Goal: Transaction & Acquisition: Purchase product/service

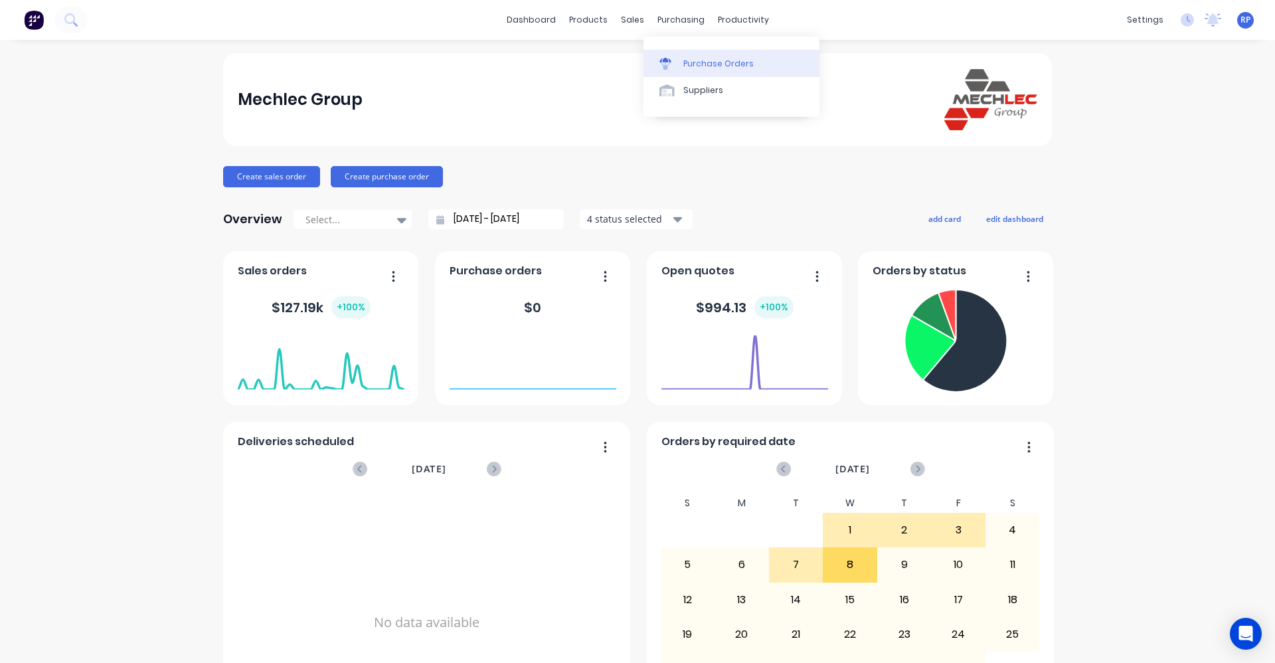
click at [701, 63] on div "Purchase Orders" at bounding box center [718, 64] width 70 height 12
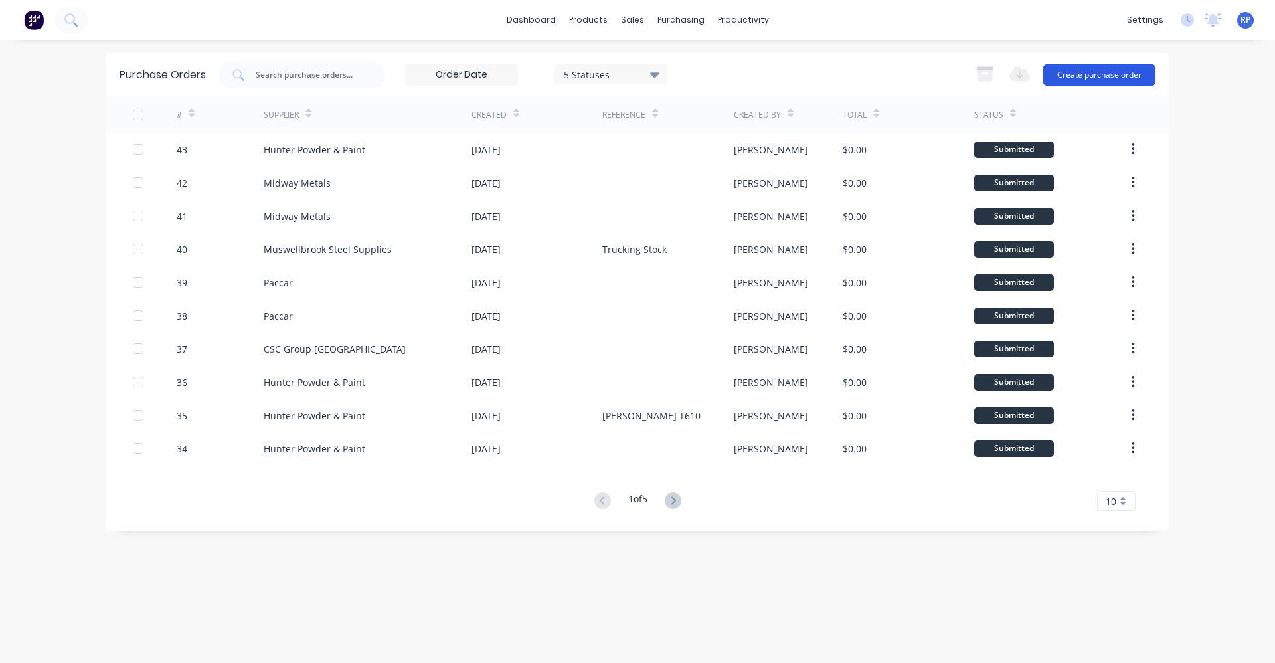
click at [1084, 79] on button "Create purchase order" at bounding box center [1100, 74] width 112 height 21
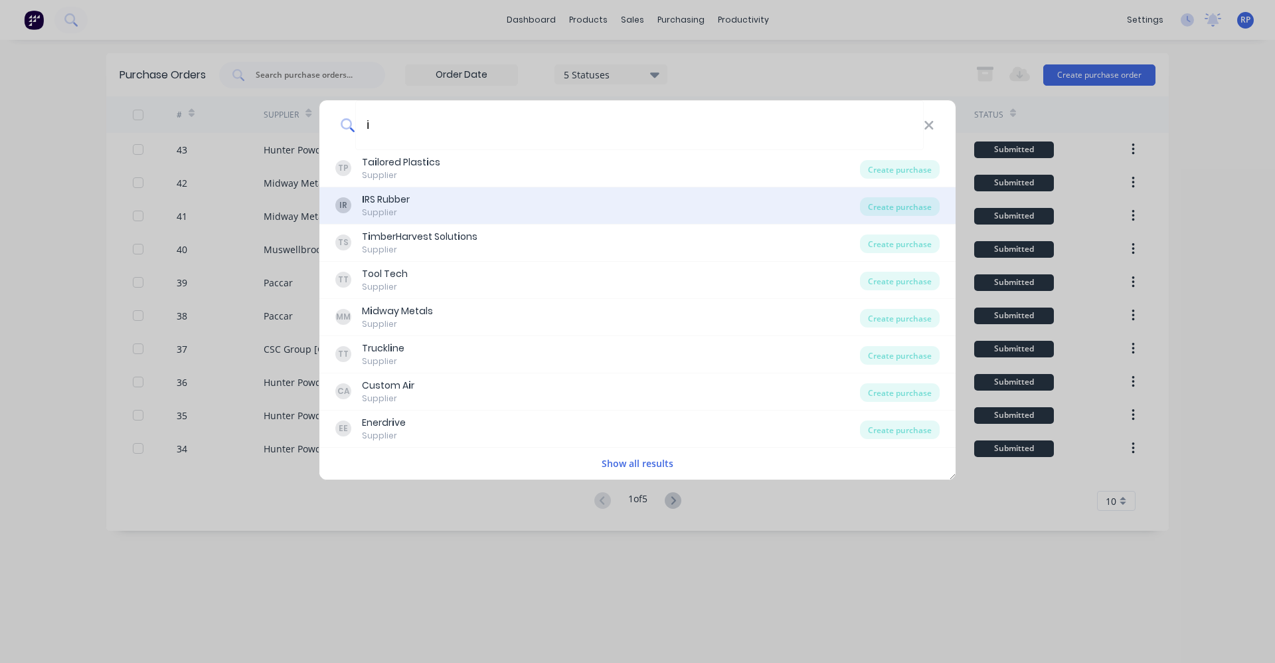
type input "i"
click at [451, 201] on div "IR I RS Rubber Supplier" at bounding box center [597, 206] width 525 height 26
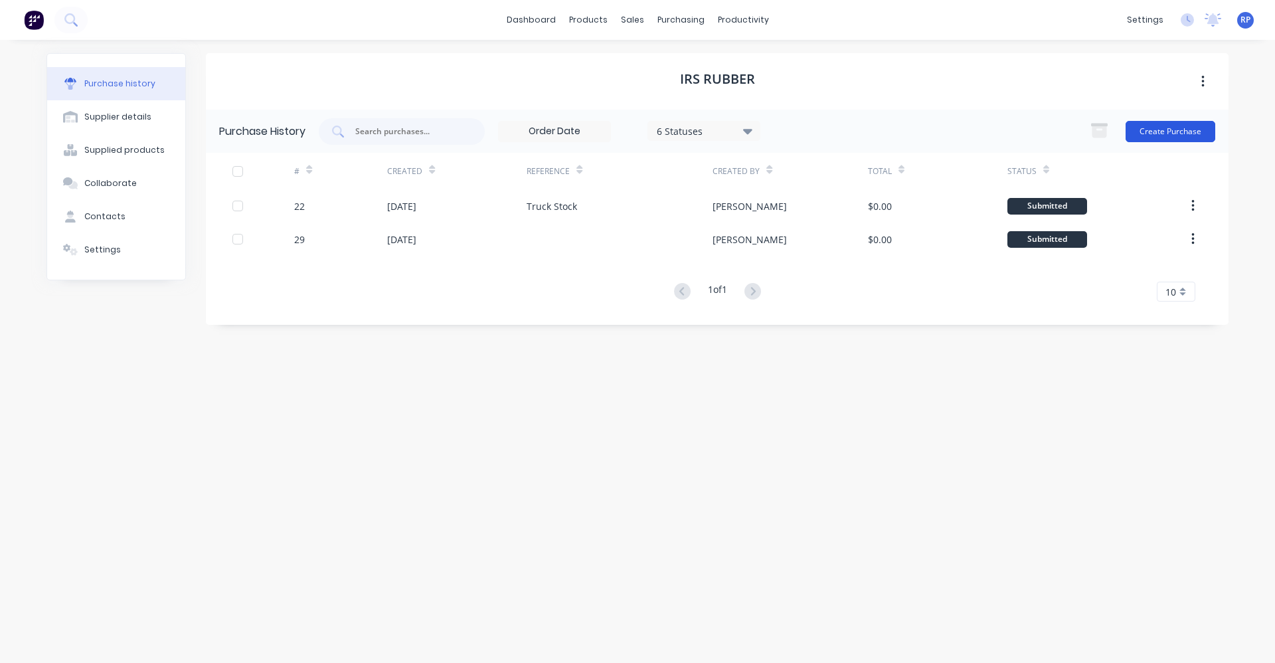
click at [1176, 131] on button "Create Purchase" at bounding box center [1171, 131] width 90 height 21
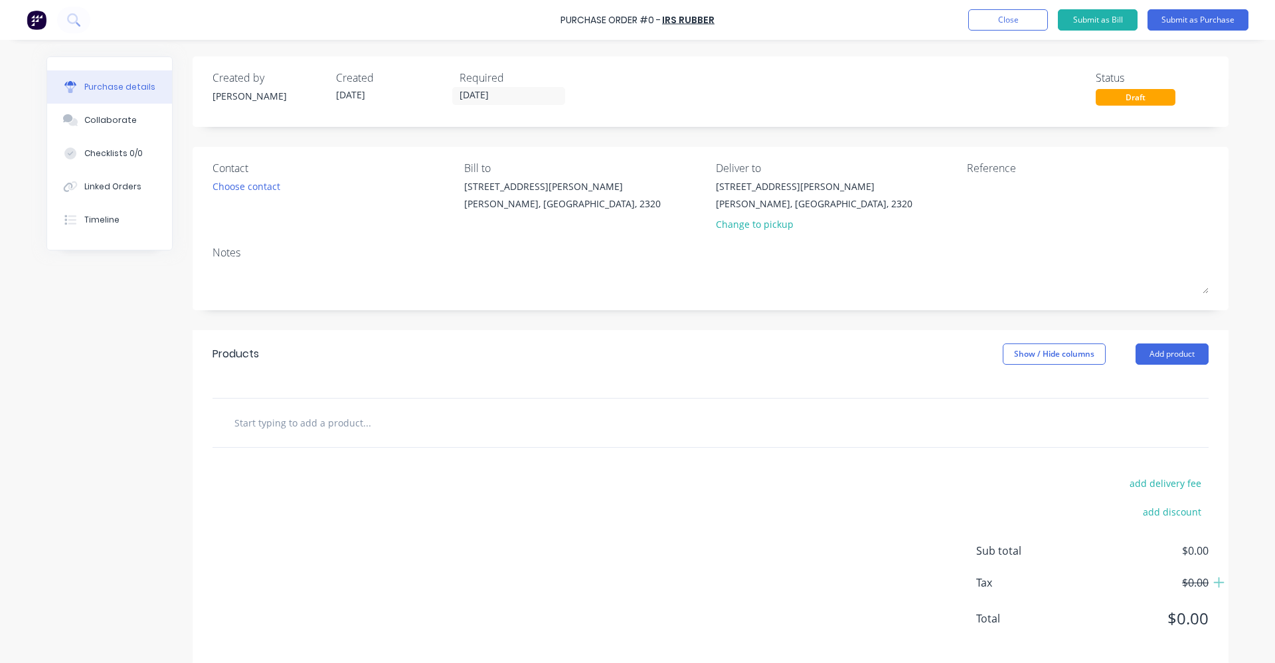
click at [472, 424] on input "text" at bounding box center [367, 422] width 266 height 27
click at [259, 428] on input "text" at bounding box center [367, 422] width 266 height 27
type input "as-es-d1013 tool box handle"
click at [745, 506] on div "add delivery fee add discount Sub total $0.00 Tax $0.00 Total $0.00" at bounding box center [711, 557] width 1036 height 219
click at [367, 426] on input "as-es-d1013 tool box handle" at bounding box center [367, 422] width 266 height 27
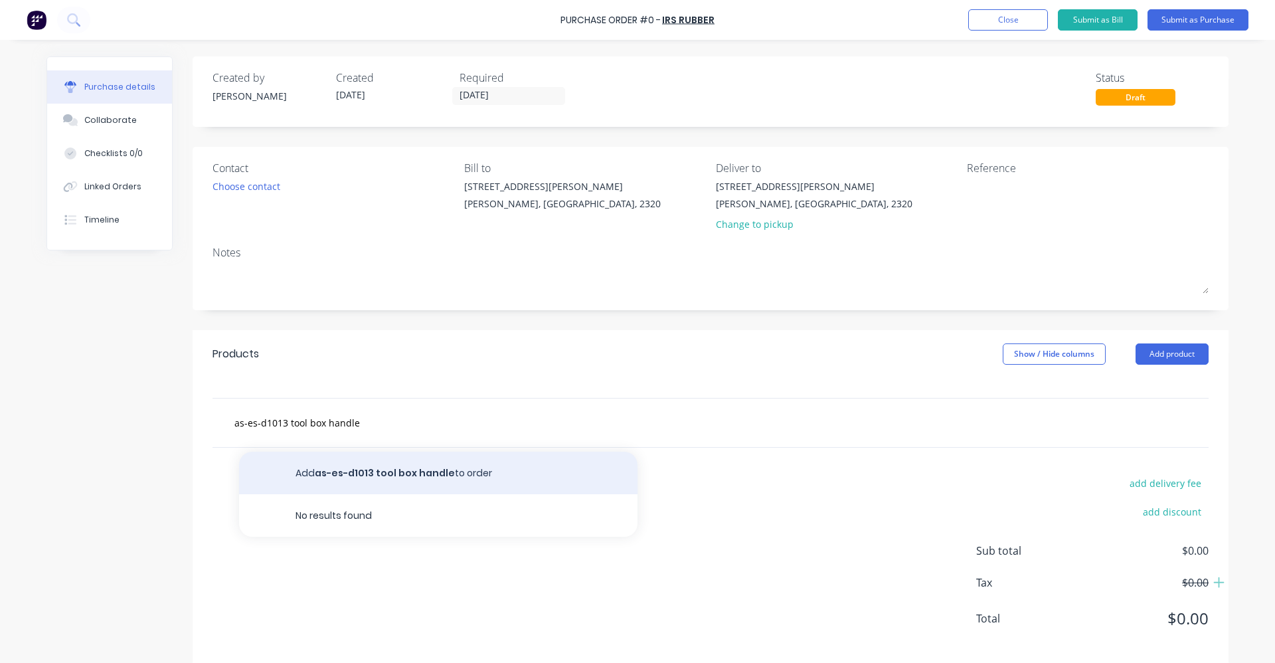
click at [330, 476] on button "Add as-es-d1013 tool box handle to order" at bounding box center [438, 473] width 399 height 43
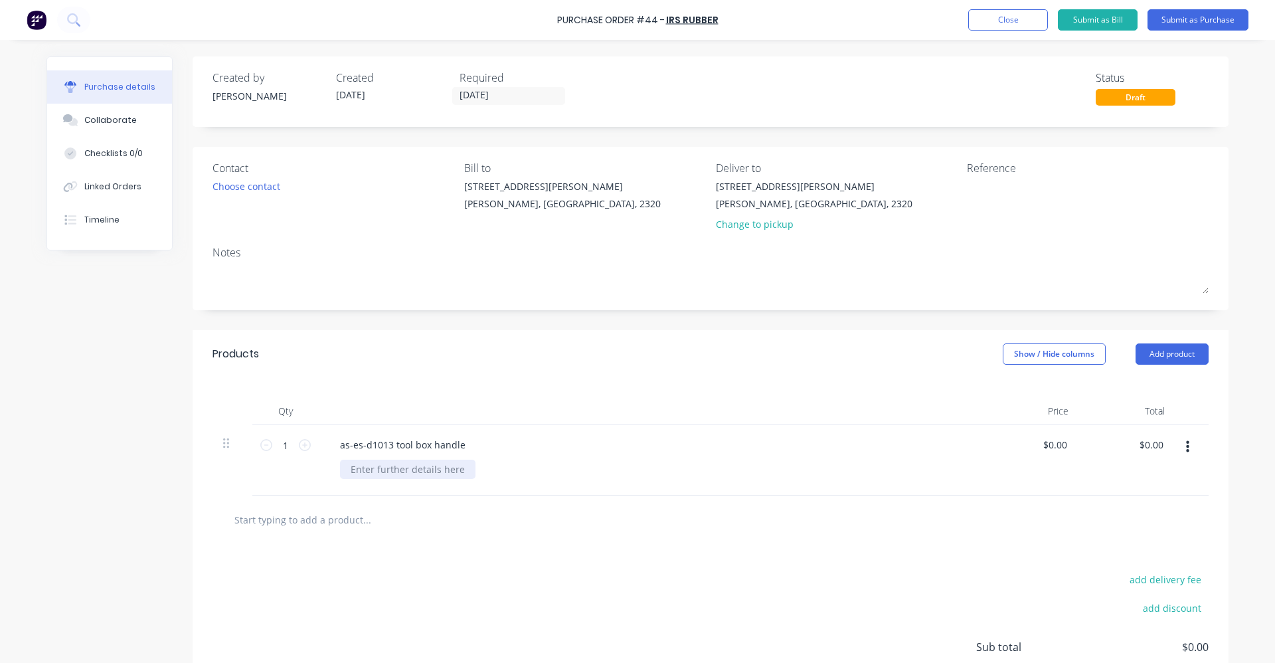
click at [302, 448] on icon at bounding box center [305, 445] width 12 height 12
type input "2"
drag, startPoint x: 316, startPoint y: 524, endPoint x: 349, endPoint y: 539, distance: 36.6
click at [318, 524] on input "text" at bounding box center [367, 519] width 266 height 27
click at [1040, 17] on button "Close" at bounding box center [1008, 19] width 80 height 21
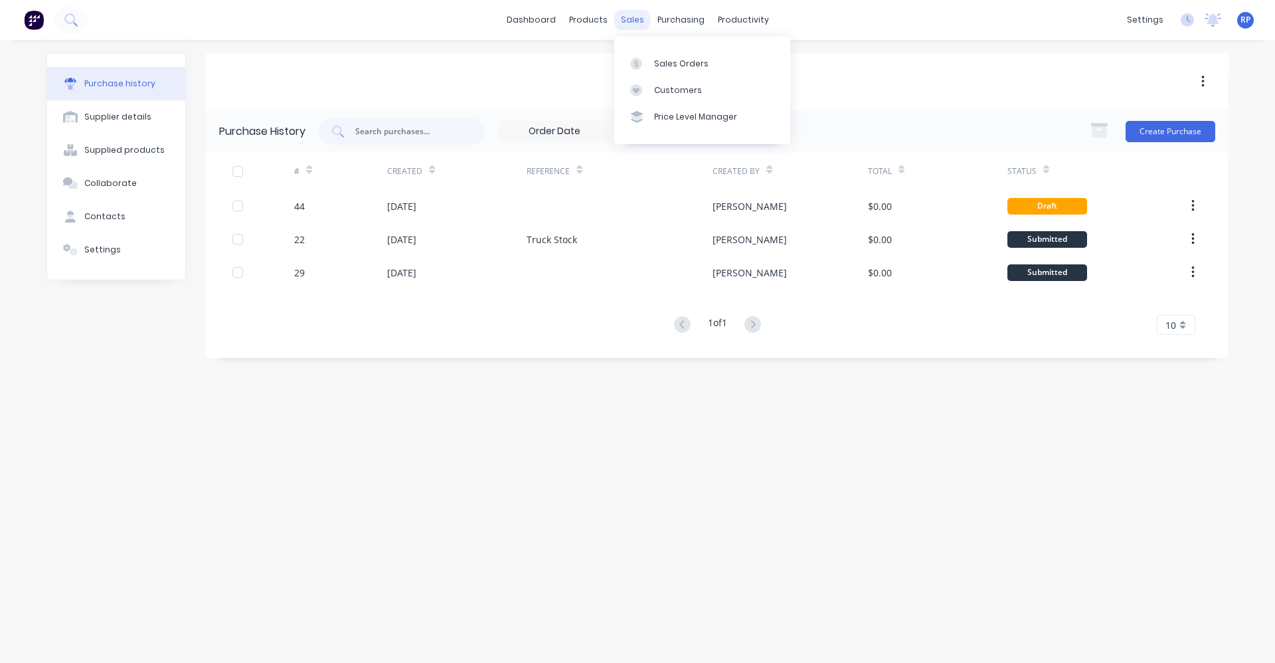
click at [638, 19] on div "sales" at bounding box center [632, 20] width 37 height 20
click at [666, 62] on div "Sales Orders" at bounding box center [681, 64] width 54 height 12
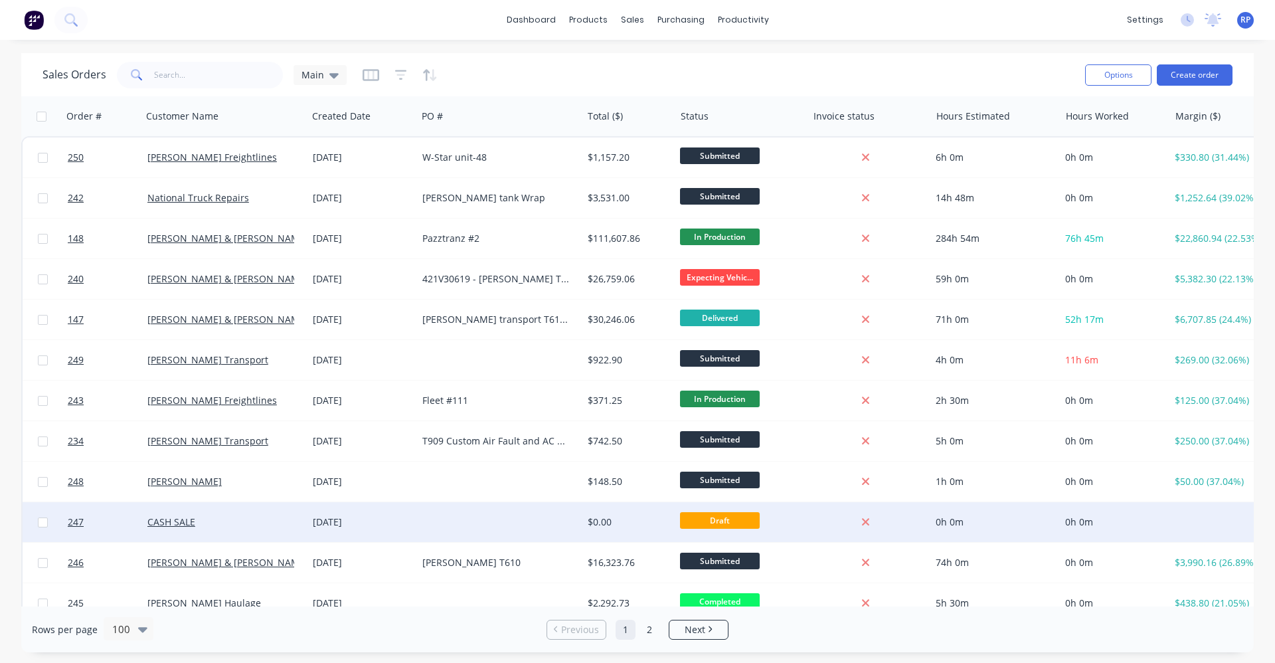
click at [521, 515] on div at bounding box center [499, 522] width 165 height 40
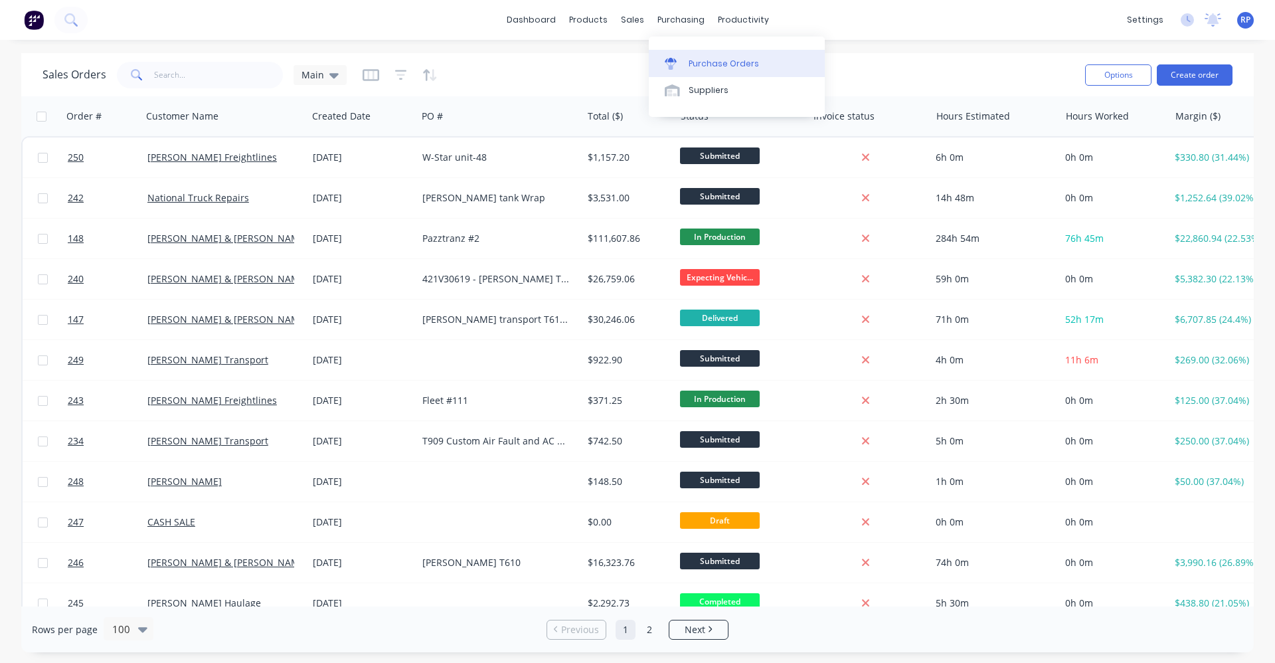
click at [719, 54] on link "Purchase Orders" at bounding box center [737, 63] width 176 height 27
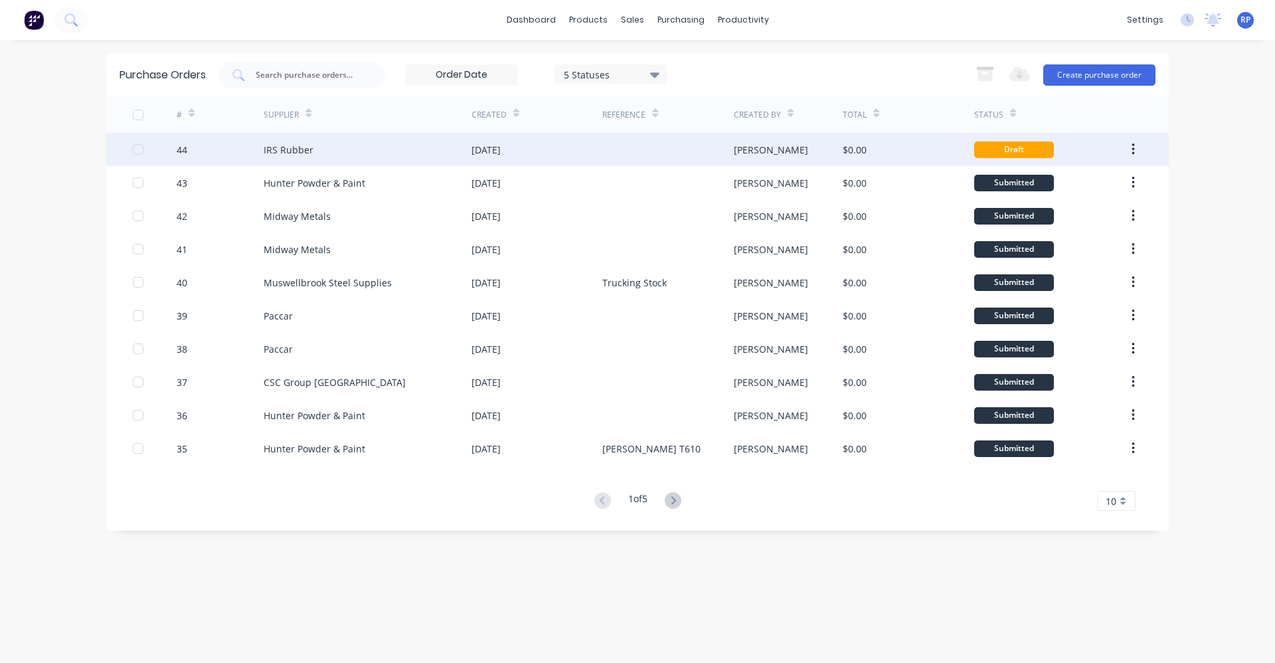
click at [525, 152] on div "[DATE]" at bounding box center [537, 149] width 131 height 33
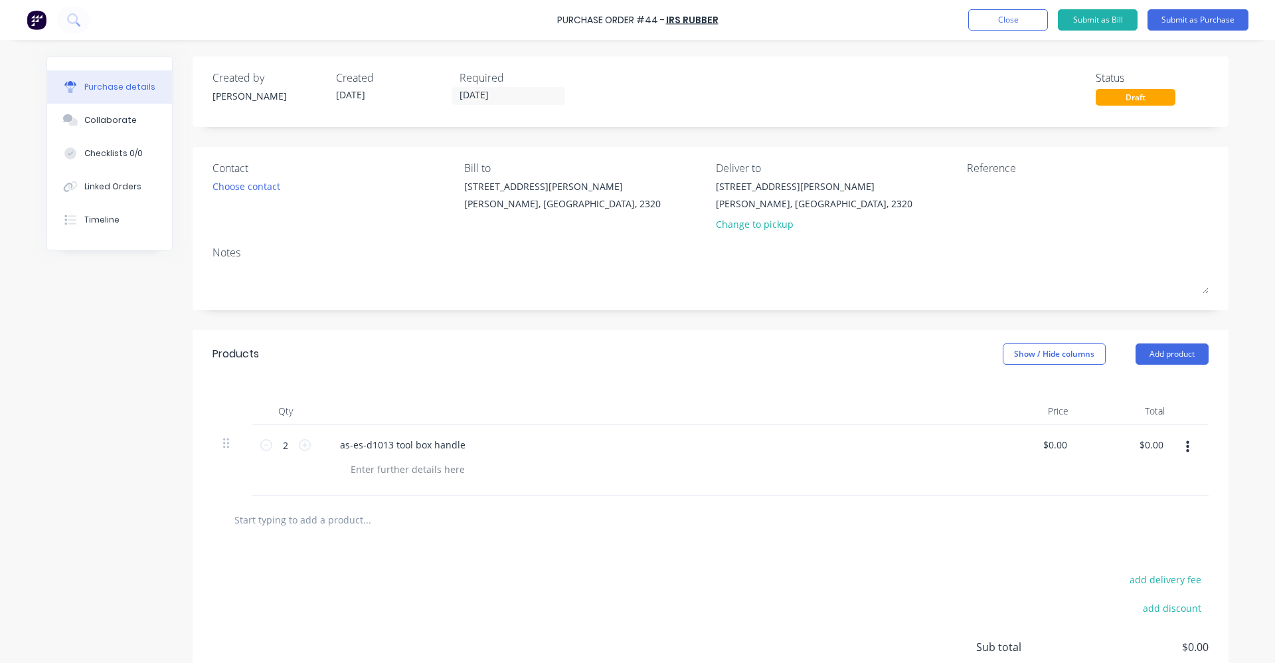
click at [316, 526] on input "text" at bounding box center [367, 519] width 266 height 27
click at [993, 19] on button "Close" at bounding box center [1008, 19] width 80 height 21
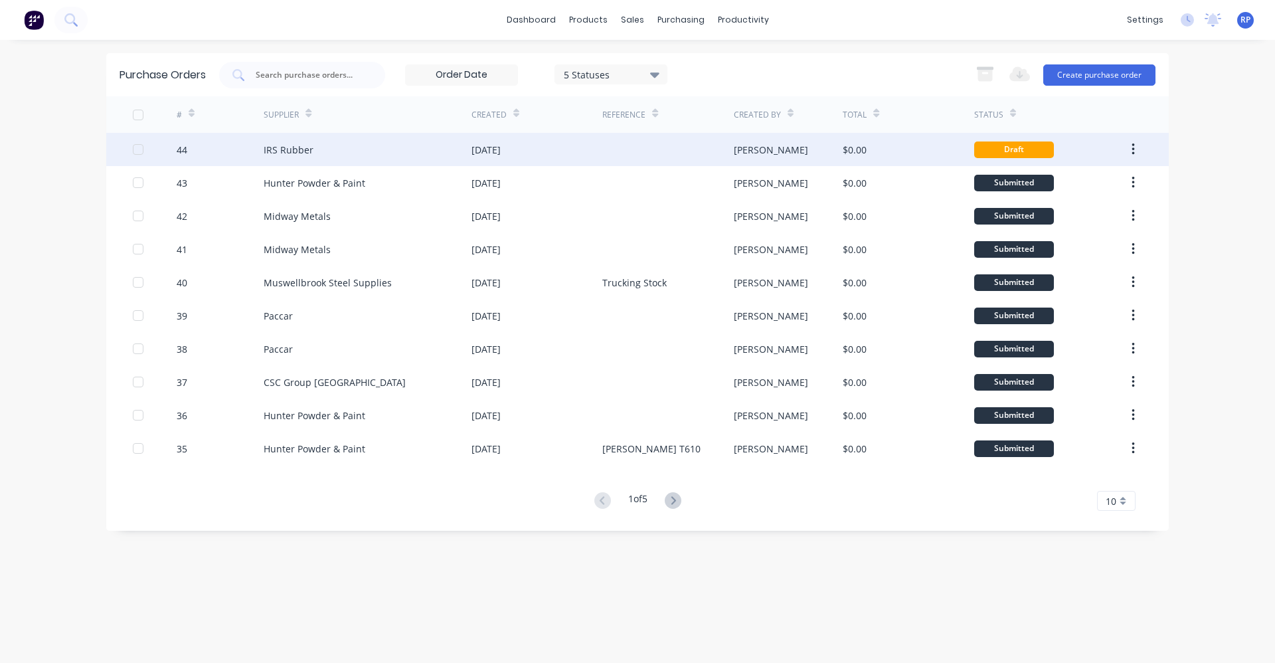
click at [482, 140] on div "[DATE]" at bounding box center [537, 149] width 131 height 33
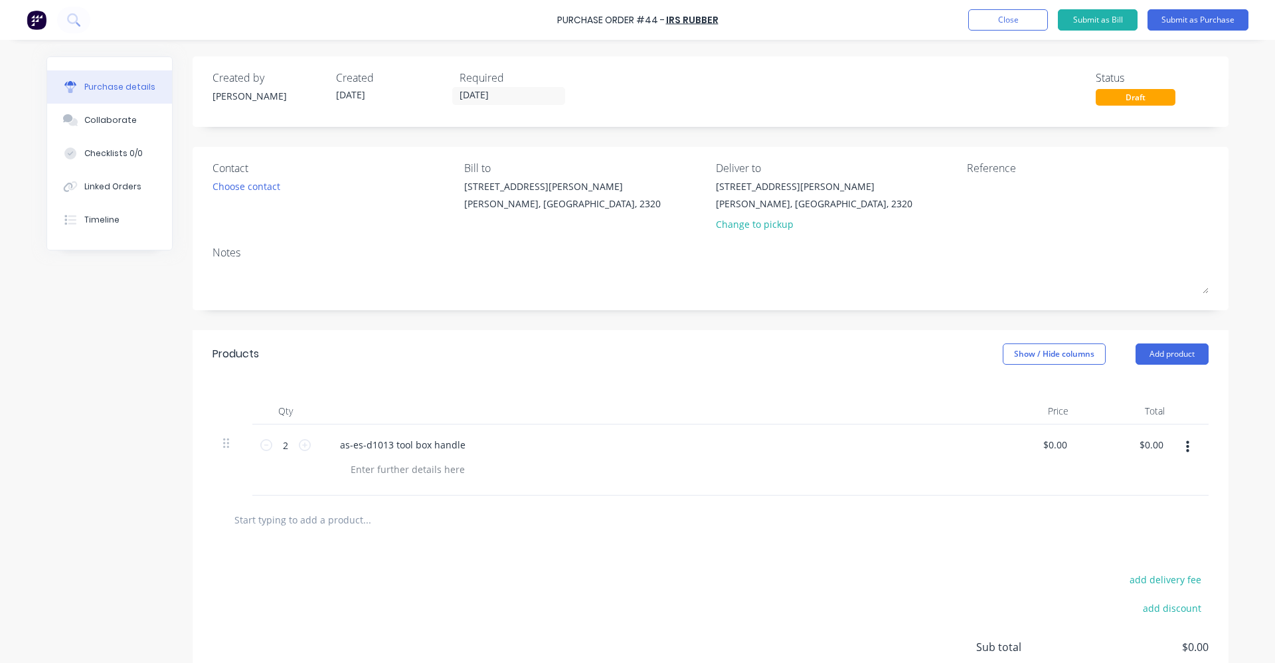
click at [312, 517] on input "text" at bounding box center [367, 519] width 266 height 27
click at [323, 522] on input "text" at bounding box center [367, 519] width 266 height 27
paste input "NS-7183c-BK"
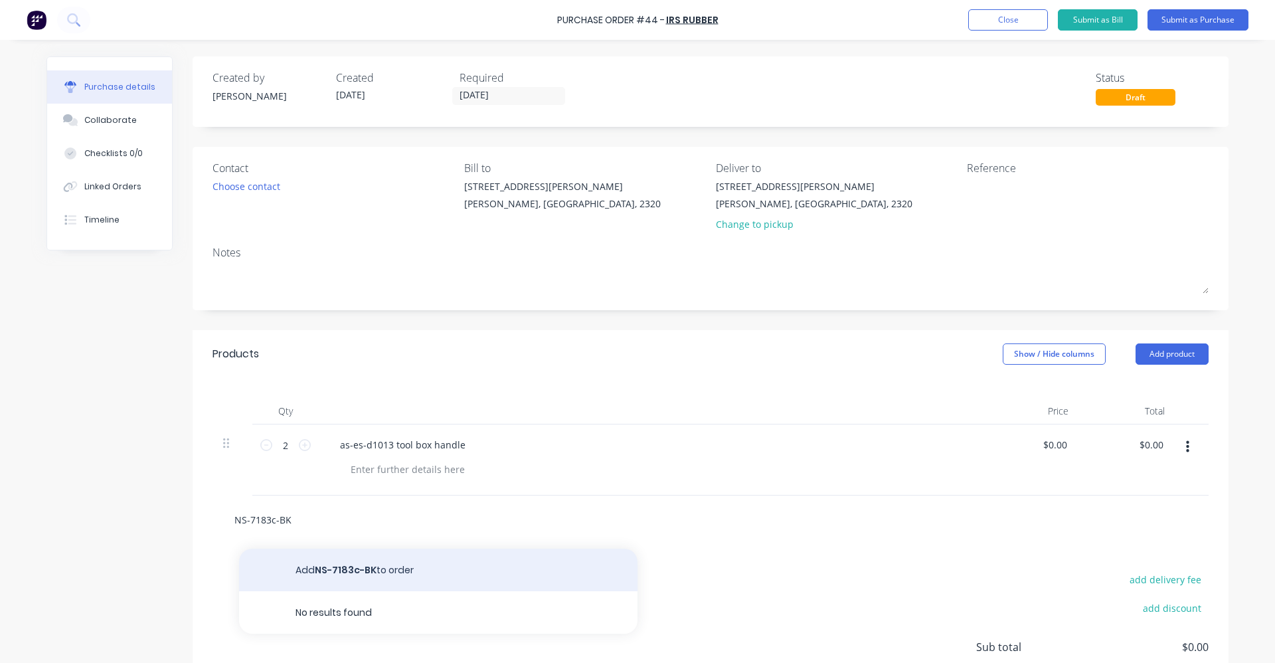
type input "NS-7183c-BK"
click at [383, 575] on button "Add NS-7183c-BK to order" at bounding box center [438, 570] width 399 height 43
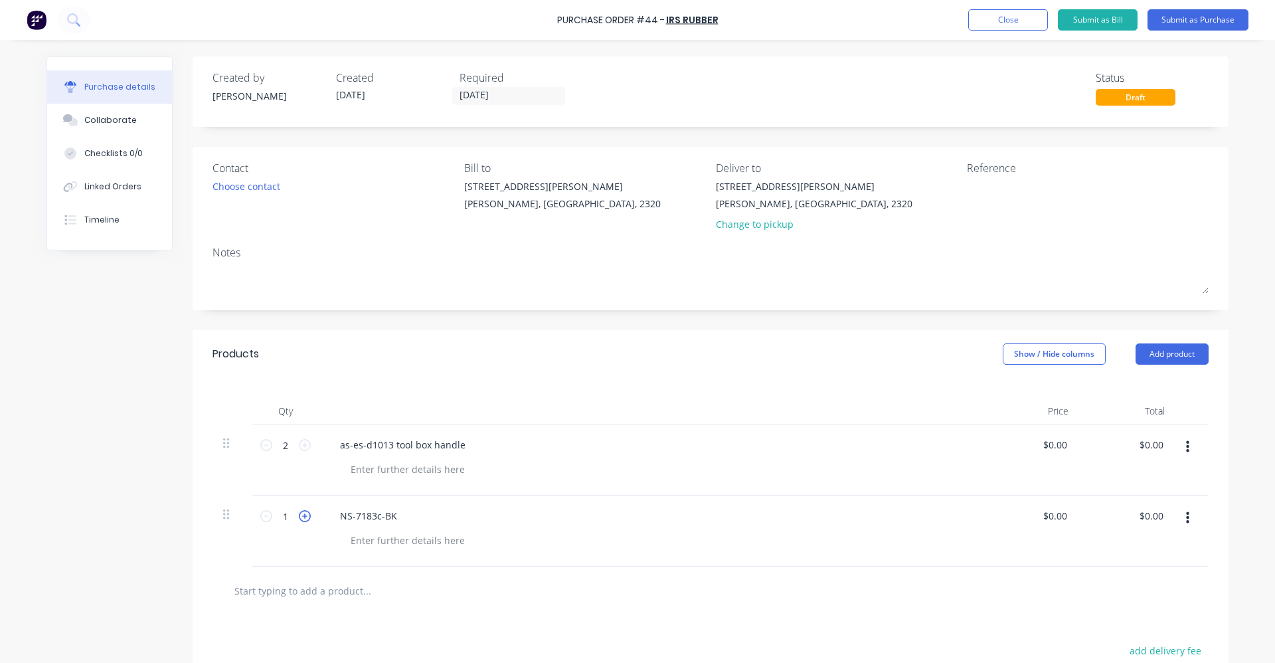
click at [299, 515] on icon at bounding box center [305, 516] width 12 height 12
type input "3"
click at [298, 589] on input "text" at bounding box center [367, 590] width 266 height 27
paste input "Small pop lock gasket EPDM rubber"
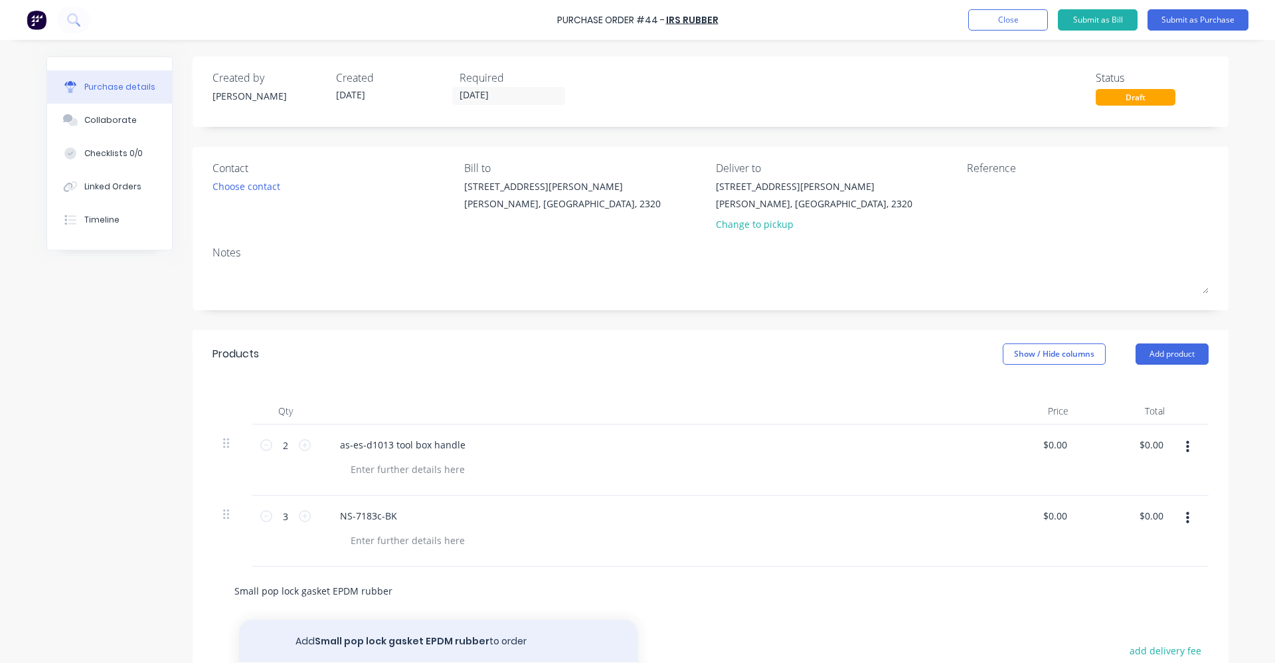
type input "Small pop lock gasket EPDM rubber"
click at [422, 640] on button "Add Small pop lock gasket EPDM rubber to order" at bounding box center [438, 641] width 399 height 43
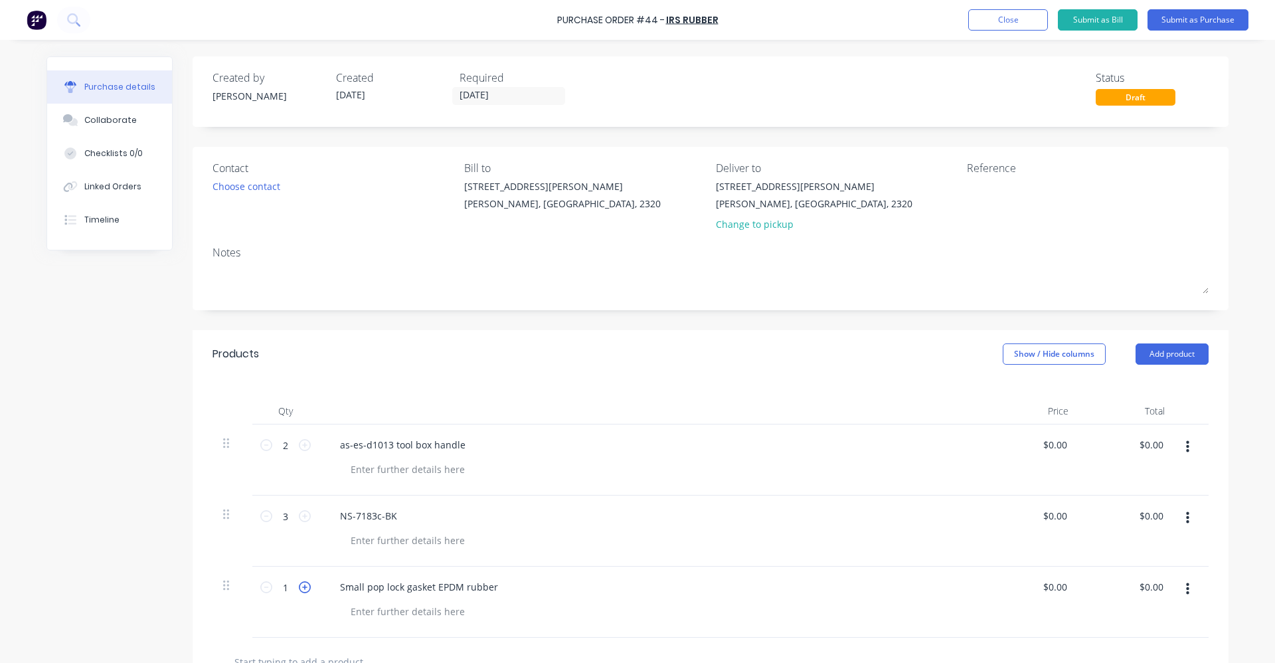
click at [299, 587] on icon at bounding box center [305, 587] width 12 height 12
drag, startPoint x: 298, startPoint y: 587, endPoint x: 346, endPoint y: 590, distance: 48.6
click at [264, 589] on icon at bounding box center [266, 587] width 12 height 12
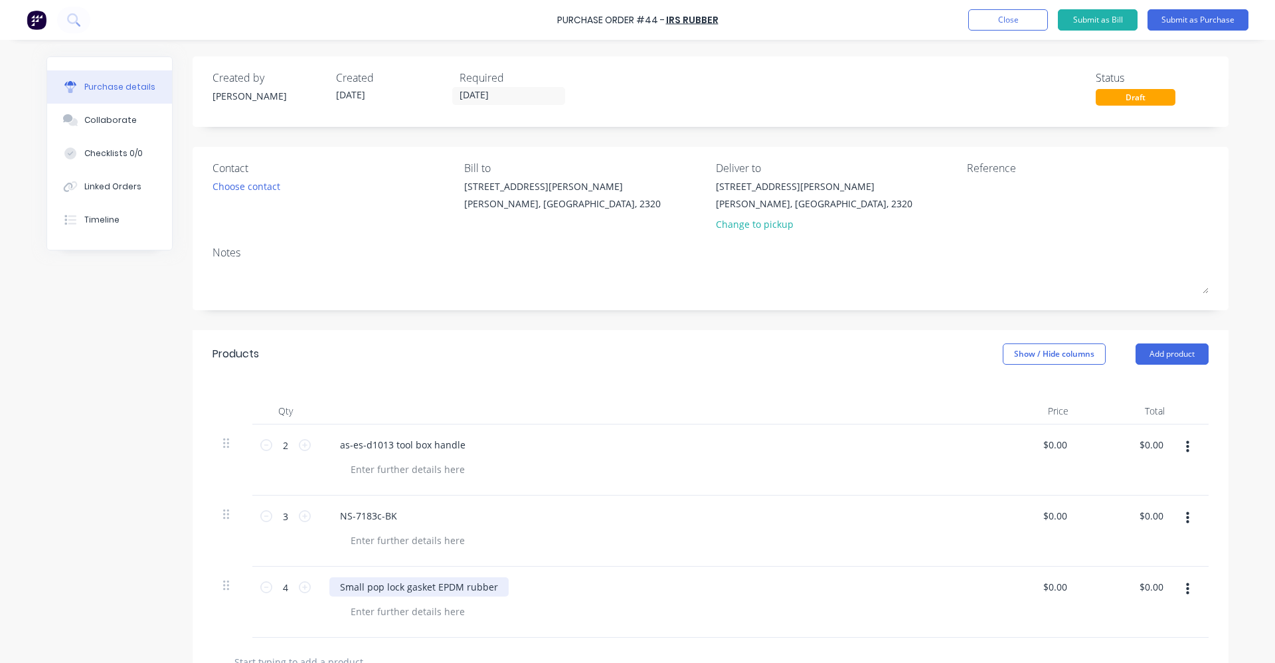
type input "3"
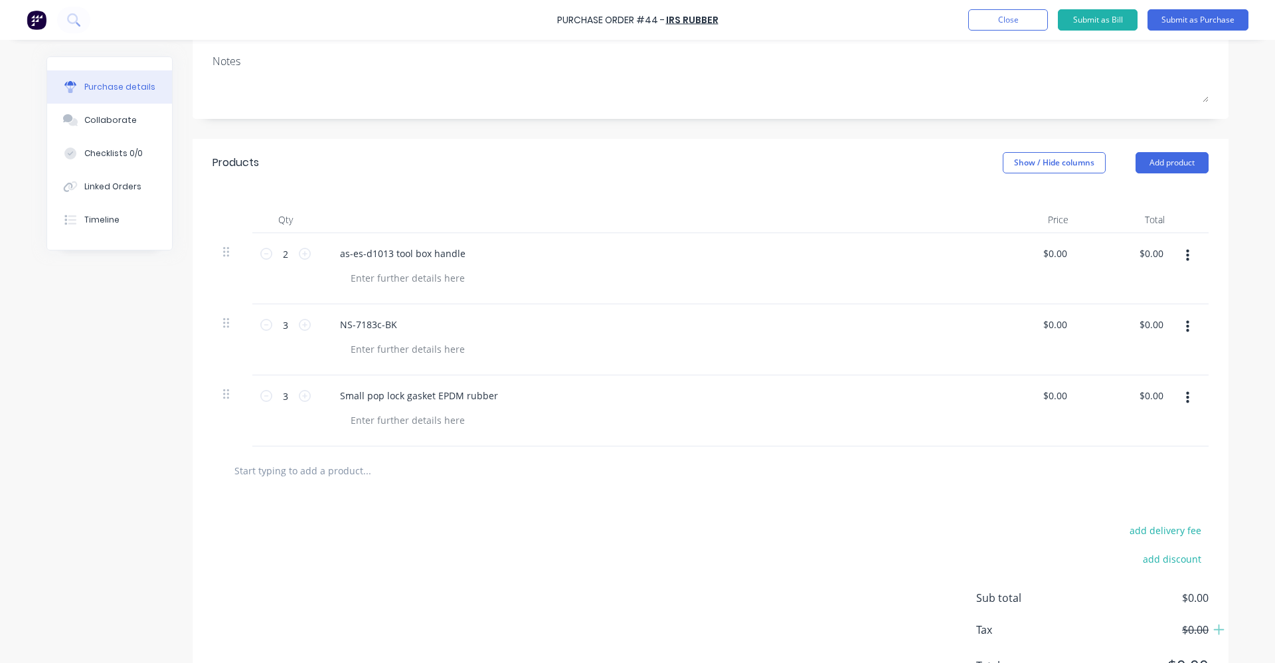
scroll to position [199, 0]
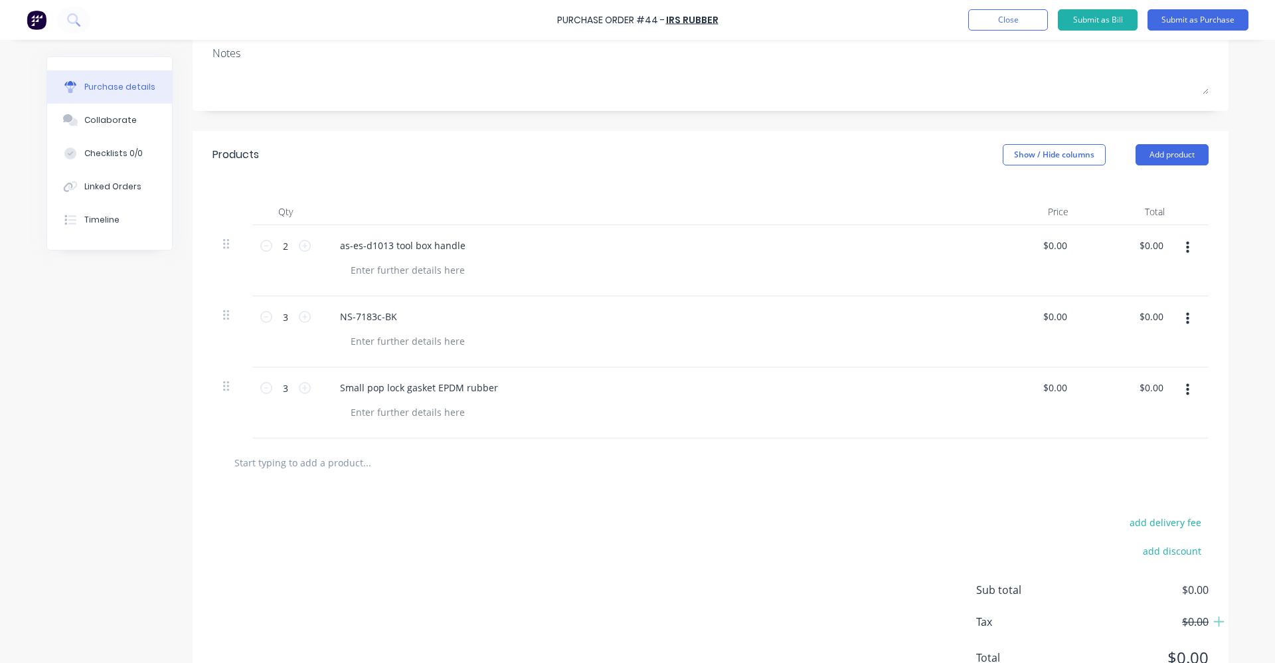
click at [319, 470] on input "text" at bounding box center [367, 462] width 266 height 27
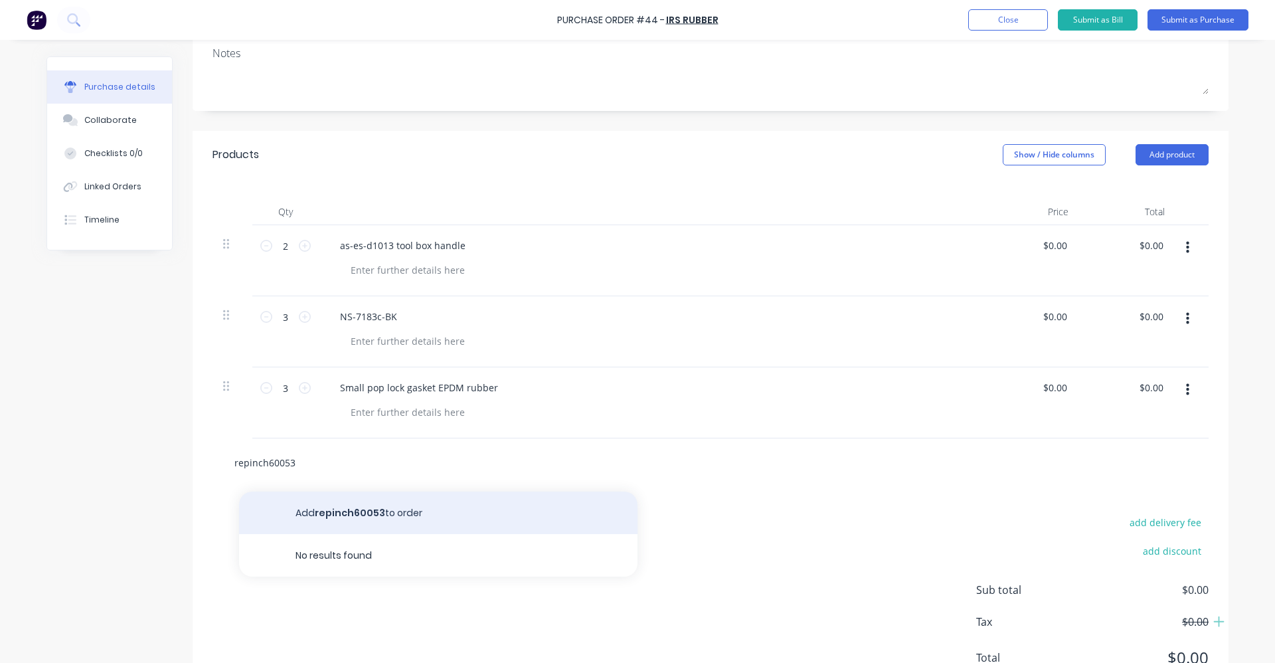
type input "repinch60053"
click at [334, 514] on button "Add repinch60053 to order" at bounding box center [438, 513] width 399 height 43
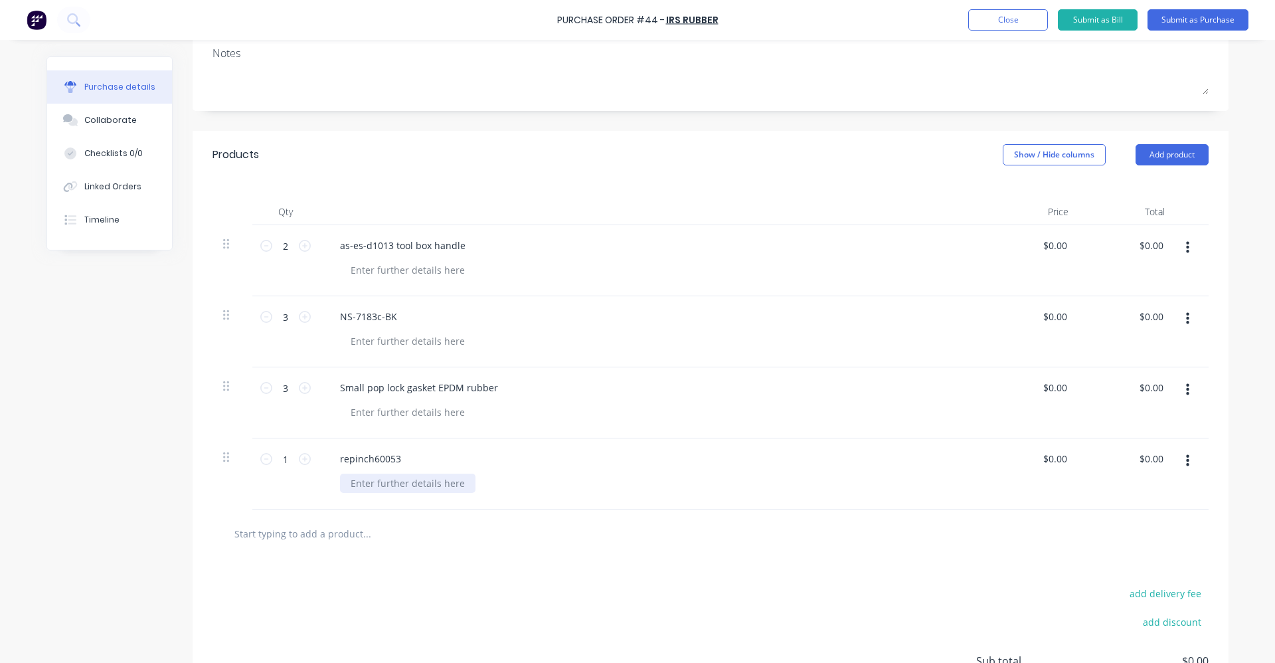
click at [398, 480] on div at bounding box center [408, 483] width 136 height 19
click at [418, 466] on div "repinch60053" at bounding box center [650, 458] width 643 height 19
click at [393, 469] on div "repinch60053" at bounding box center [651, 473] width 664 height 71
click at [421, 585] on div "add delivery fee add discount Sub total $0.00 Tax $0.00 Total $0.00" at bounding box center [711, 667] width 1036 height 219
click at [299, 463] on icon at bounding box center [305, 459] width 12 height 12
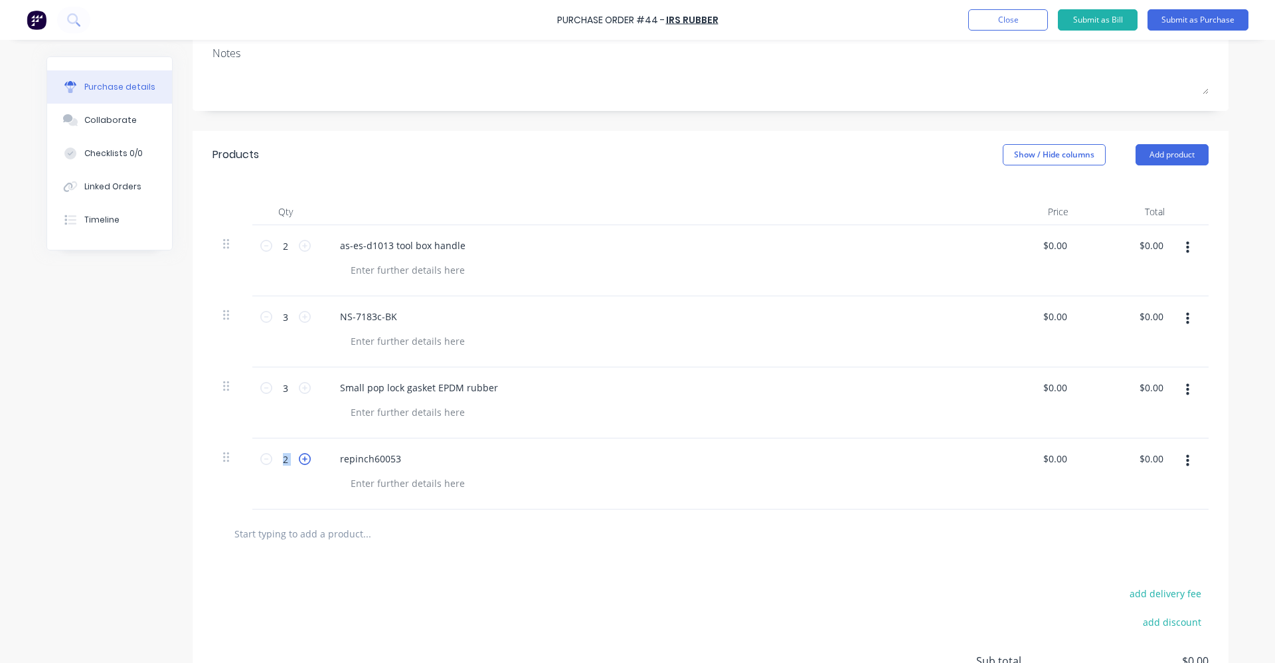
click at [299, 463] on icon at bounding box center [305, 459] width 12 height 12
click at [299, 462] on icon at bounding box center [305, 459] width 12 height 12
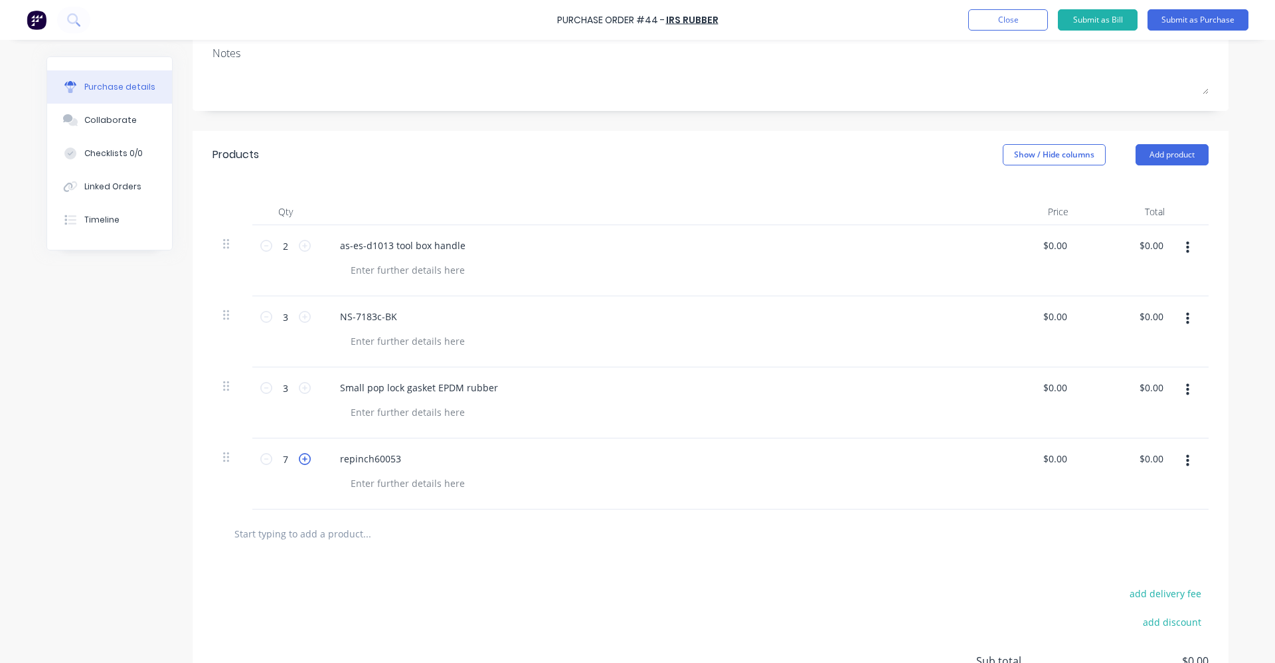
click at [299, 462] on icon at bounding box center [305, 459] width 12 height 12
click at [300, 458] on icon at bounding box center [305, 459] width 12 height 12
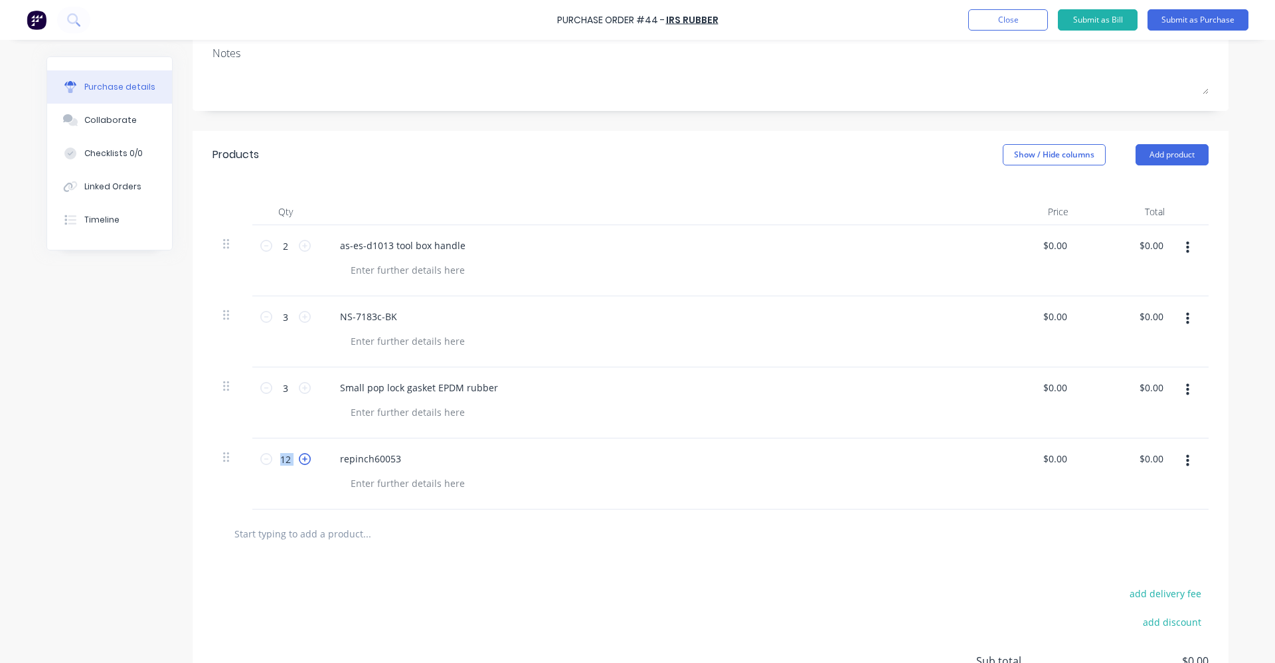
click at [300, 458] on icon at bounding box center [305, 459] width 12 height 12
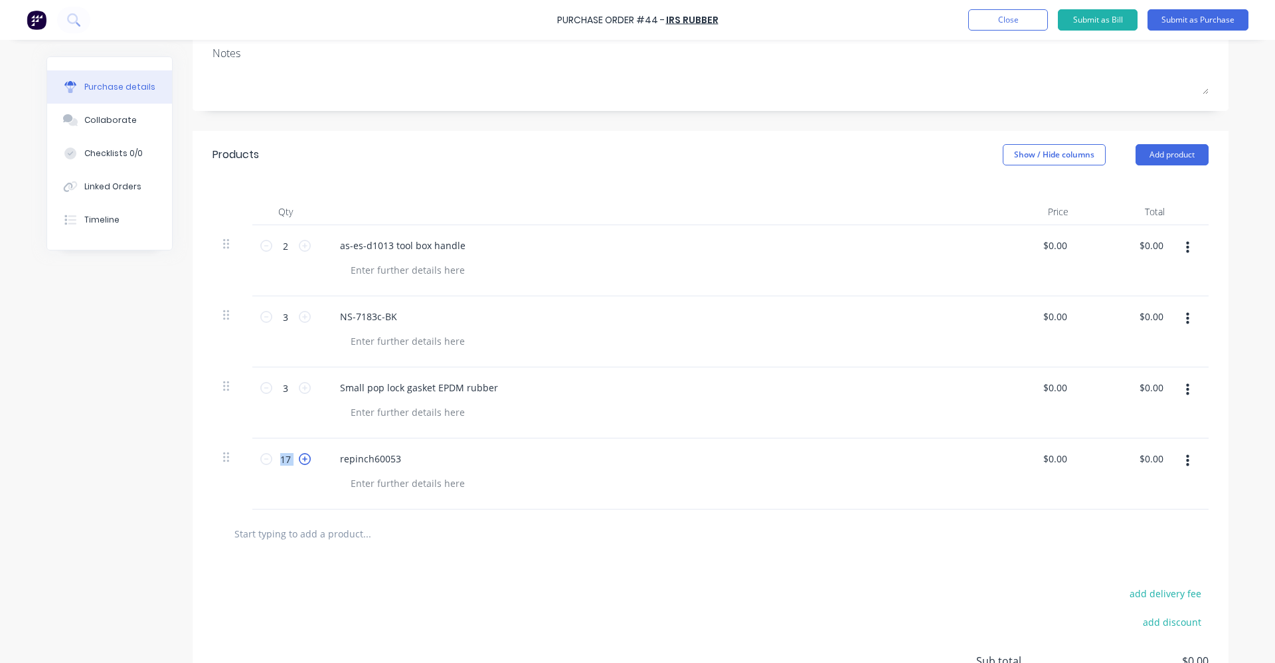
click at [300, 458] on icon at bounding box center [305, 459] width 12 height 12
drag, startPoint x: 300, startPoint y: 458, endPoint x: 264, endPoint y: 459, distance: 35.9
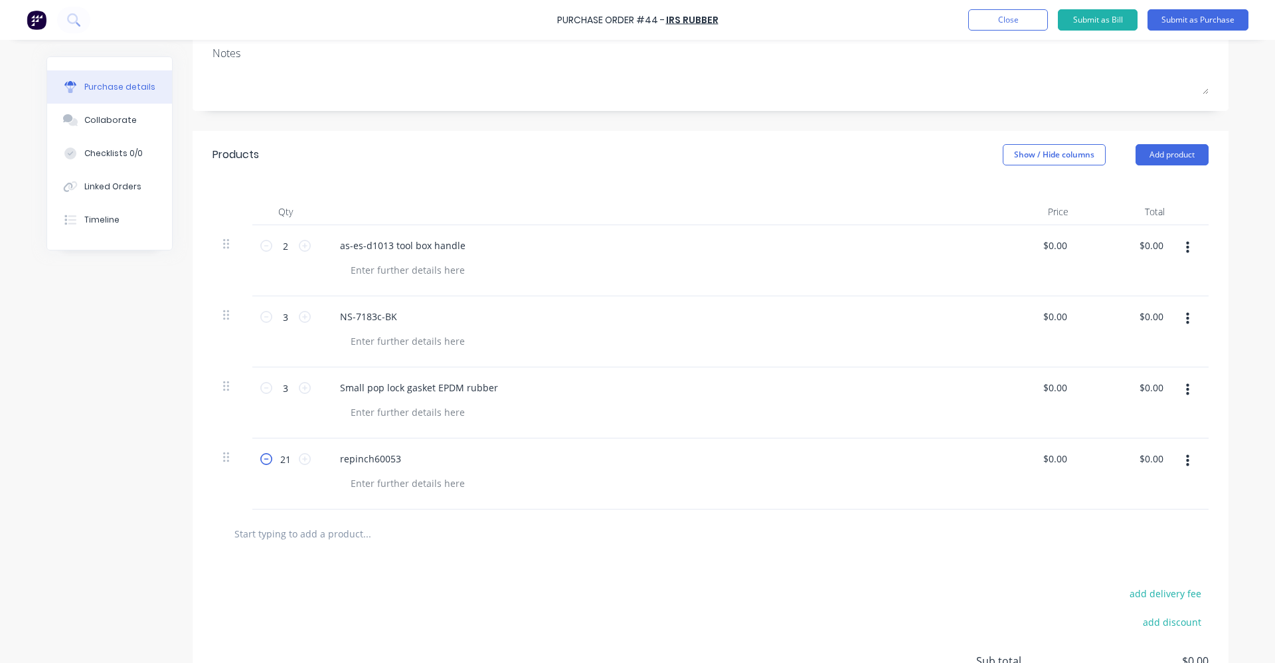
click at [264, 460] on icon at bounding box center [266, 459] width 12 height 12
type input "20"
click at [316, 531] on input "text" at bounding box center [367, 533] width 266 height 27
click at [365, 537] on input "repinch66-007" at bounding box center [367, 533] width 266 height 27
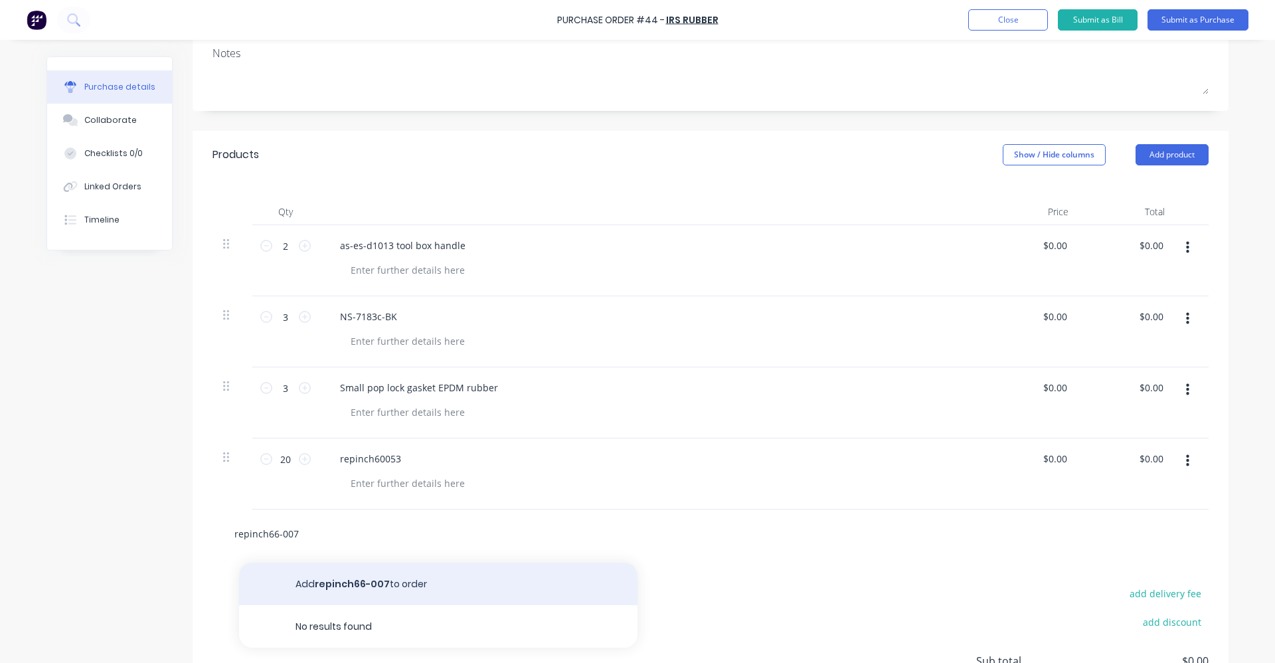
type input "repinch66-007"
click at [420, 586] on button "Add repinch66-007 to order" at bounding box center [438, 584] width 399 height 43
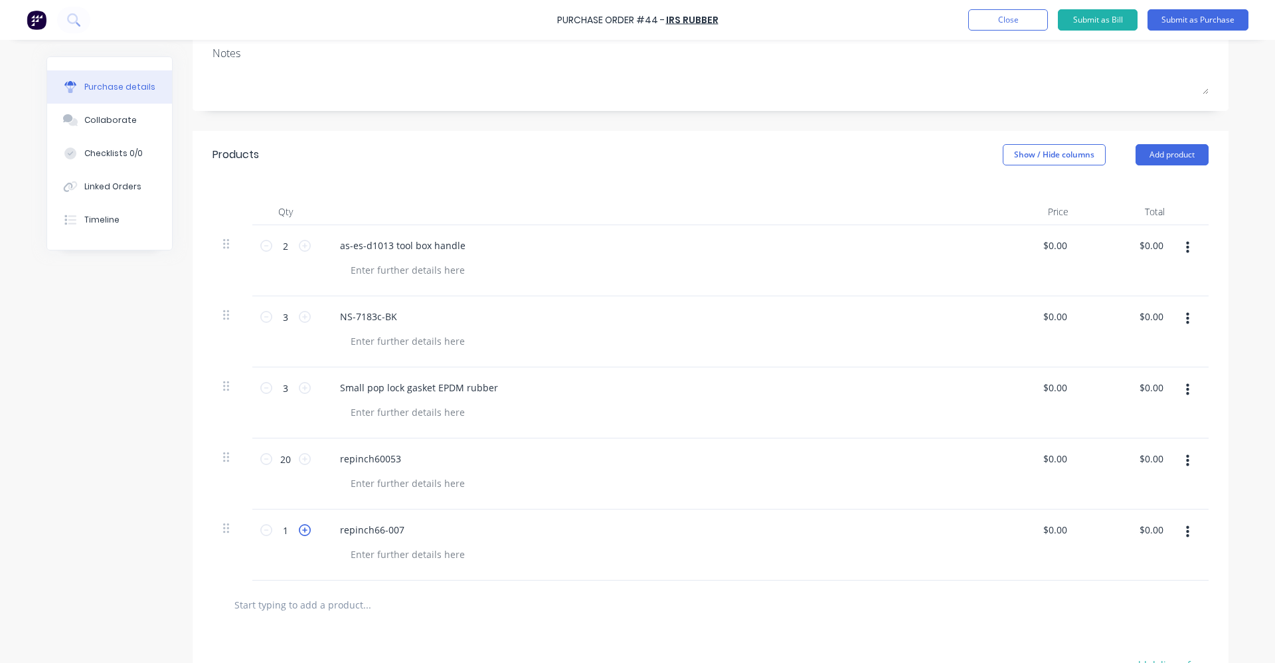
click at [300, 529] on icon at bounding box center [305, 530] width 12 height 12
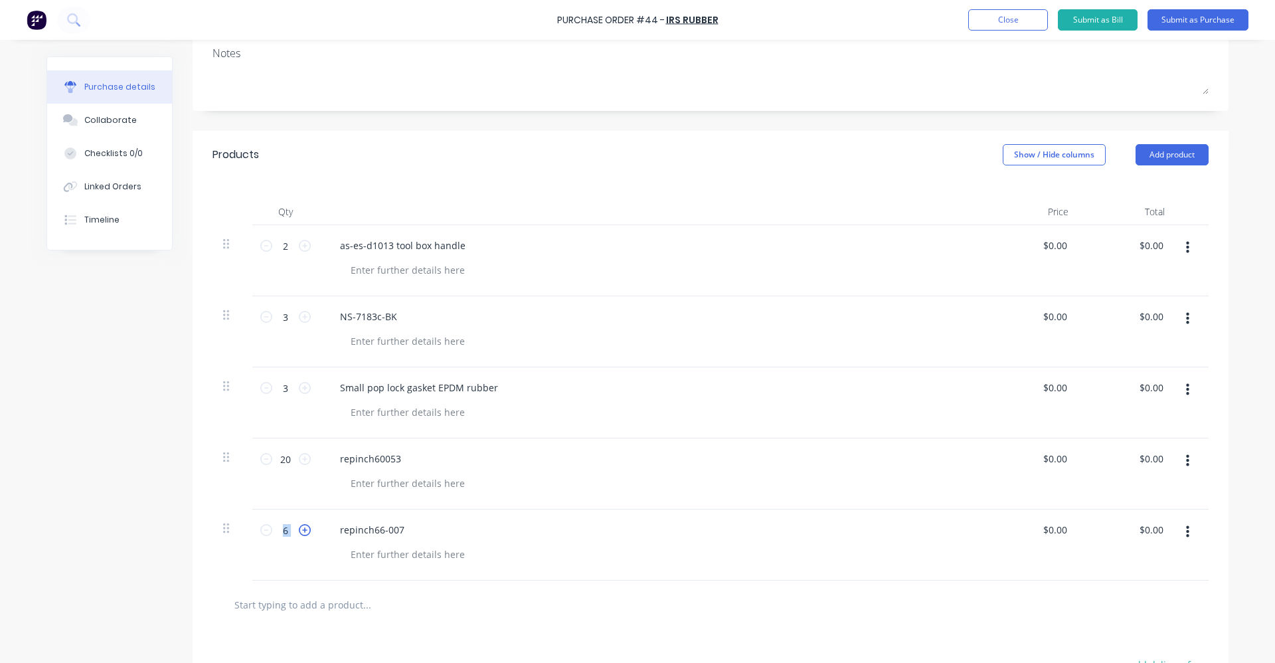
click at [300, 529] on icon at bounding box center [305, 530] width 12 height 12
click at [300, 528] on icon at bounding box center [305, 530] width 12 height 12
type input "10"
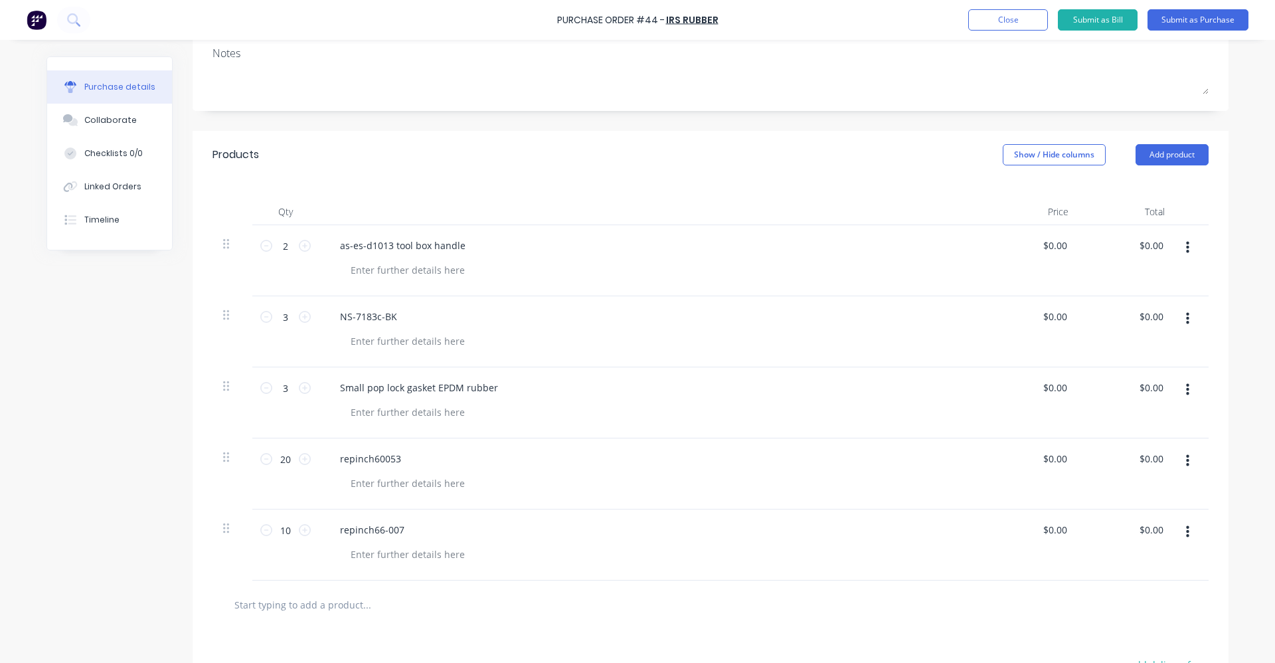
click at [433, 586] on div at bounding box center [711, 605] width 996 height 48
drag, startPoint x: 427, startPoint y: 607, endPoint x: 412, endPoint y: 621, distance: 20.7
click at [427, 608] on input "text" at bounding box center [367, 604] width 266 height 27
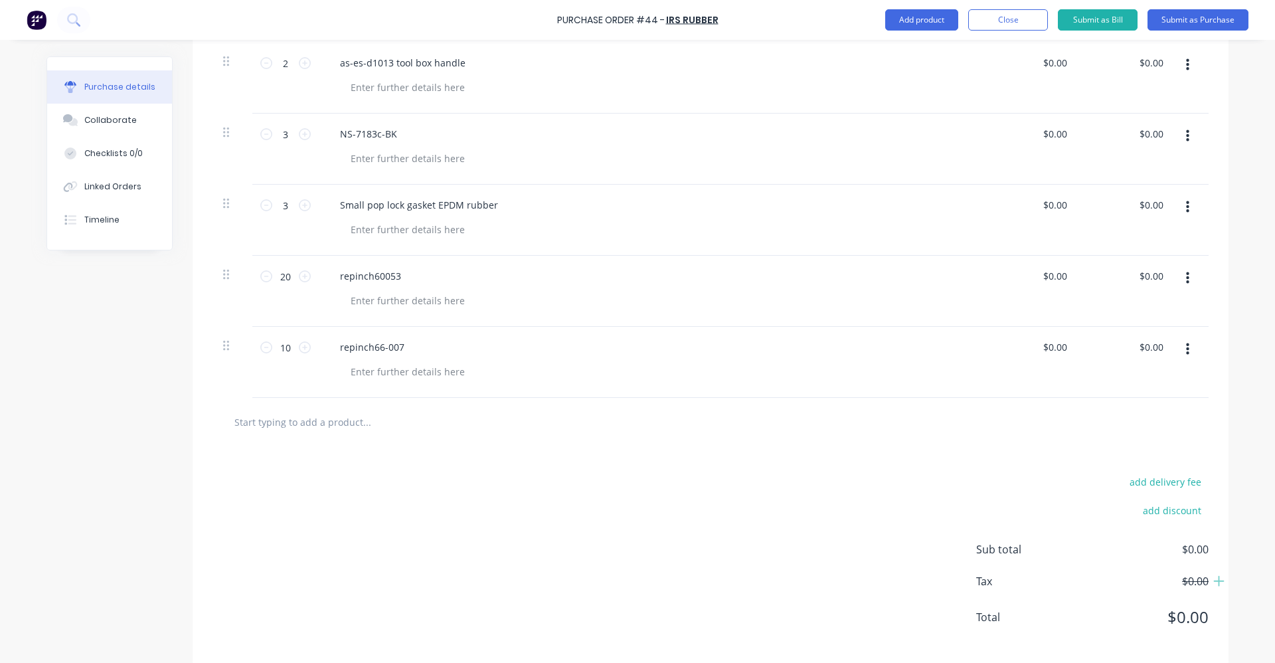
scroll to position [397, 0]
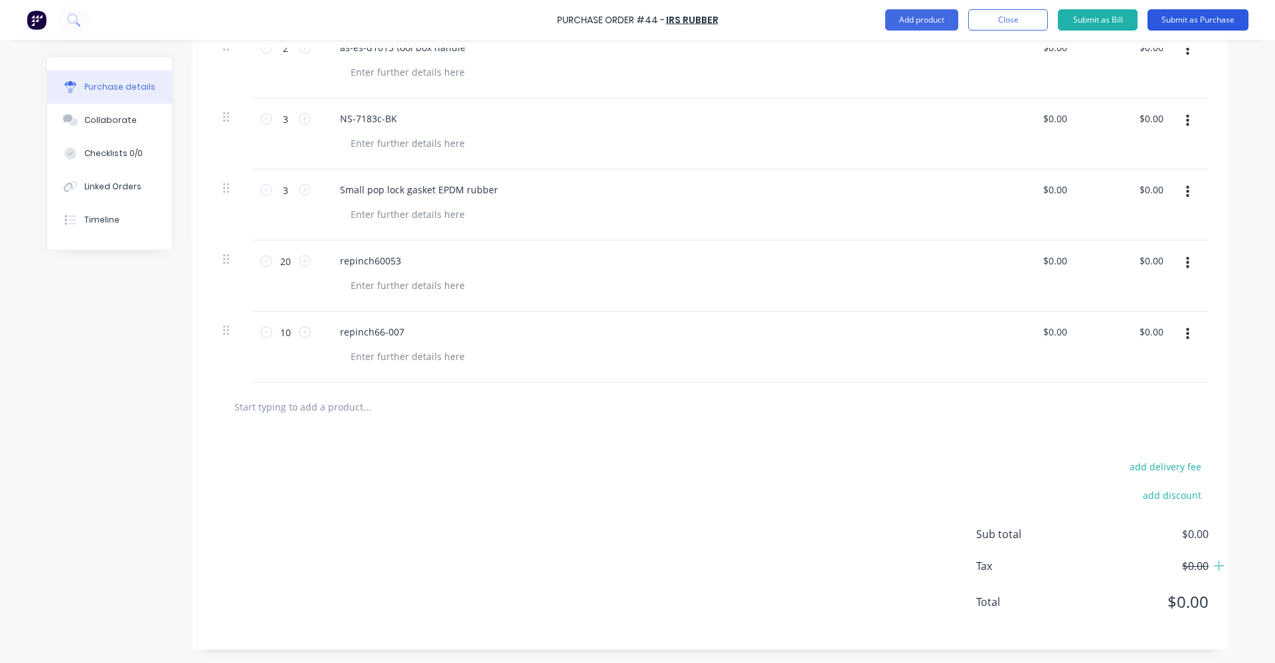
click at [1187, 19] on button "Submit as Purchase" at bounding box center [1198, 19] width 101 height 21
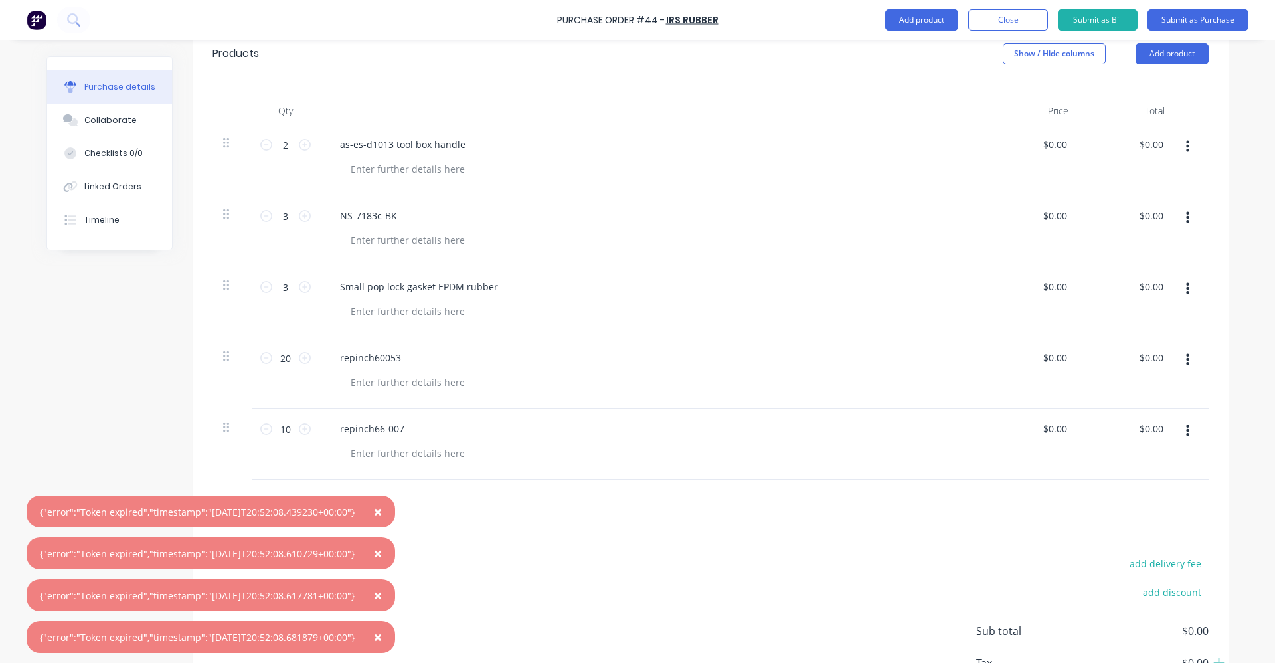
scroll to position [331, 0]
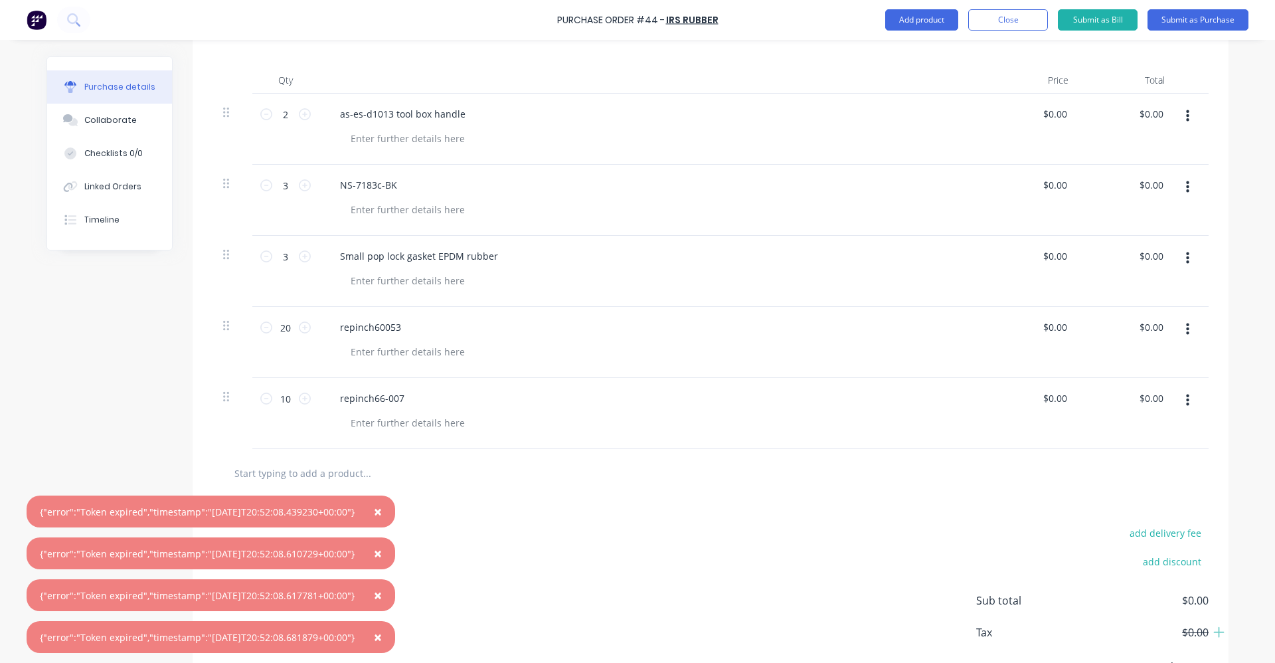
drag, startPoint x: 763, startPoint y: 460, endPoint x: 326, endPoint y: 103, distance: 564.6
click at [326, 103] on div "Products Show / Hide columns Add product Qty Price Total 2 2 as-es-d1013 tool b…" at bounding box center [711, 357] width 1036 height 717
drag, startPoint x: 326, startPoint y: 103, endPoint x: 476, endPoint y: 58, distance: 156.8
click at [476, 58] on div "Qty Price Total 2 2 as-es-d1013 tool box handle $0.00 $0.00 $0.00 $0.00 3 3 NS-…" at bounding box center [711, 248] width 1036 height 402
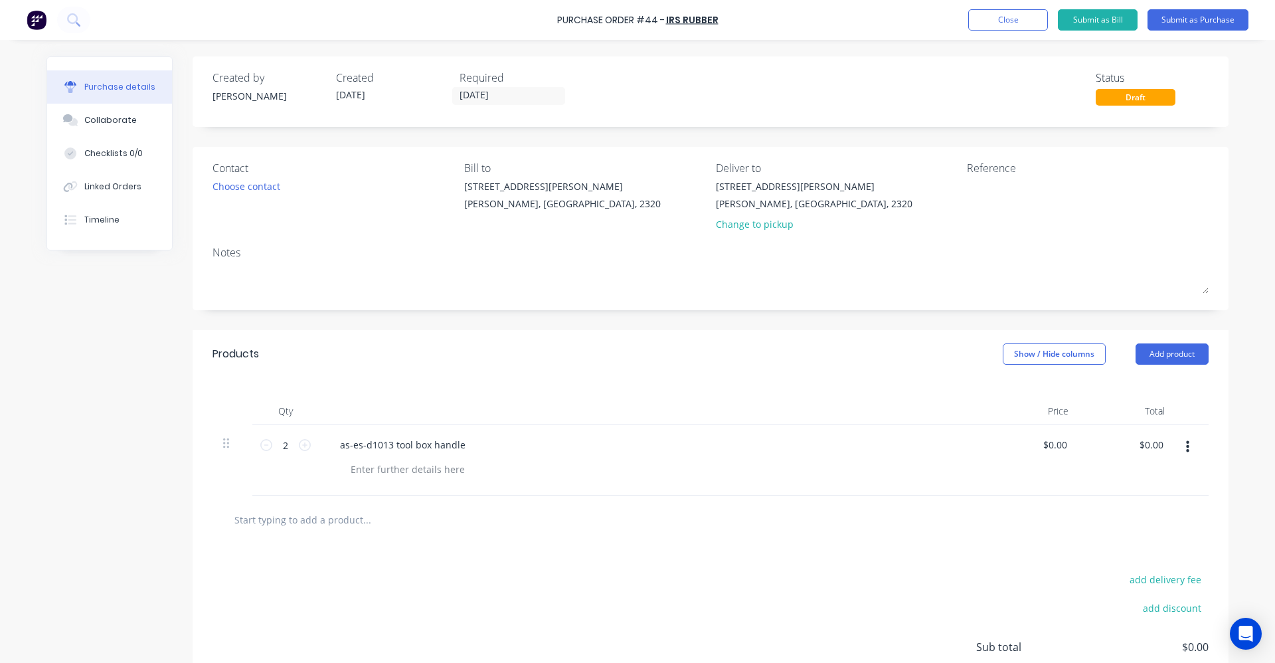
click at [345, 517] on input "text" at bounding box center [367, 519] width 266 height 27
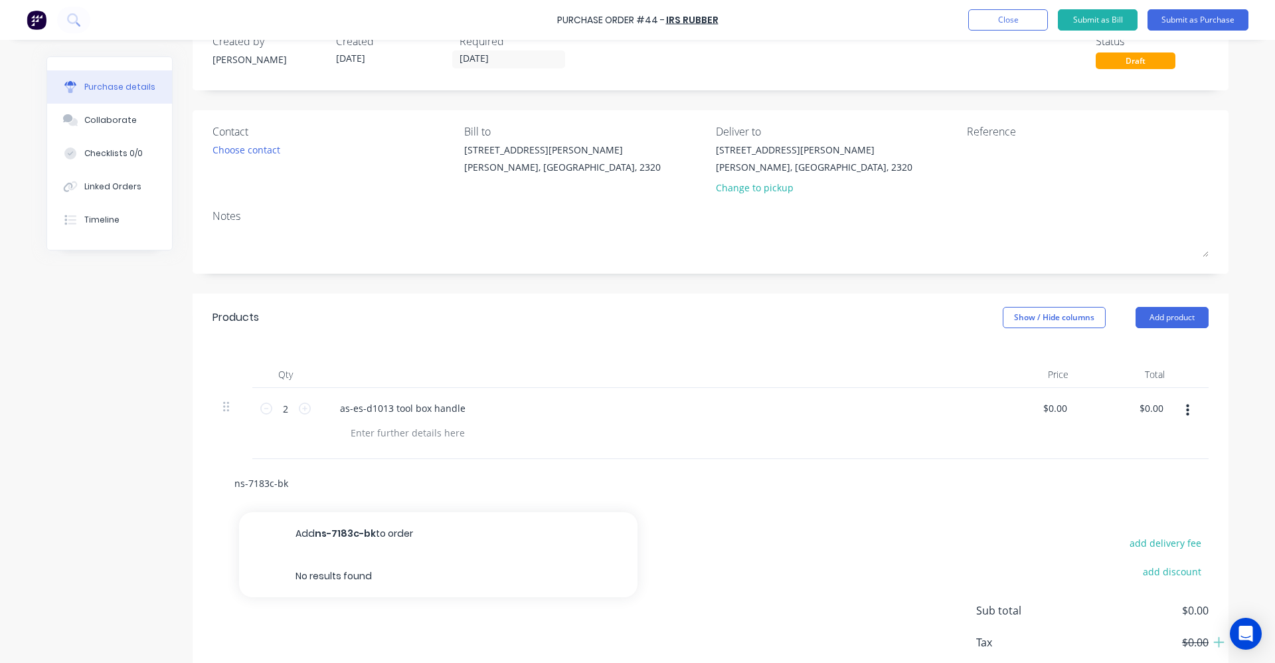
scroll to position [113, 0]
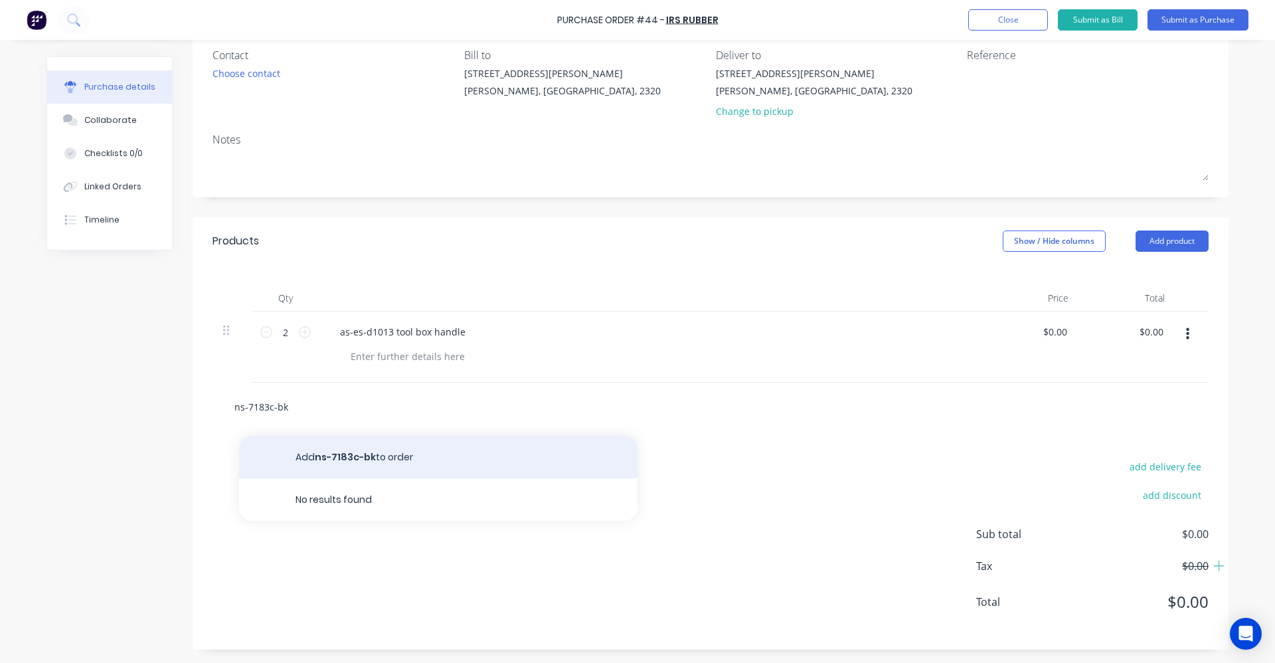
type input "ns-7183c-bk"
click at [343, 451] on button "Add ns-7183c-bk to order" at bounding box center [438, 457] width 399 height 43
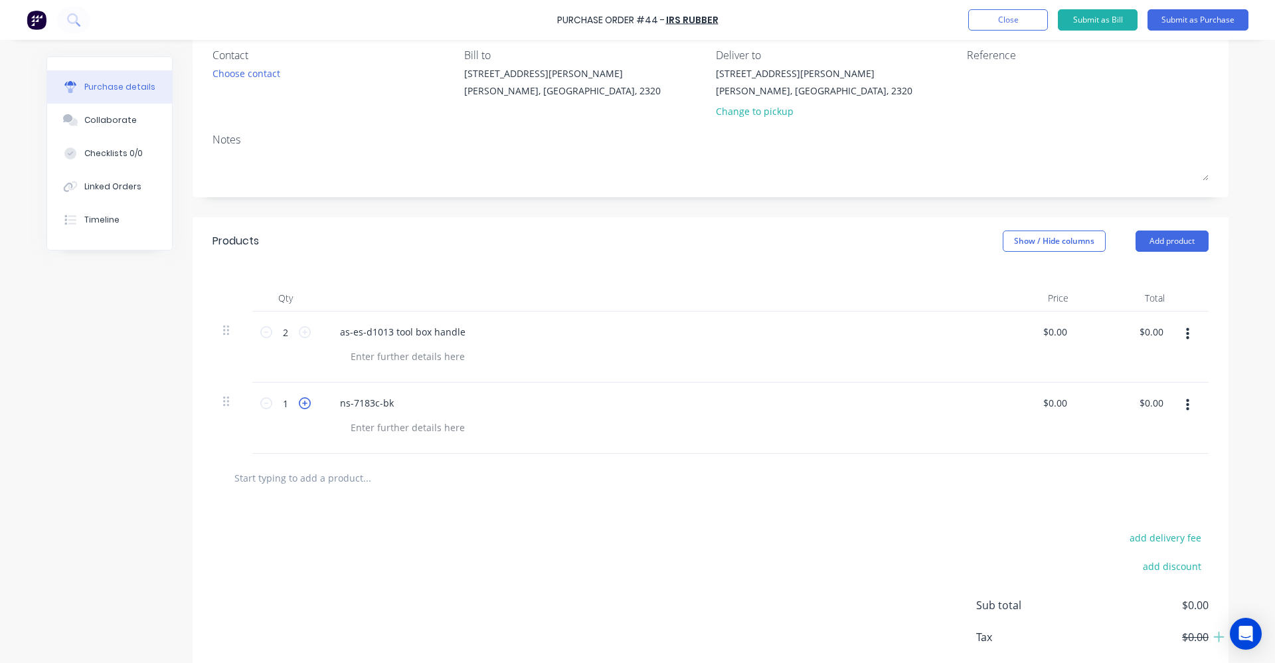
click at [299, 403] on icon at bounding box center [305, 403] width 12 height 12
type input "3"
drag, startPoint x: 297, startPoint y: 403, endPoint x: 331, endPoint y: 484, distance: 87.2
click at [331, 484] on input "text" at bounding box center [367, 477] width 266 height 27
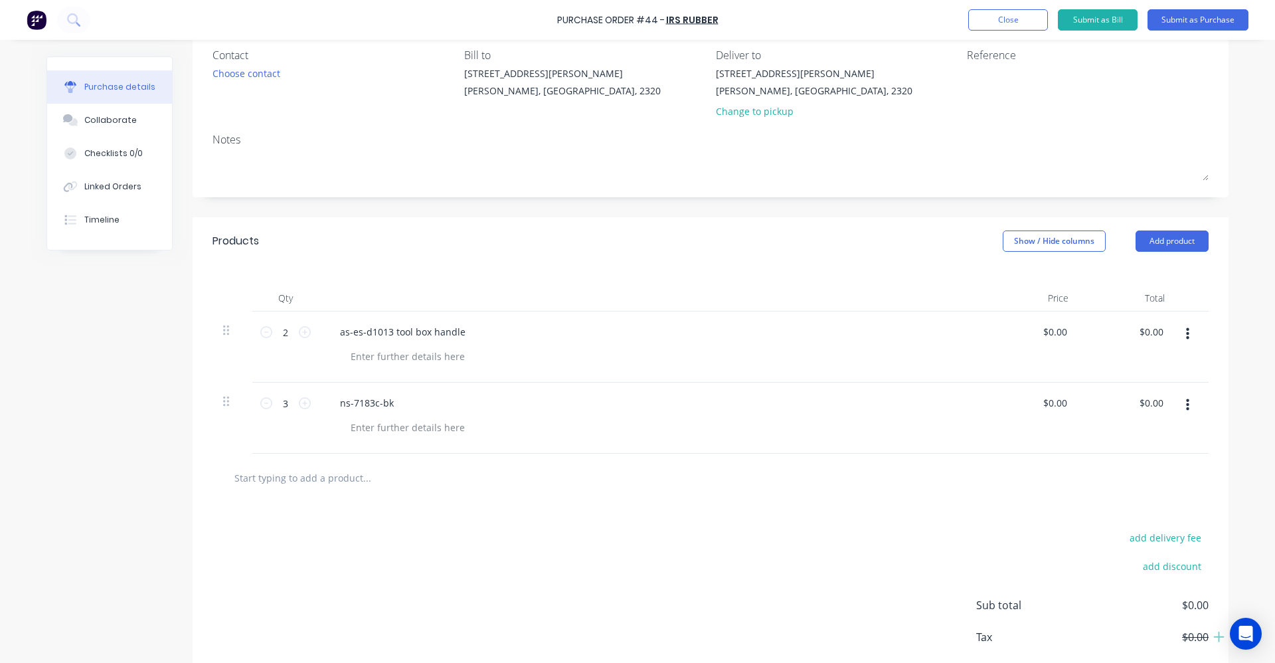
paste input "OMAX_Clipboard_Data: (In format of X1,Y1,Z1,X2,Y2,Z2,Bow,Layer,XType,XData): 15…"
type input "OMAX_Clipboard_Data: (In format of X1,Y1,Z1,X2,Y2,Z2,Bow,Layer,XType,XData): 15…"
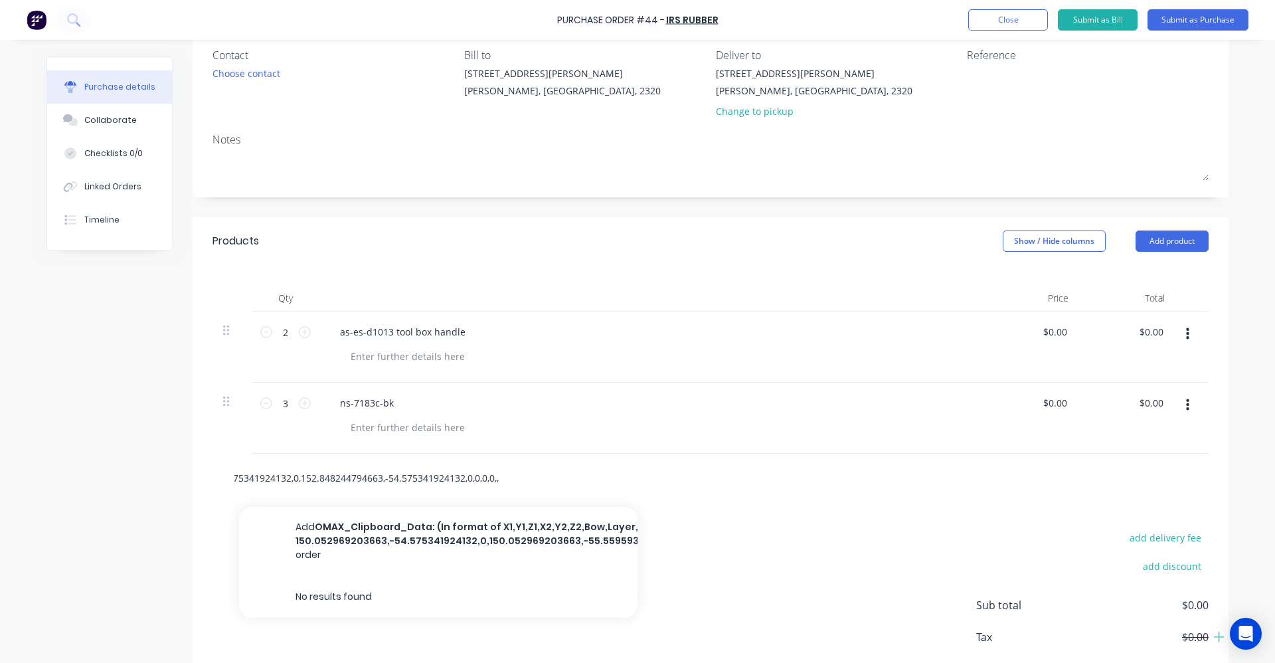
click at [467, 480] on input "OMAX_Clipboard_Data: (In format of X1,Y1,Z1,X2,Y2,Z2,Bow,Layer,XType,XData): 15…" at bounding box center [367, 477] width 266 height 27
click at [479, 474] on input "OMAX_Clipboard_Data: (In format of X1,Y1,Z1,X2,Y2,Z2,Bow,Layer,XType,XData): 15…" at bounding box center [367, 477] width 266 height 27
drag, startPoint x: 439, startPoint y: 471, endPoint x: 401, endPoint y: 476, distance: 38.2
click at [432, 471] on input "OMAX_Clipboard_Data: (In format of X1,Y1,Z1,X2,Y2,Z2,Bow,Layer,XType,XData): 15…" at bounding box center [367, 477] width 266 height 27
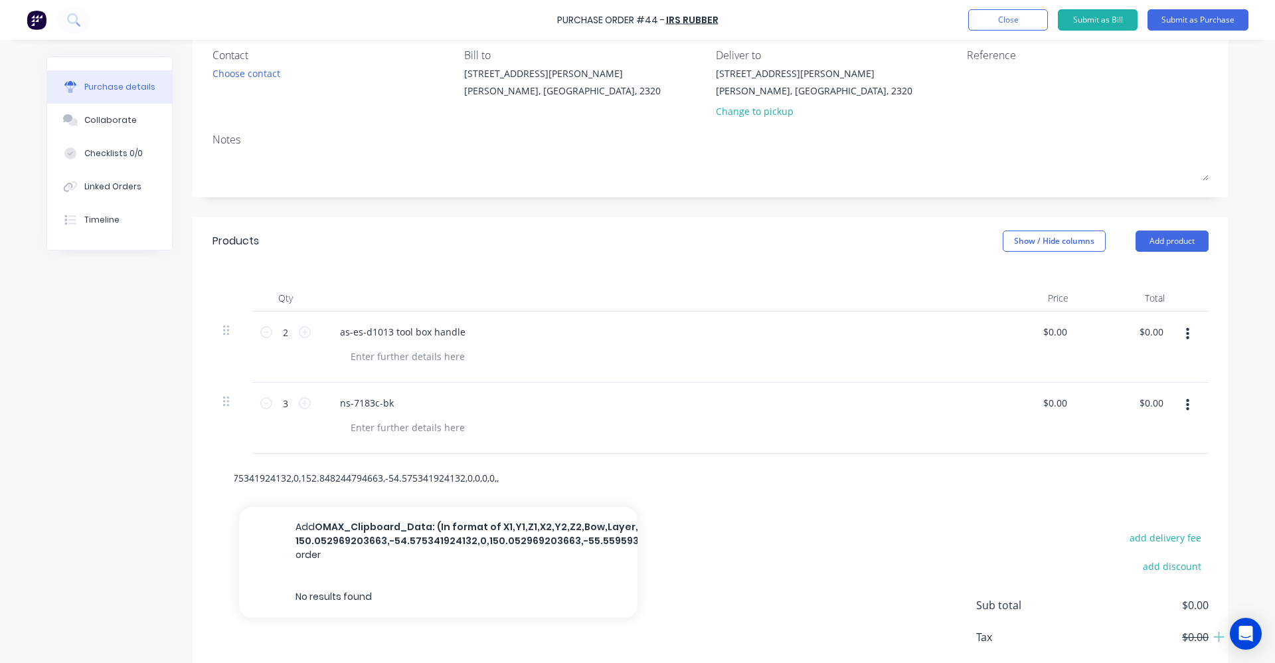
click at [398, 477] on input "OMAX_Clipboard_Data: (In format of X1,Y1,Z1,X2,Y2,Z2,Bow,Layer,XType,XData): 15…" at bounding box center [367, 477] width 266 height 27
click at [398, 478] on input "OMAX_Clipboard_Data: (In format of X1,Y1,Z1,X2,Y2,Z2,Bow,Layer,XType,XData): 15…" at bounding box center [367, 477] width 266 height 27
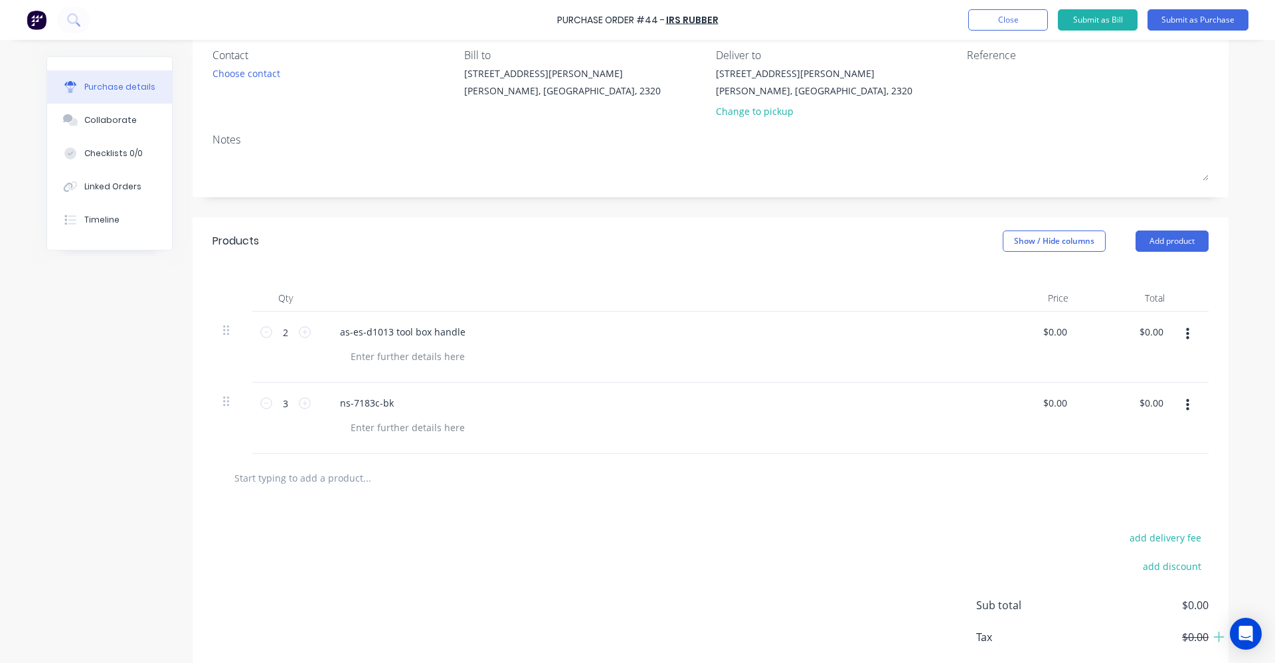
click at [343, 481] on input "text" at bounding box center [367, 477] width 266 height 27
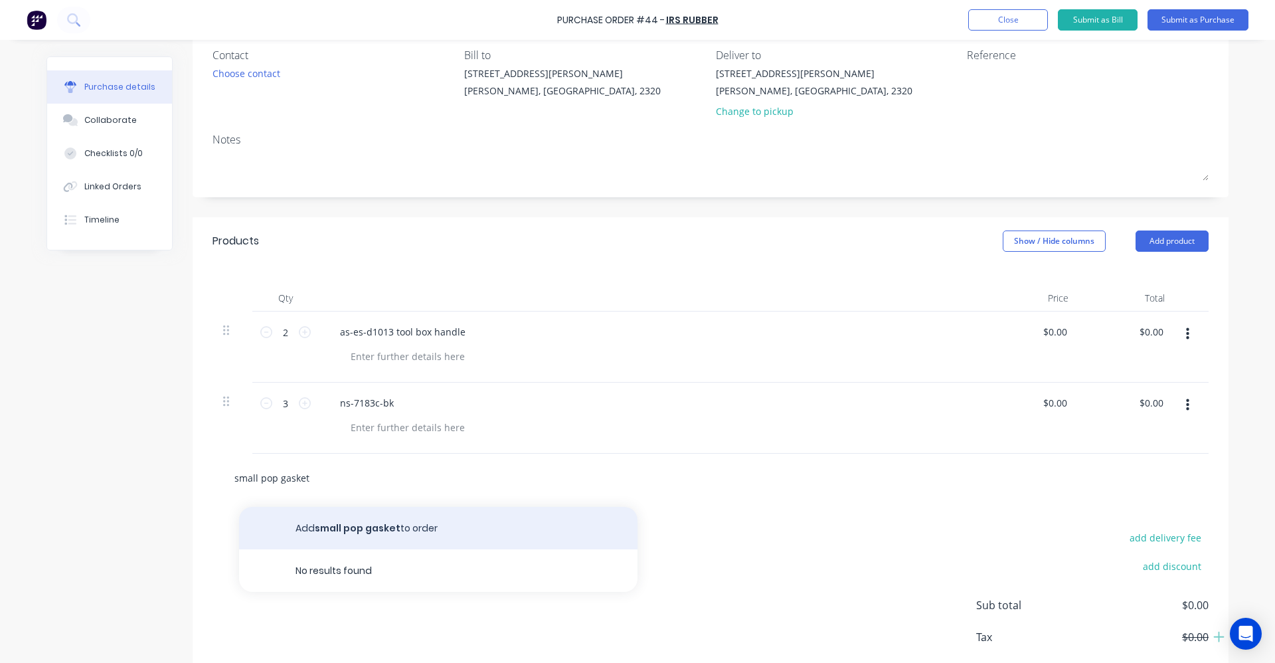
type input "small pop gasket"
click at [341, 526] on button "Add small pop gasket to order" at bounding box center [438, 528] width 399 height 43
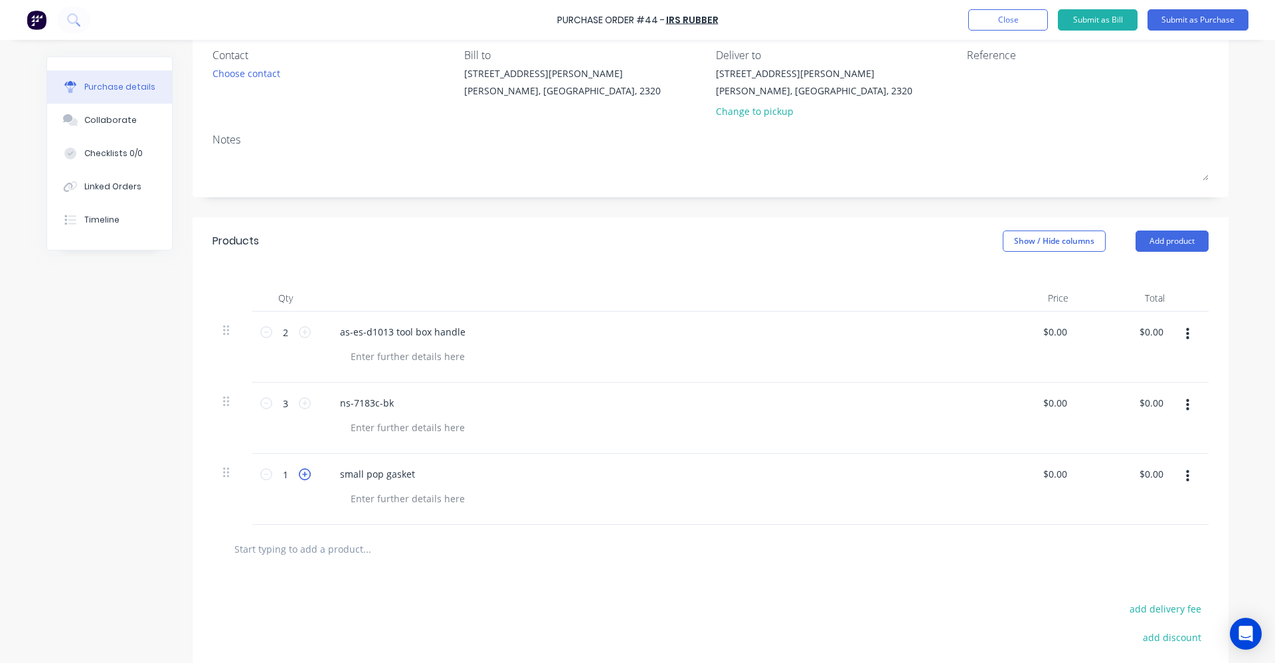
click at [299, 477] on icon at bounding box center [305, 474] width 12 height 12
type input "3"
drag, startPoint x: 298, startPoint y: 477, endPoint x: 318, endPoint y: 542, distance: 68.3
click at [318, 542] on input "text" at bounding box center [367, 548] width 266 height 27
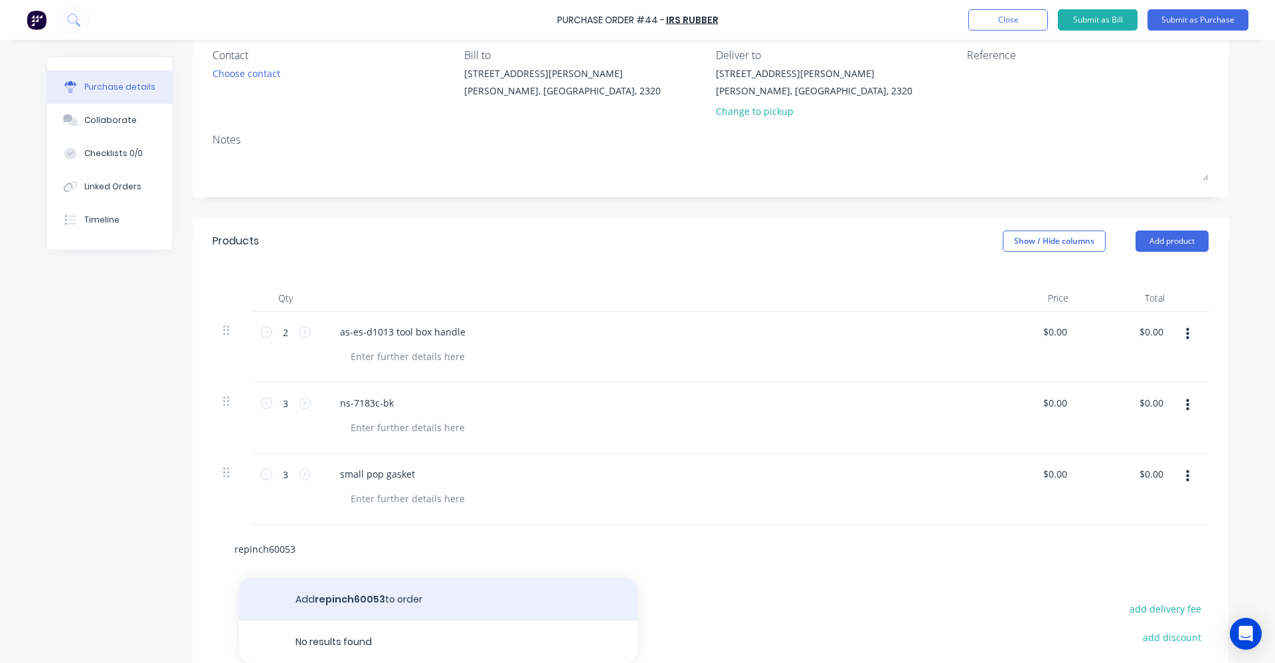
type input "repinch60053"
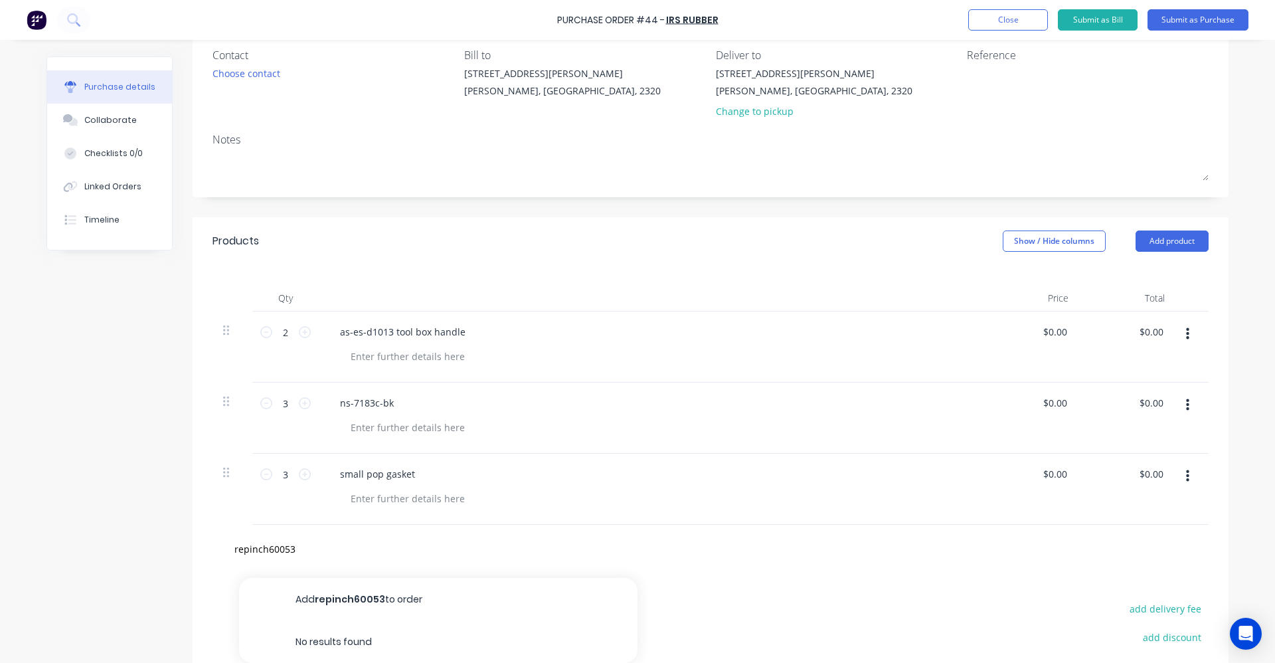
click at [340, 604] on button "Add repinch60053 to order" at bounding box center [438, 599] width 399 height 43
click at [299, 545] on icon at bounding box center [305, 545] width 12 height 12
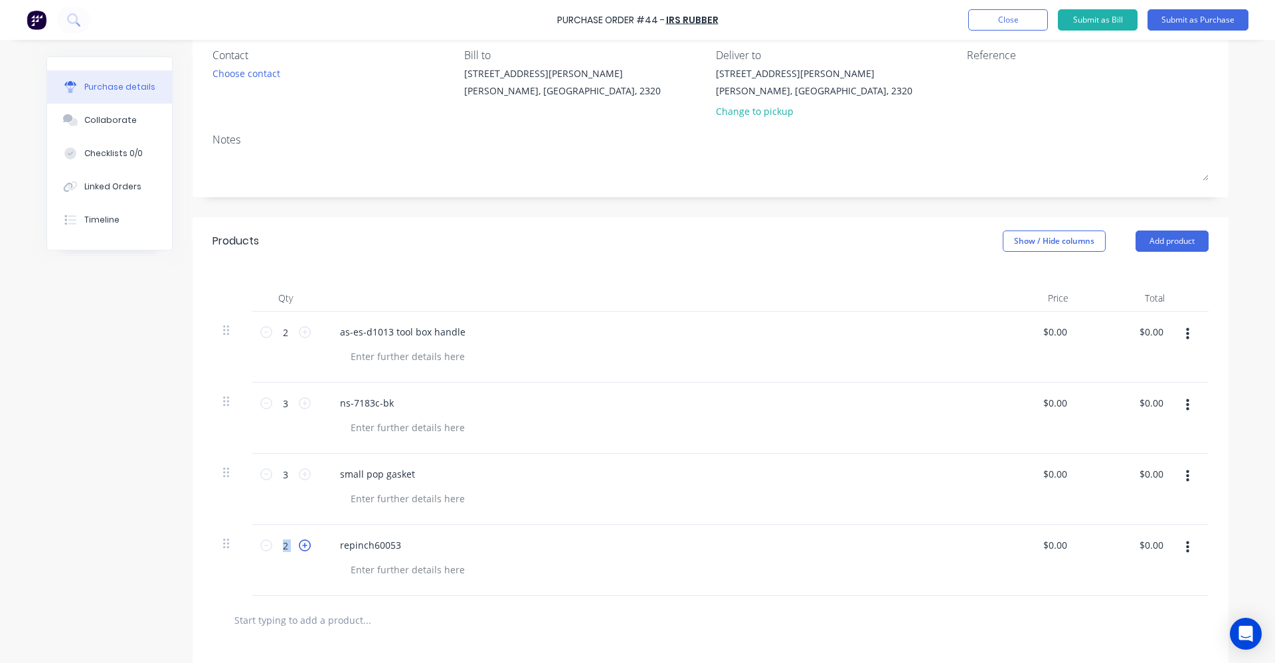
click at [299, 545] on icon at bounding box center [305, 545] width 12 height 12
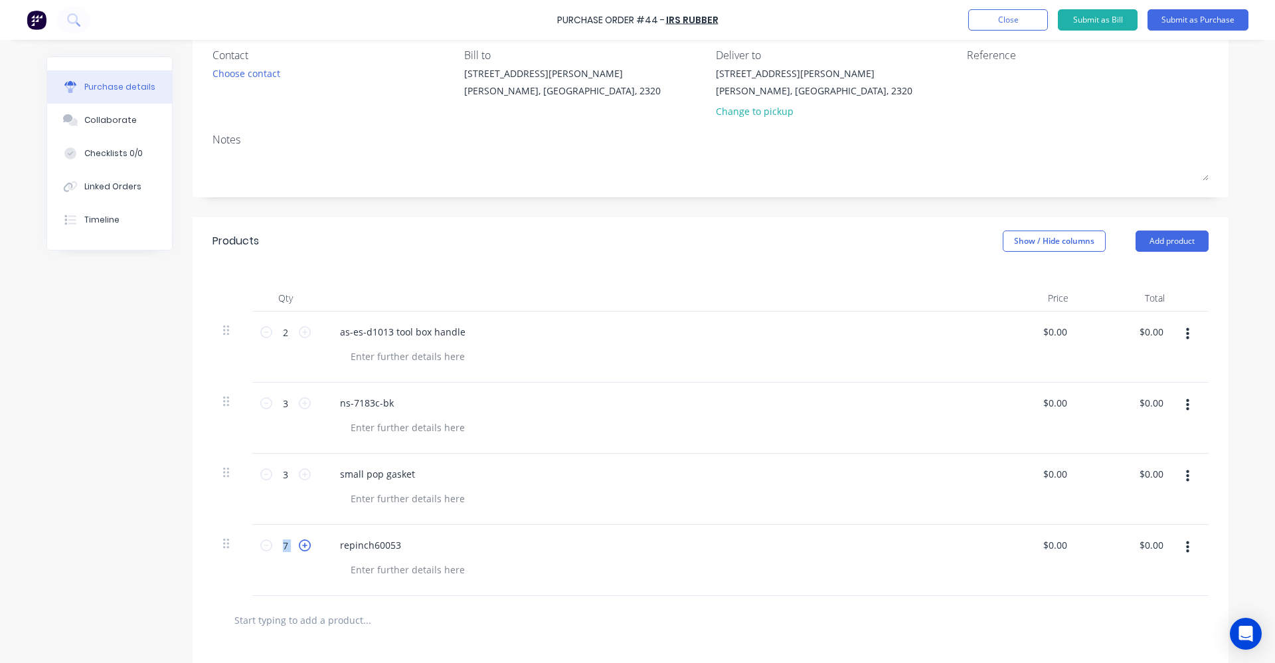
click at [299, 544] on icon at bounding box center [305, 545] width 12 height 12
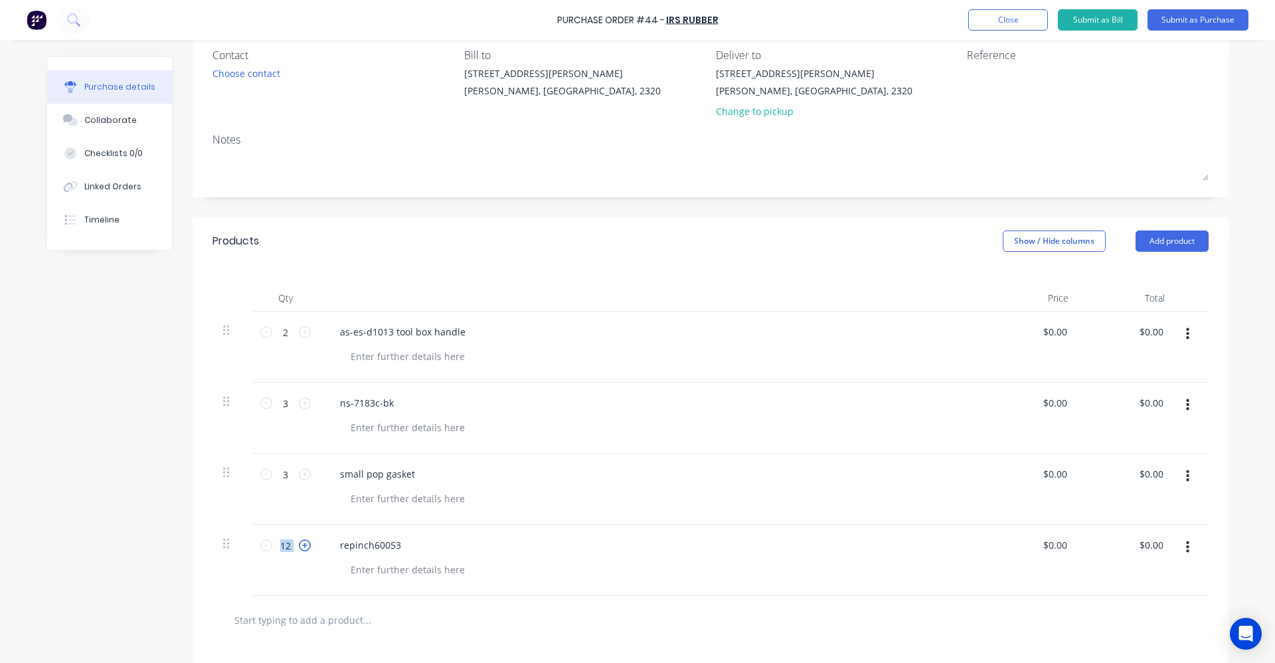
click at [299, 544] on icon at bounding box center [305, 545] width 12 height 12
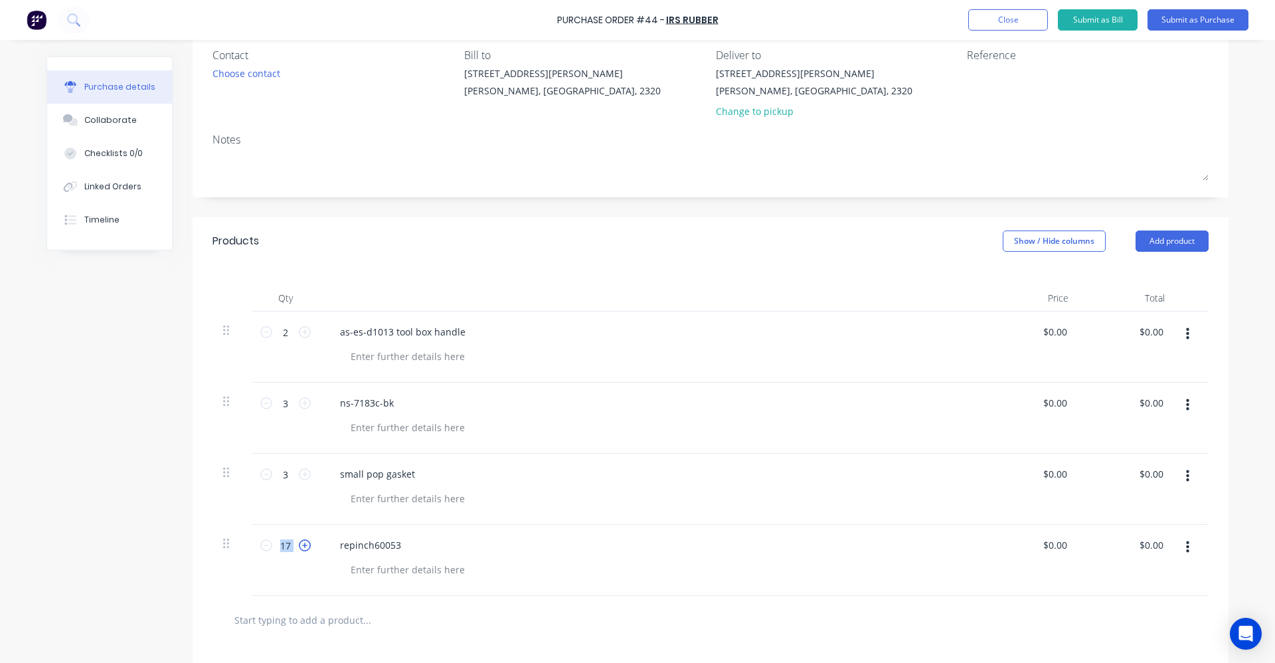
click at [299, 544] on icon at bounding box center [305, 545] width 12 height 12
type input "20"
drag, startPoint x: 299, startPoint y: 544, endPoint x: 318, endPoint y: 612, distance: 70.9
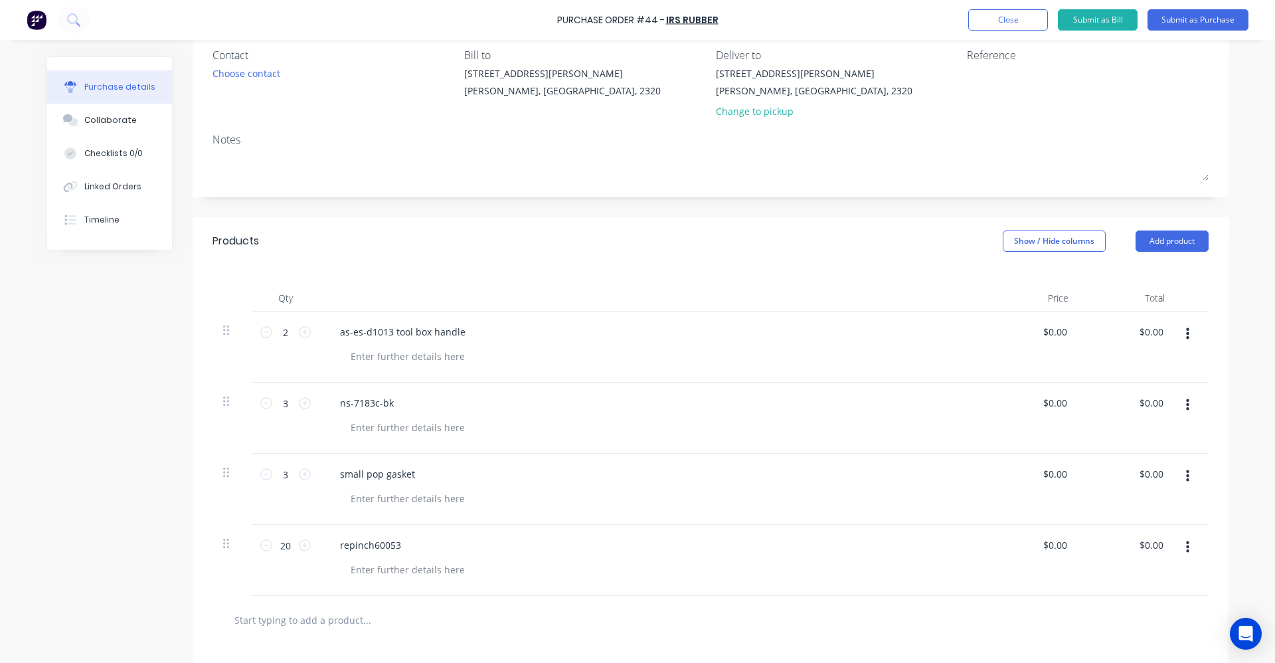
click at [318, 612] on input "text" at bounding box center [367, 619] width 266 height 27
click at [306, 622] on input "repinch66-007" at bounding box center [367, 619] width 266 height 27
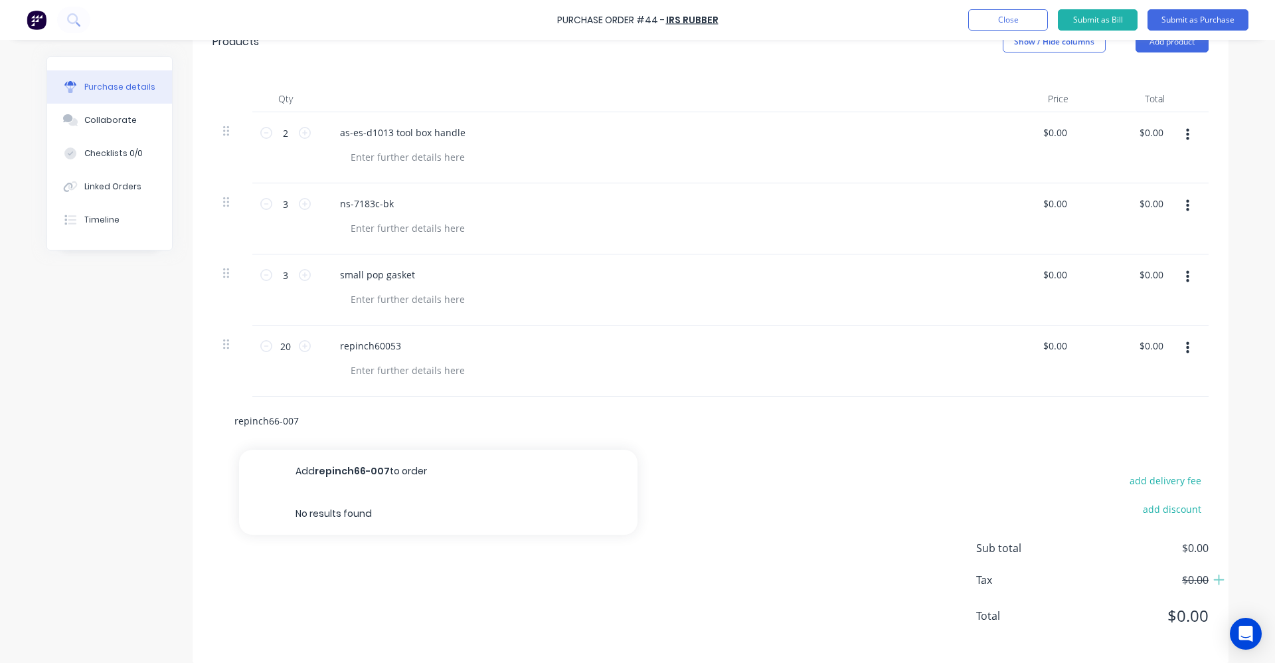
type input "repinch66-007"
click at [342, 478] on button "Add repinch66-007 to order" at bounding box center [438, 471] width 399 height 43
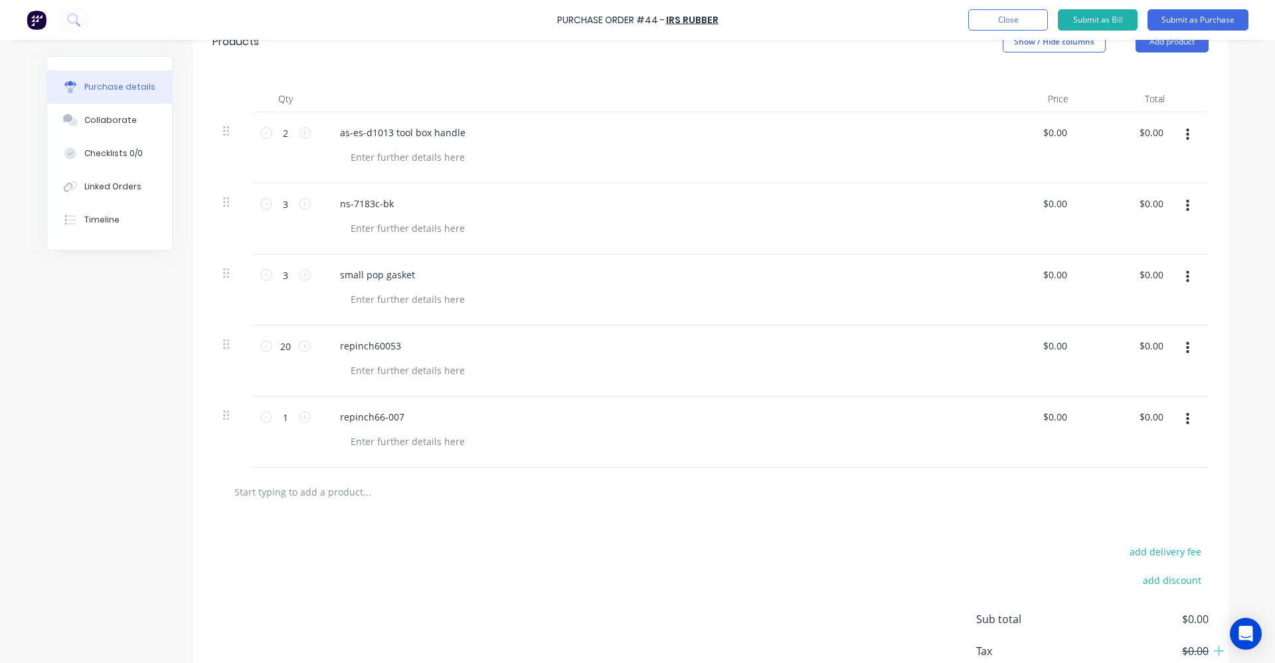
click at [307, 418] on div "1 1" at bounding box center [285, 432] width 66 height 71
click at [304, 420] on icon at bounding box center [305, 417] width 12 height 12
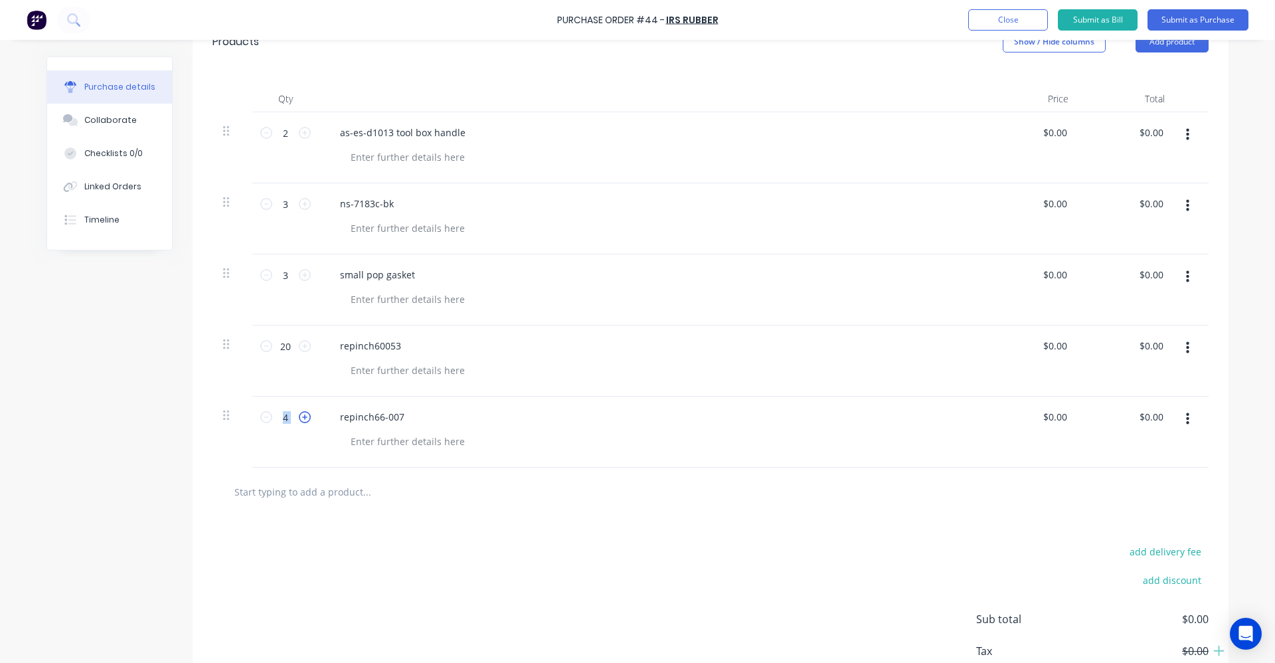
click at [304, 420] on icon at bounding box center [305, 417] width 12 height 12
click at [304, 419] on icon at bounding box center [305, 417] width 12 height 12
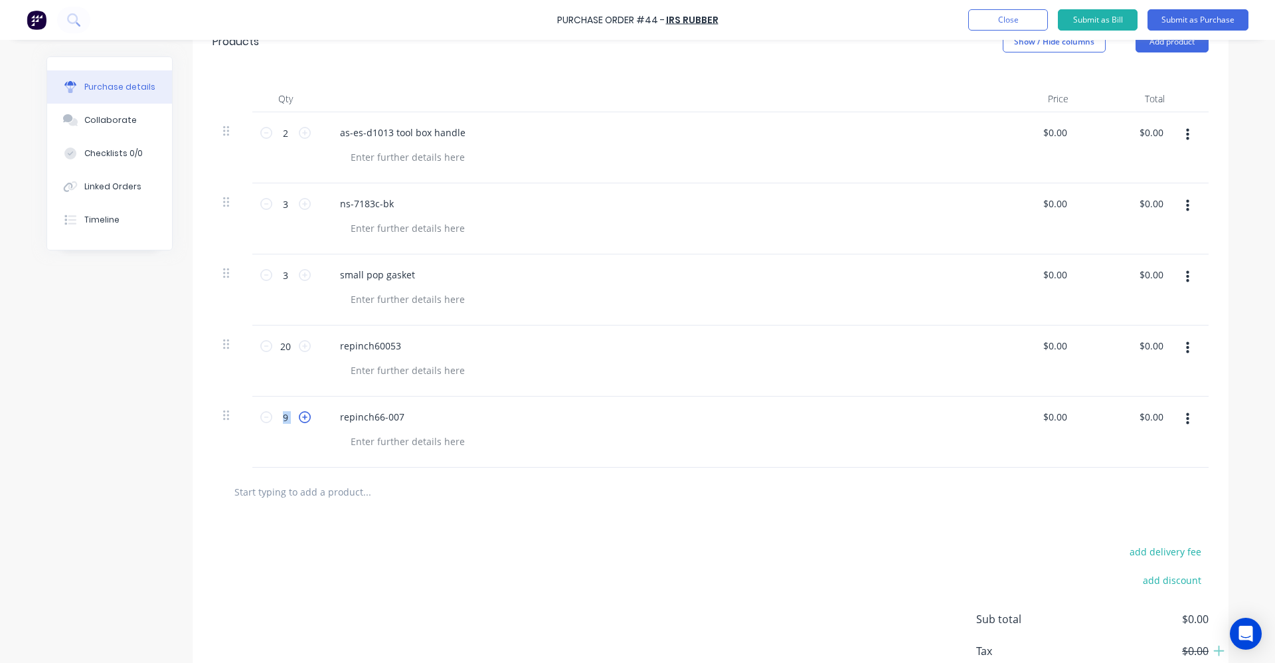
click at [304, 417] on icon at bounding box center [305, 417] width 12 height 12
type input "10"
click at [353, 490] on input "text" at bounding box center [367, 491] width 266 height 27
click at [1196, 13] on button "Submit as Purchase" at bounding box center [1198, 19] width 101 height 21
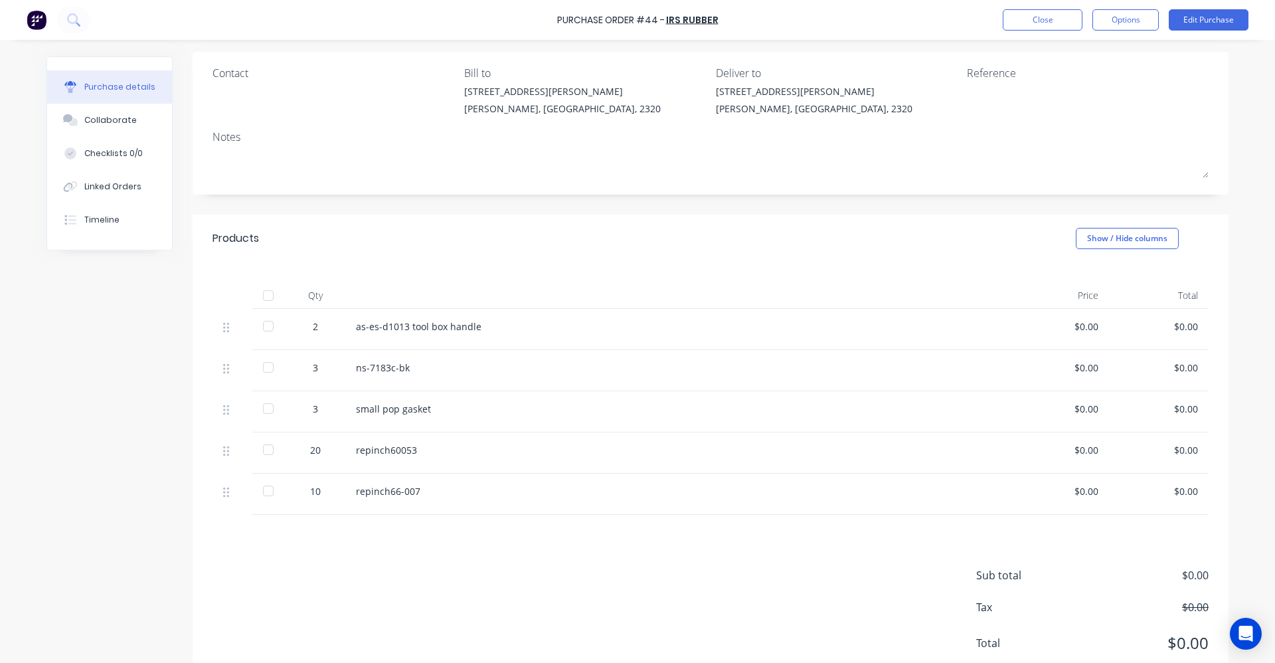
scroll to position [136, 0]
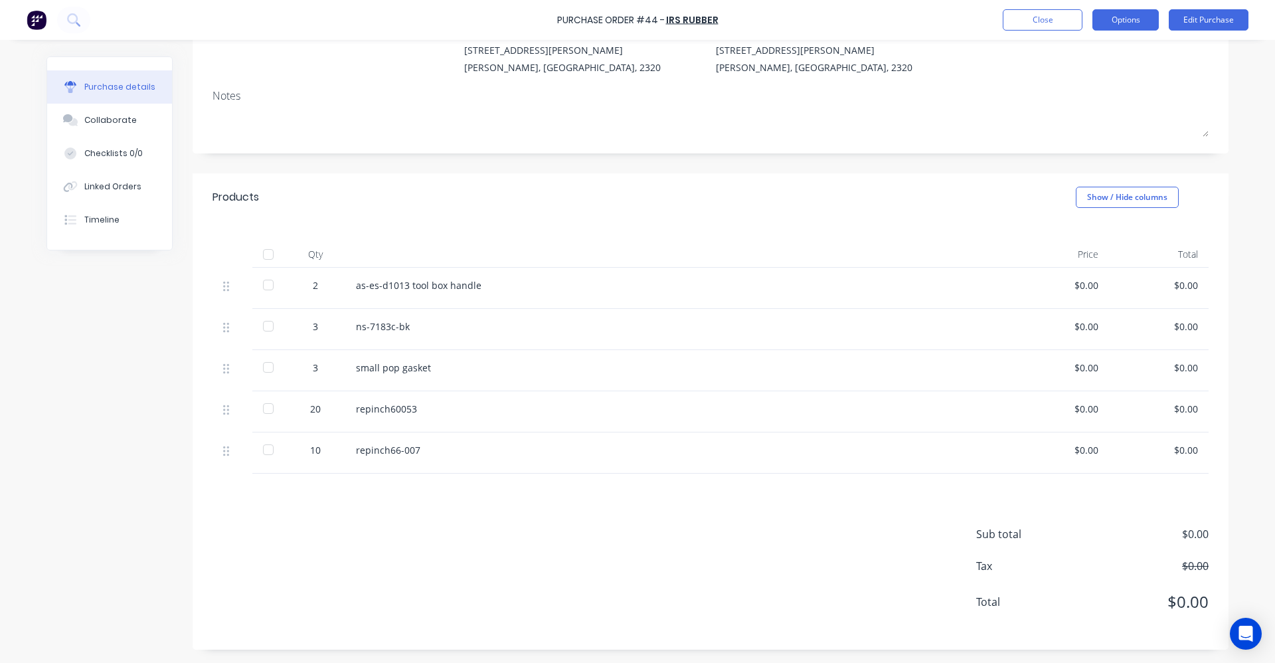
click at [1142, 15] on button "Options" at bounding box center [1126, 19] width 66 height 21
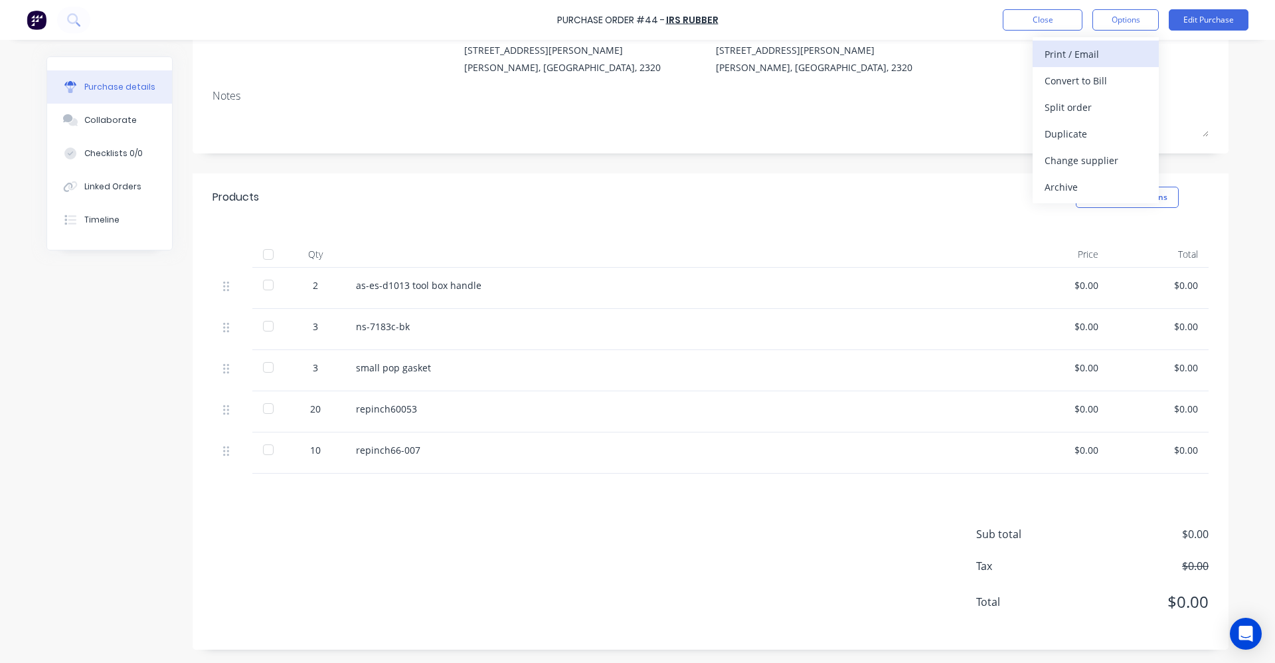
click at [1131, 45] on div "Print / Email" at bounding box center [1096, 54] width 102 height 19
click at [1142, 108] on div "Without pricing" at bounding box center [1096, 107] width 102 height 19
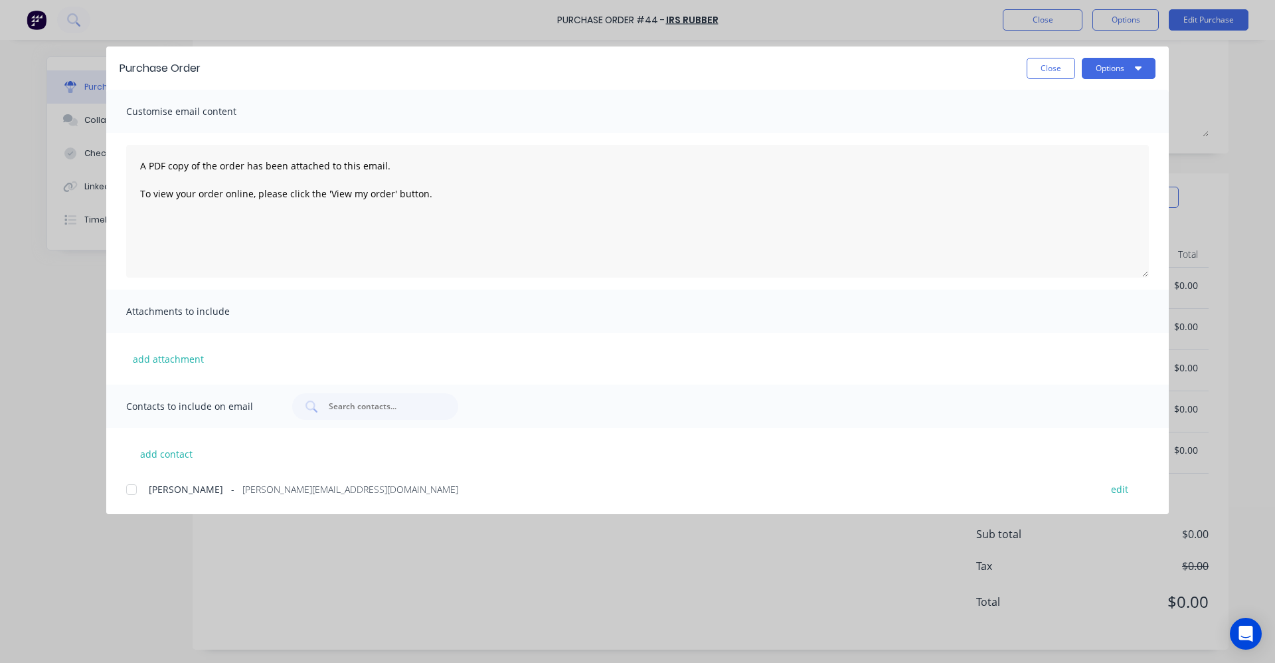
scroll to position [0, 0]
click at [128, 491] on div at bounding box center [131, 489] width 27 height 27
click at [1118, 74] on button "Options" at bounding box center [1119, 68] width 74 height 21
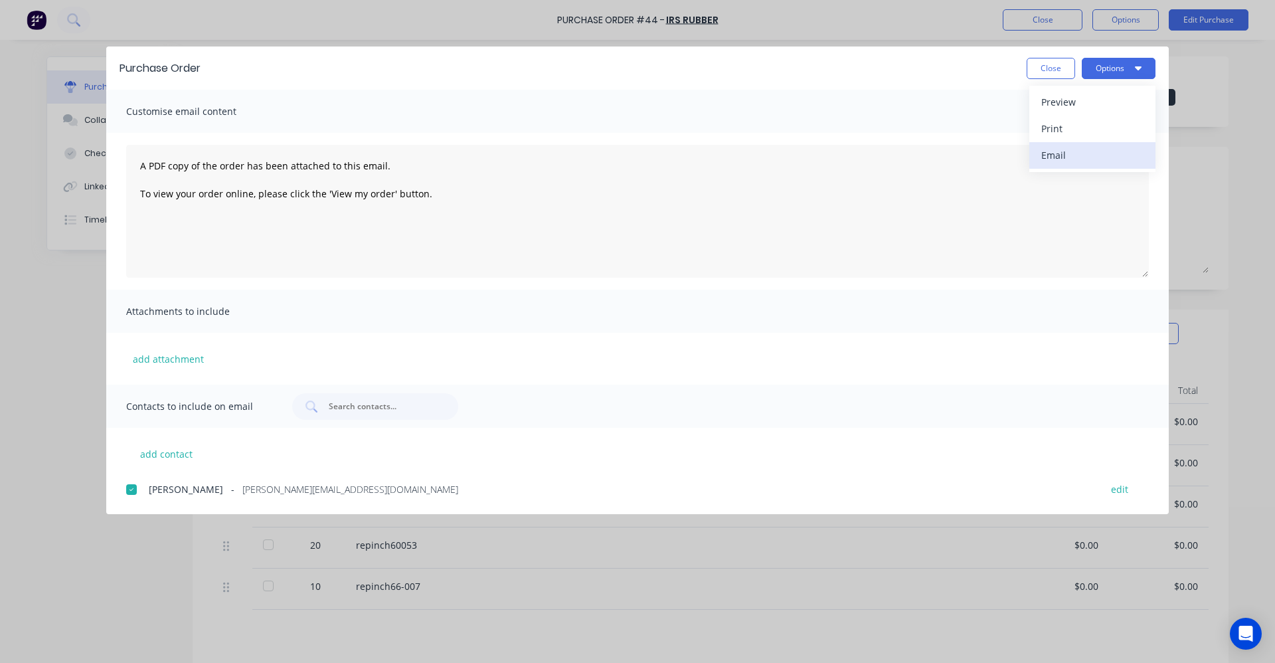
click at [1076, 152] on div "Email" at bounding box center [1093, 154] width 102 height 19
click at [1032, 70] on button "Close" at bounding box center [1051, 68] width 48 height 21
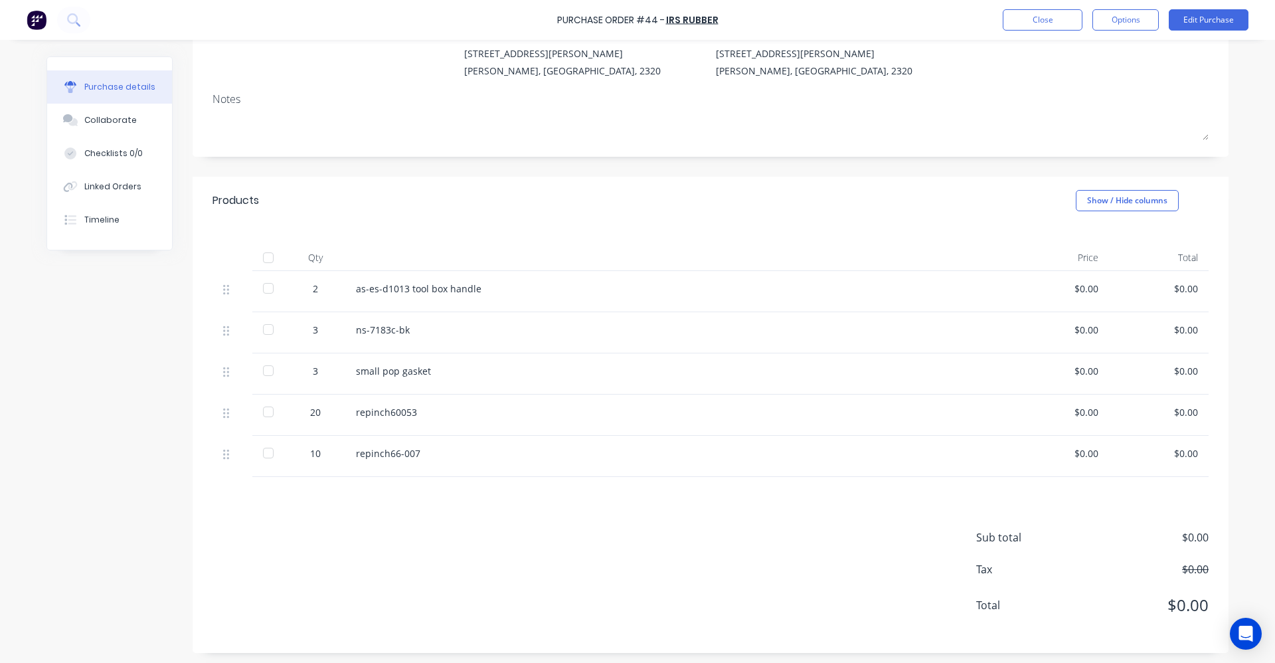
scroll to position [136, 0]
click at [1212, 25] on button "Edit Purchase" at bounding box center [1209, 19] width 80 height 21
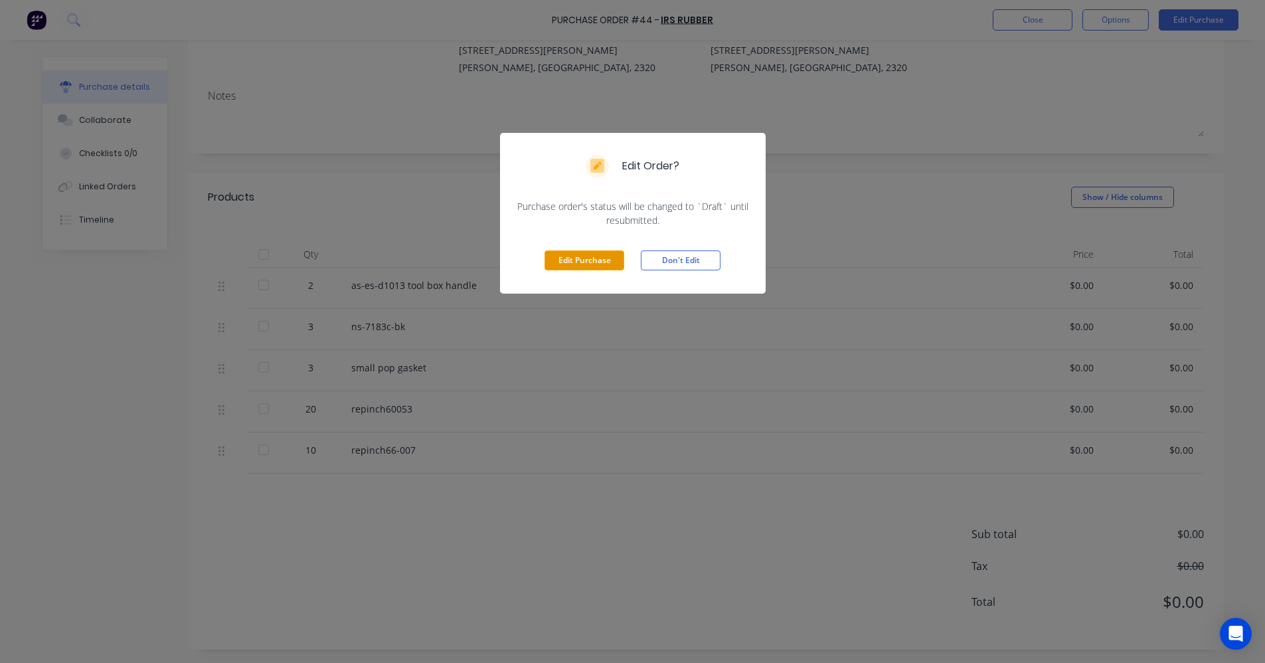
click at [564, 262] on button "Edit Purchase" at bounding box center [585, 260] width 80 height 20
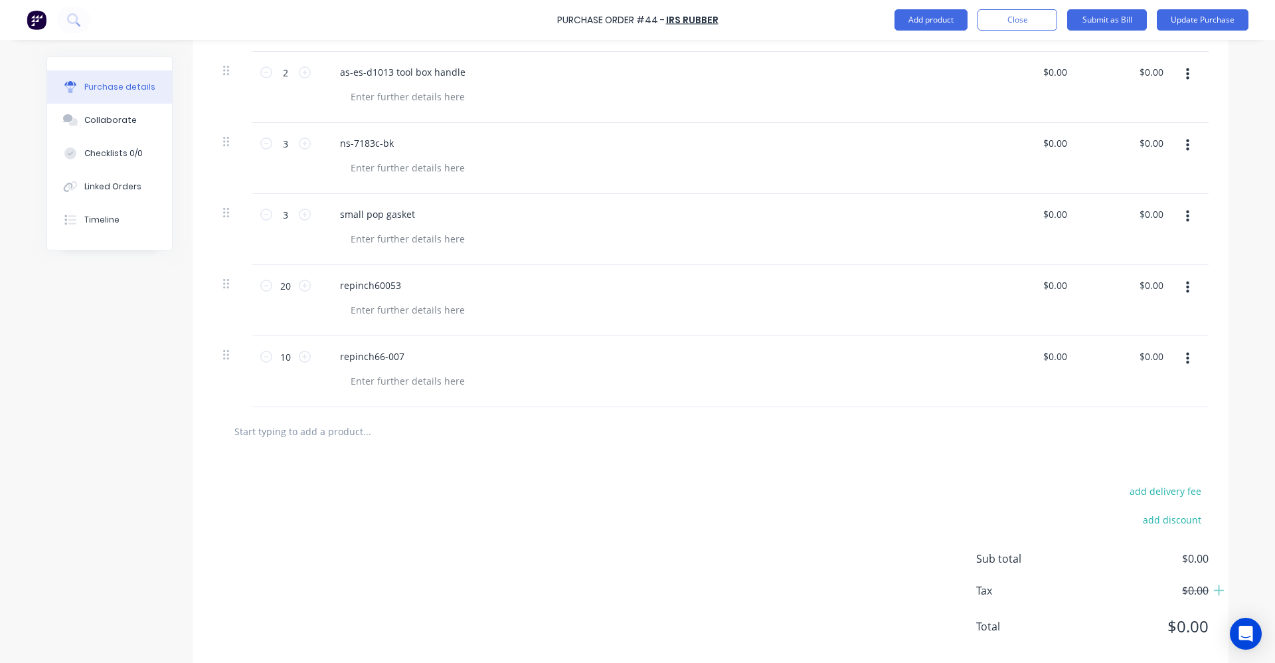
scroll to position [397, 0]
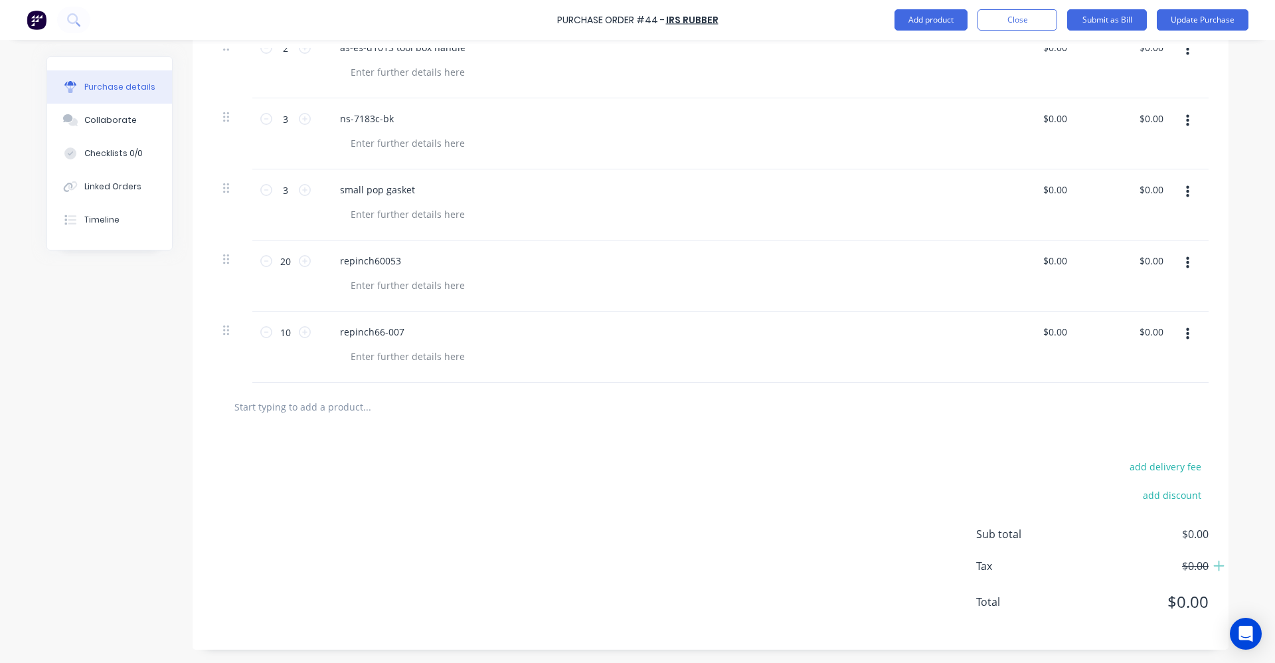
click at [329, 418] on input "text" at bounding box center [367, 406] width 266 height 27
click at [297, 411] on input "as-es-d1013" at bounding box center [367, 406] width 266 height 27
type input "as-es-d1013 toolbox handle"
click at [545, 416] on div "as-es-d1013 toolbox handle Add as-es-d1013 toolbox handle to order No results f…" at bounding box center [422, 406] width 399 height 27
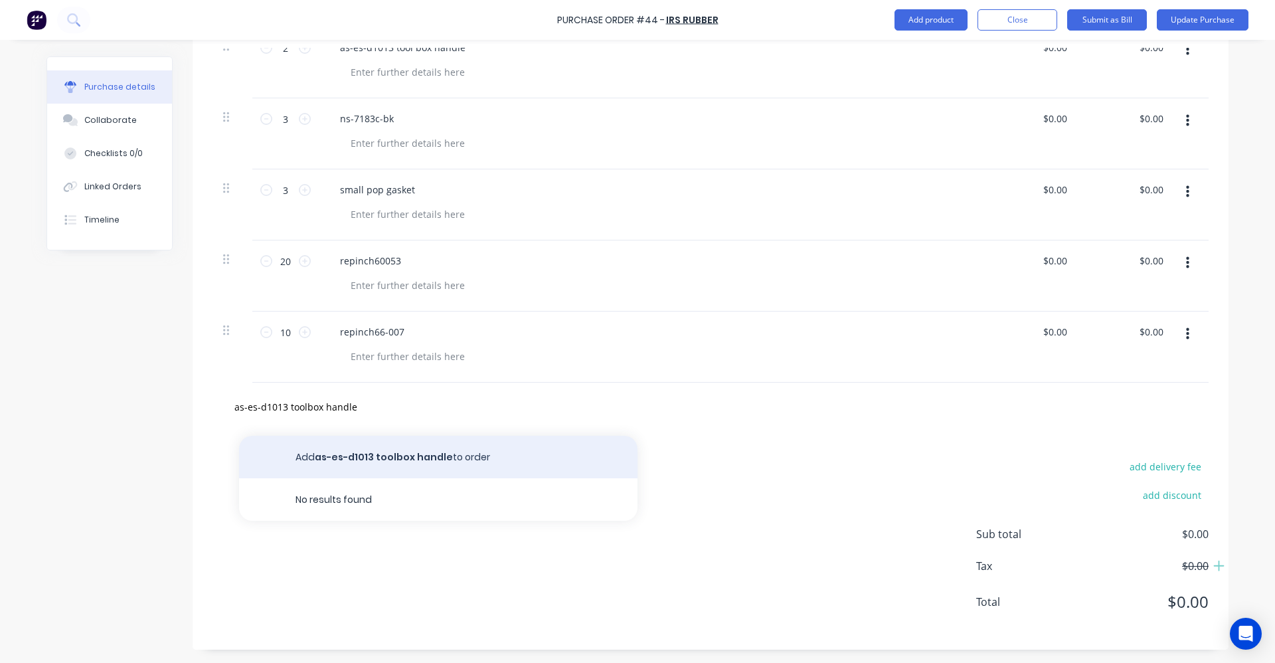
click at [441, 462] on button "Add as-es-d1013 toolbox handle to order" at bounding box center [438, 457] width 399 height 43
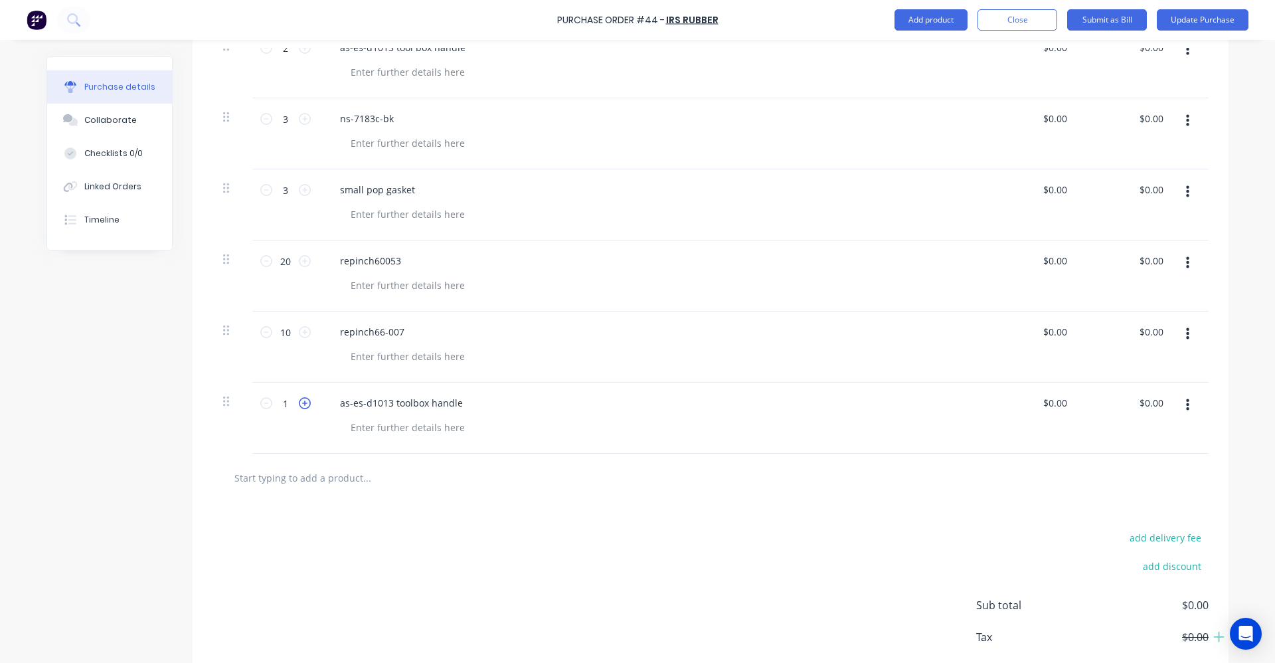
click at [303, 404] on icon at bounding box center [305, 403] width 12 height 12
type input "2"
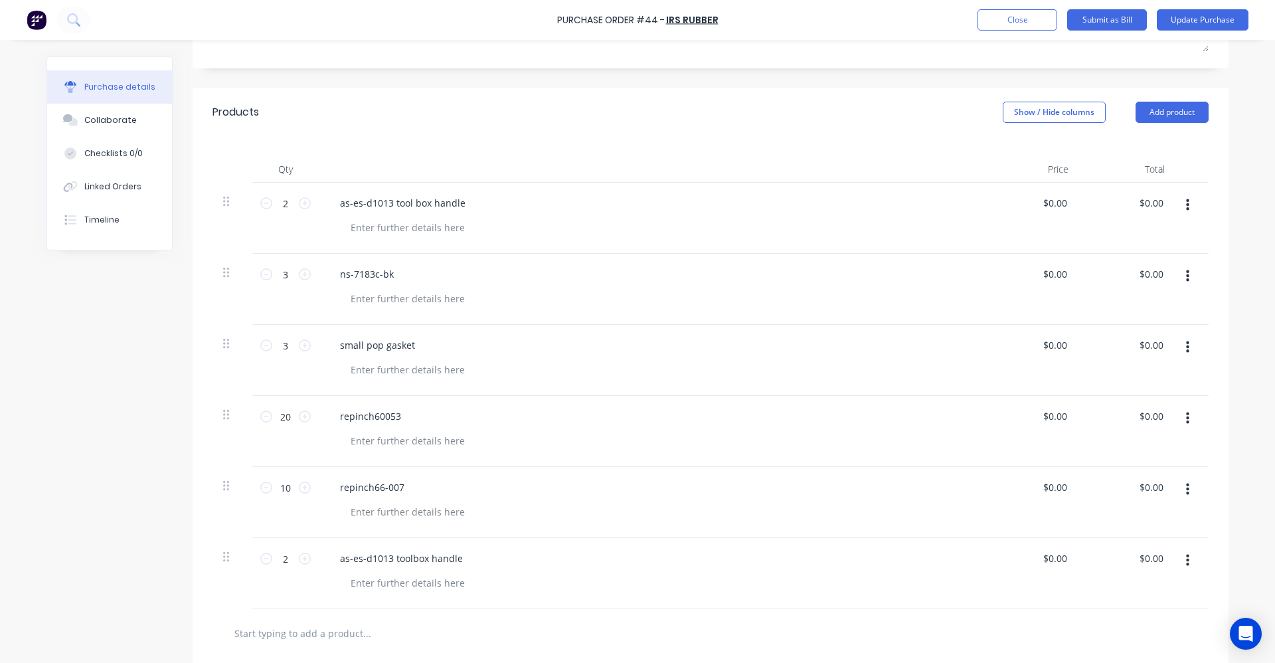
scroll to position [266, 0]
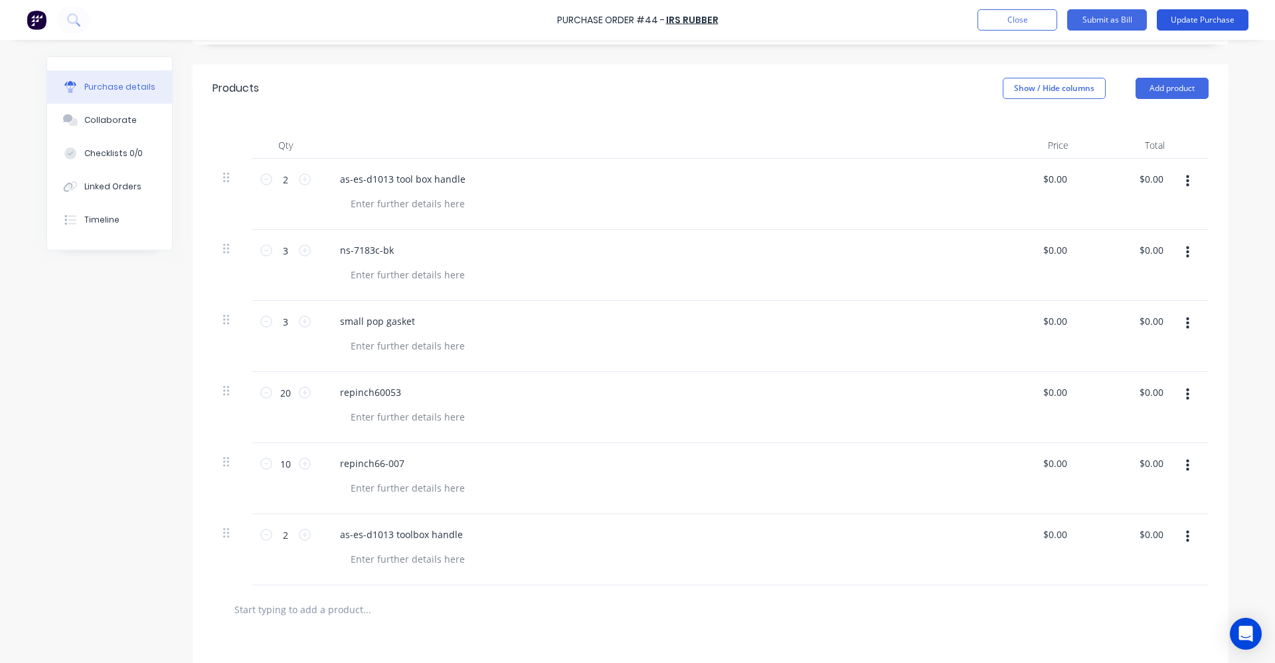
click at [1195, 22] on button "Update Purchase" at bounding box center [1203, 19] width 92 height 21
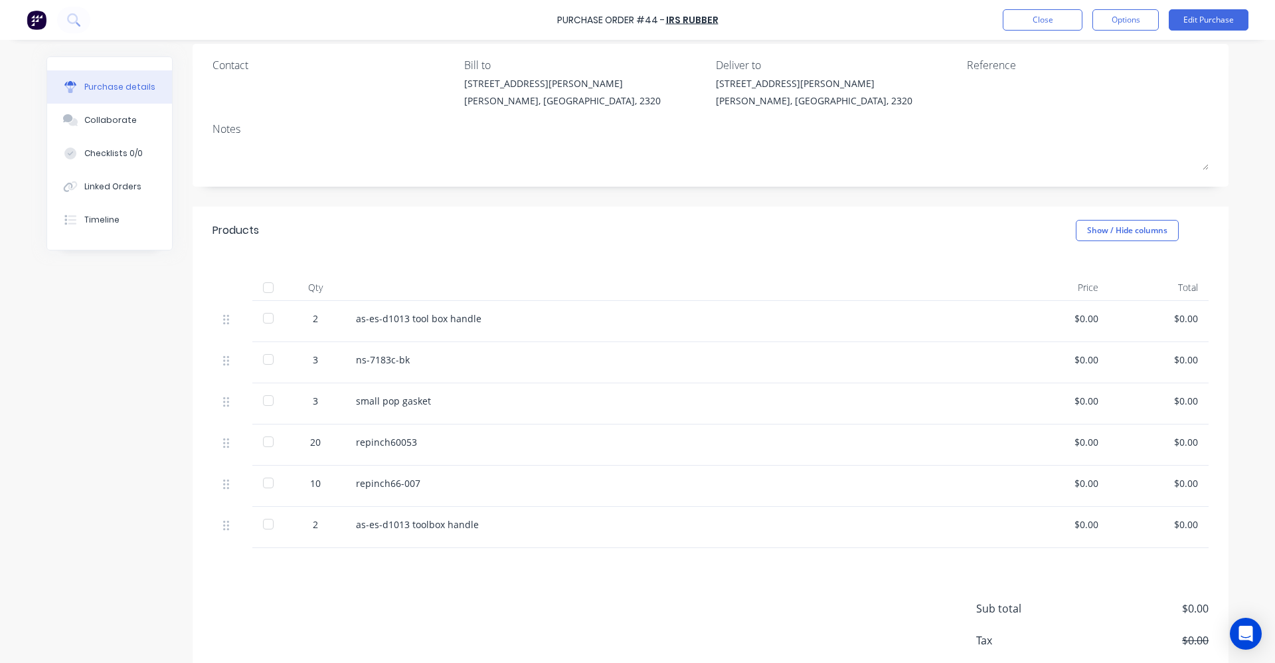
scroll to position [0, 0]
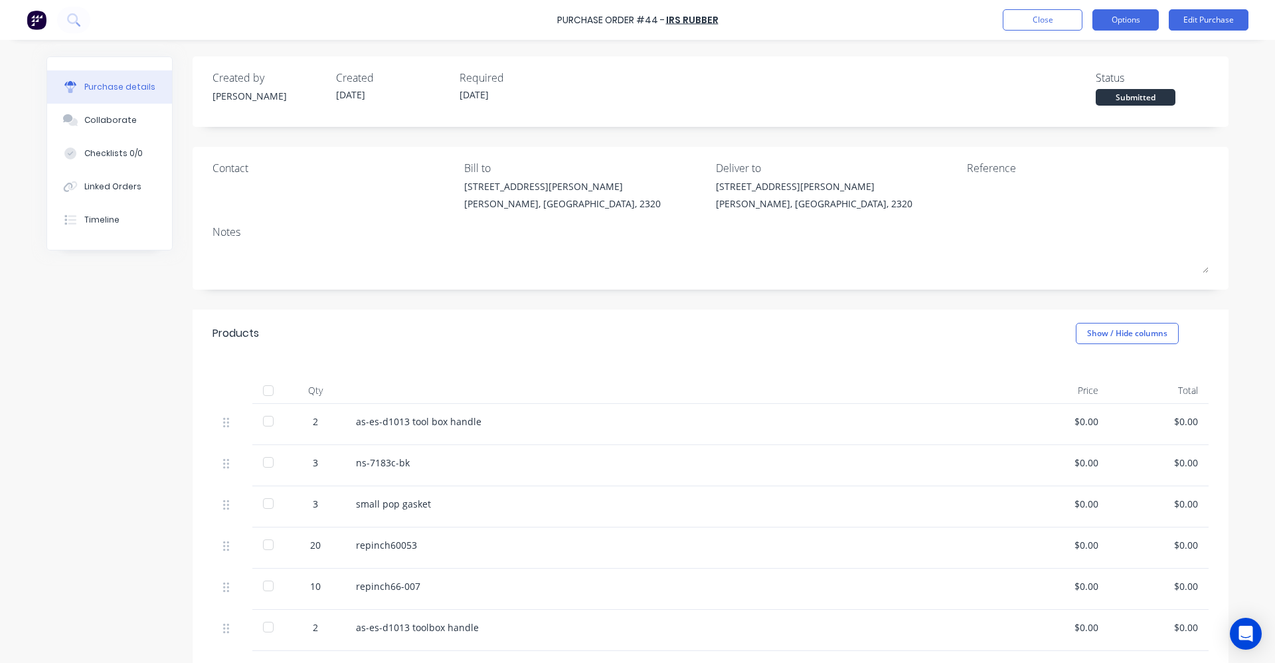
click at [1150, 20] on button "Options" at bounding box center [1126, 19] width 66 height 21
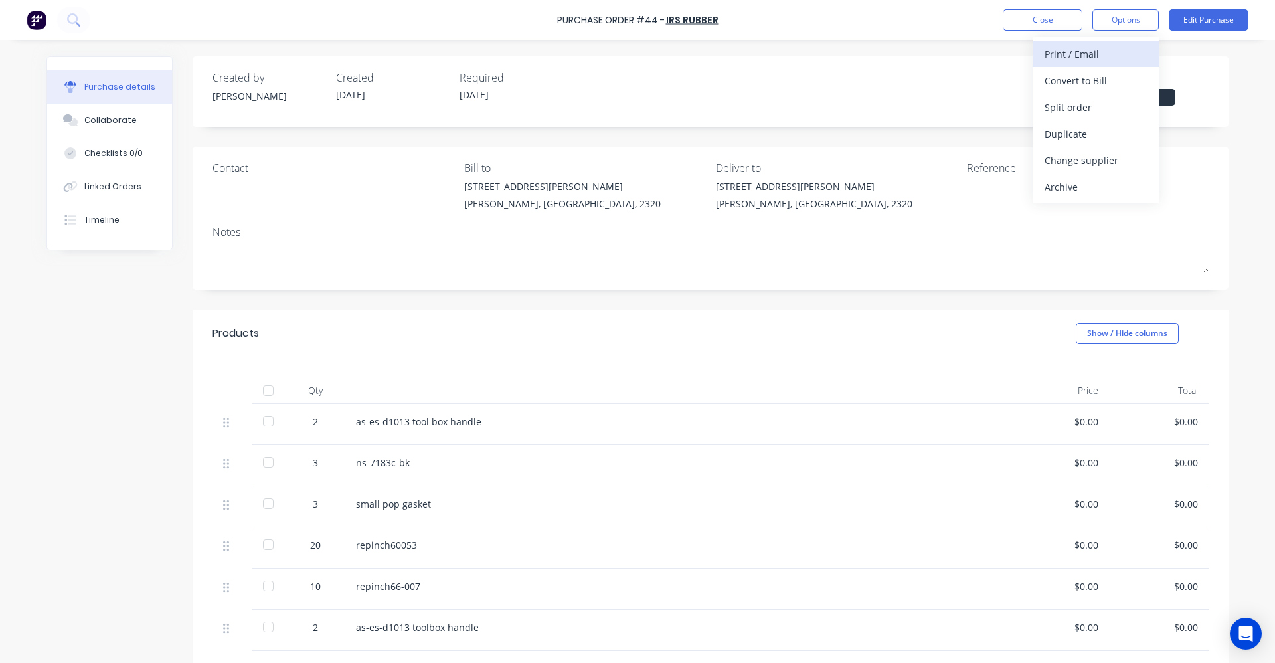
click at [1123, 49] on div "Print / Email" at bounding box center [1096, 54] width 102 height 19
click at [1092, 107] on div "Without pricing" at bounding box center [1096, 107] width 102 height 19
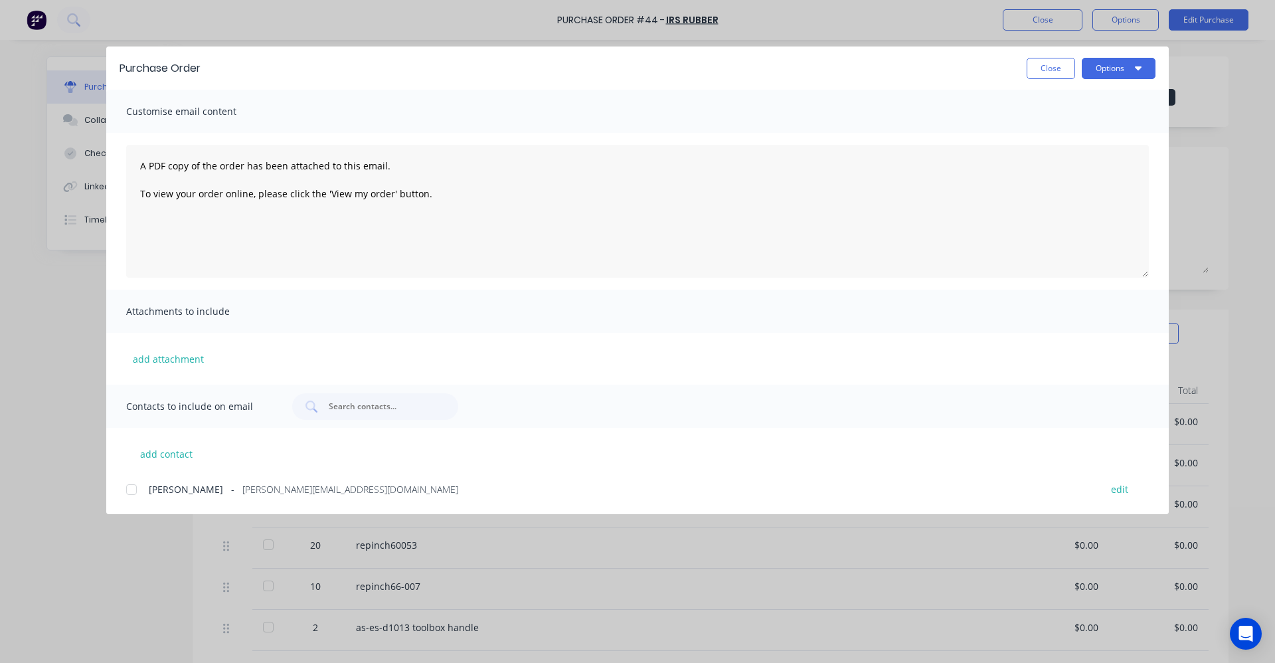
click at [238, 106] on span "Customise email content" at bounding box center [199, 111] width 146 height 19
click at [130, 490] on div at bounding box center [131, 489] width 27 height 27
click at [184, 156] on textarea "A PDF copy of the order has been attached to this email. To view your order onl…" at bounding box center [637, 211] width 1023 height 133
click at [140, 166] on textarea "A PDF copy of the order has been attached to this email. To view your order onl…" at bounding box center [637, 211] width 1023 height 133
click at [149, 163] on textarea "A PDF copy of the order has been attached to this email. To view your order onl…" at bounding box center [637, 211] width 1023 height 133
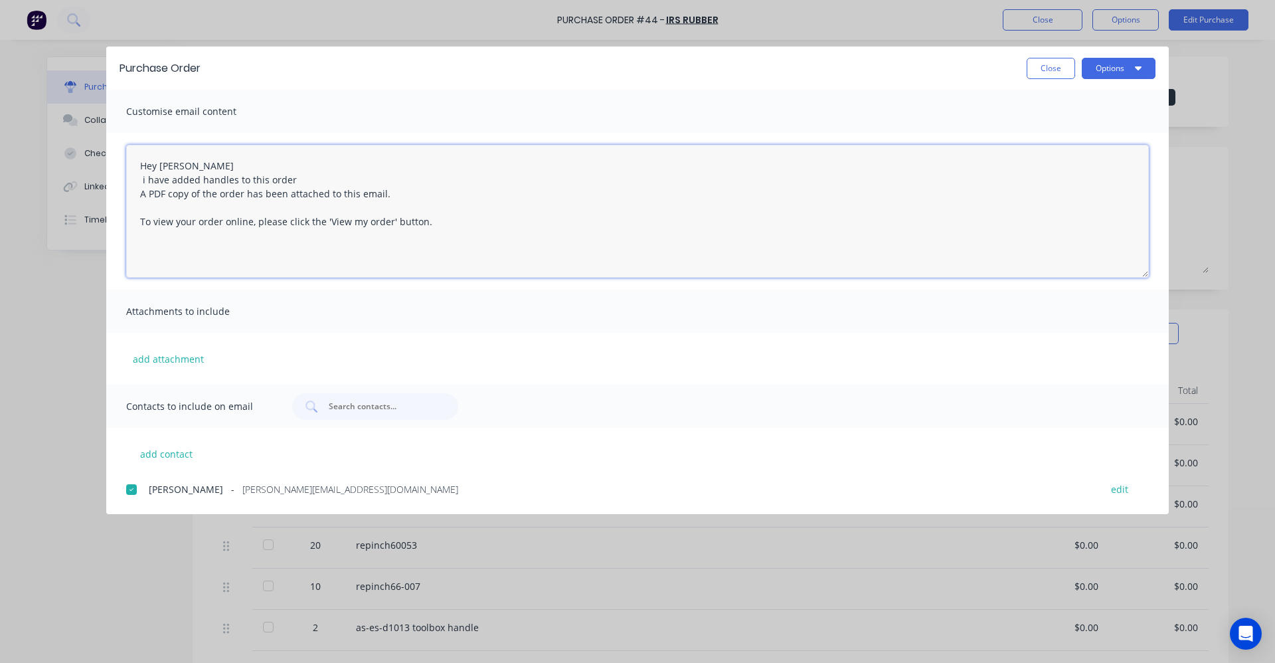
click at [147, 179] on textarea "Hey [PERSON_NAME] i have added handles to this order A PDF copy of the order ha…" at bounding box center [637, 211] width 1023 height 133
click at [139, 195] on textarea "Hey [PERSON_NAME] I have added handles to this order A PDF copy of the order ha…" at bounding box center [637, 211] width 1023 height 133
click at [311, 176] on textarea "Hey [PERSON_NAME] I have added handles to this order A PDF copy of the order ha…" at bounding box center [637, 211] width 1023 height 133
click at [140, 178] on textarea "Hey [PERSON_NAME] I have added handles to this order A PDF copy of the order ha…" at bounding box center [637, 211] width 1023 height 133
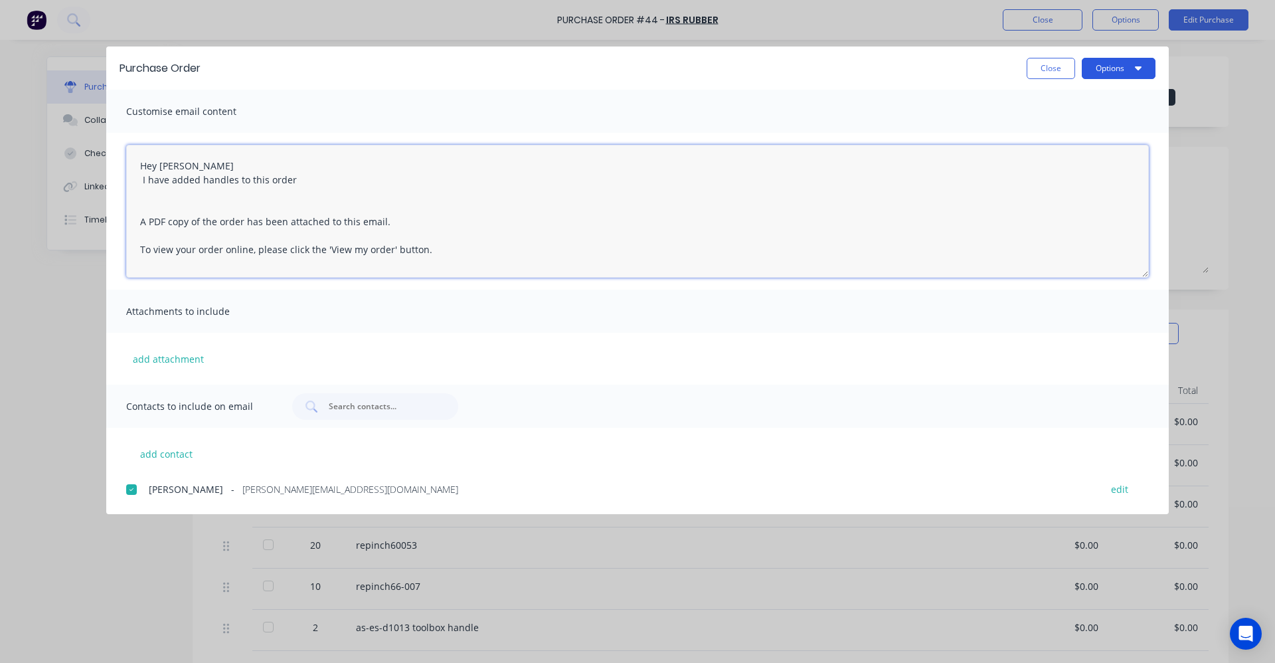
type textarea "Hey [PERSON_NAME] I have added handles to this order A PDF copy of the order ha…"
click at [1136, 70] on icon "button" at bounding box center [1138, 67] width 7 height 11
click at [1085, 155] on div "Email" at bounding box center [1093, 154] width 102 height 19
click at [1054, 70] on button "Close" at bounding box center [1051, 68] width 48 height 21
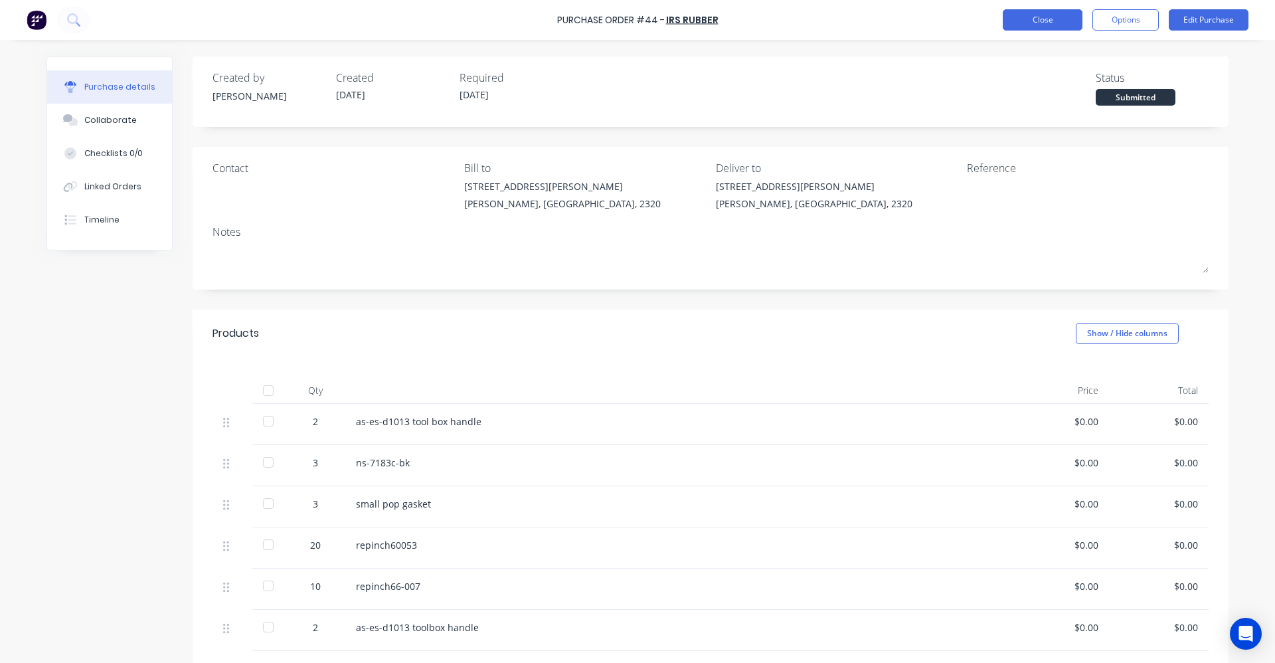
click at [1044, 25] on button "Close" at bounding box center [1043, 19] width 80 height 21
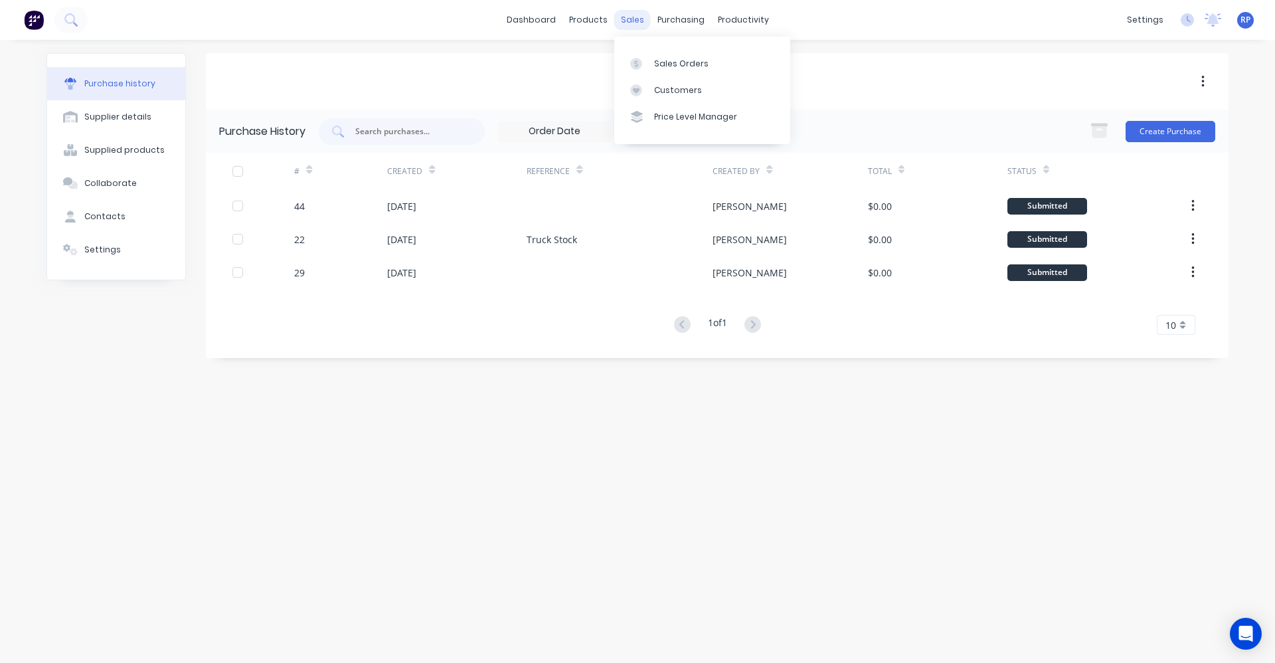
click at [636, 12] on div "sales" at bounding box center [632, 20] width 37 height 20
click at [644, 55] on link "Sales Orders" at bounding box center [702, 63] width 176 height 27
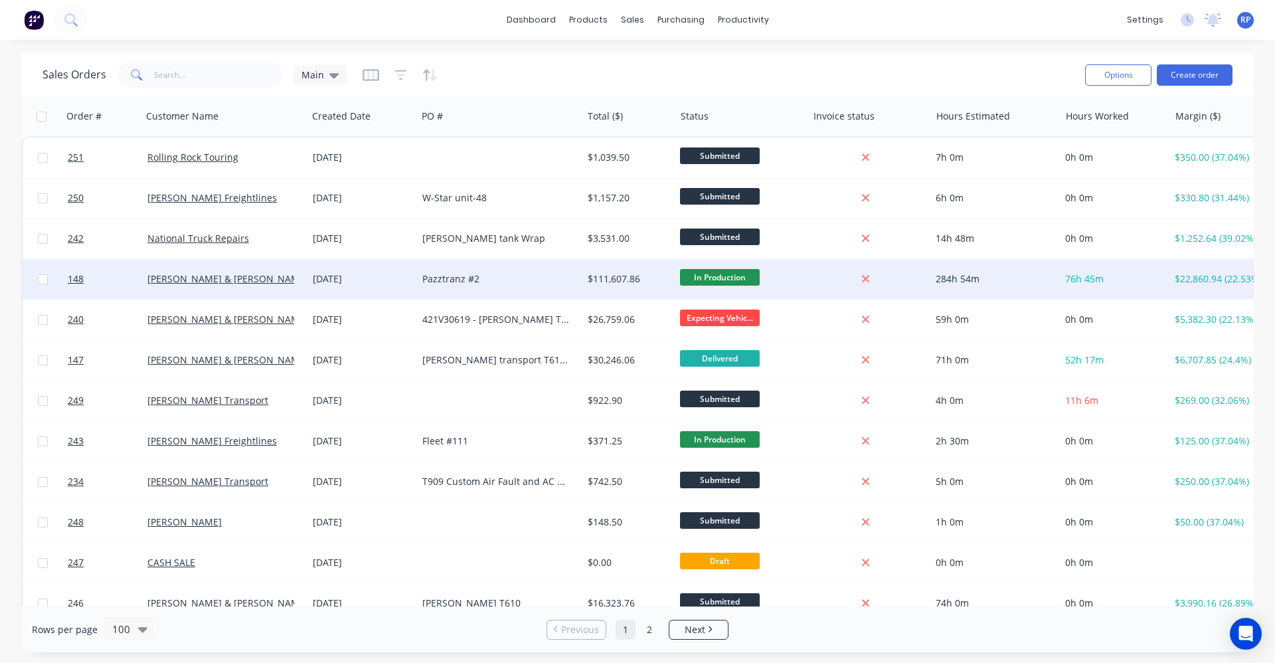
click at [450, 280] on div "Pazztranz #2" at bounding box center [495, 278] width 147 height 13
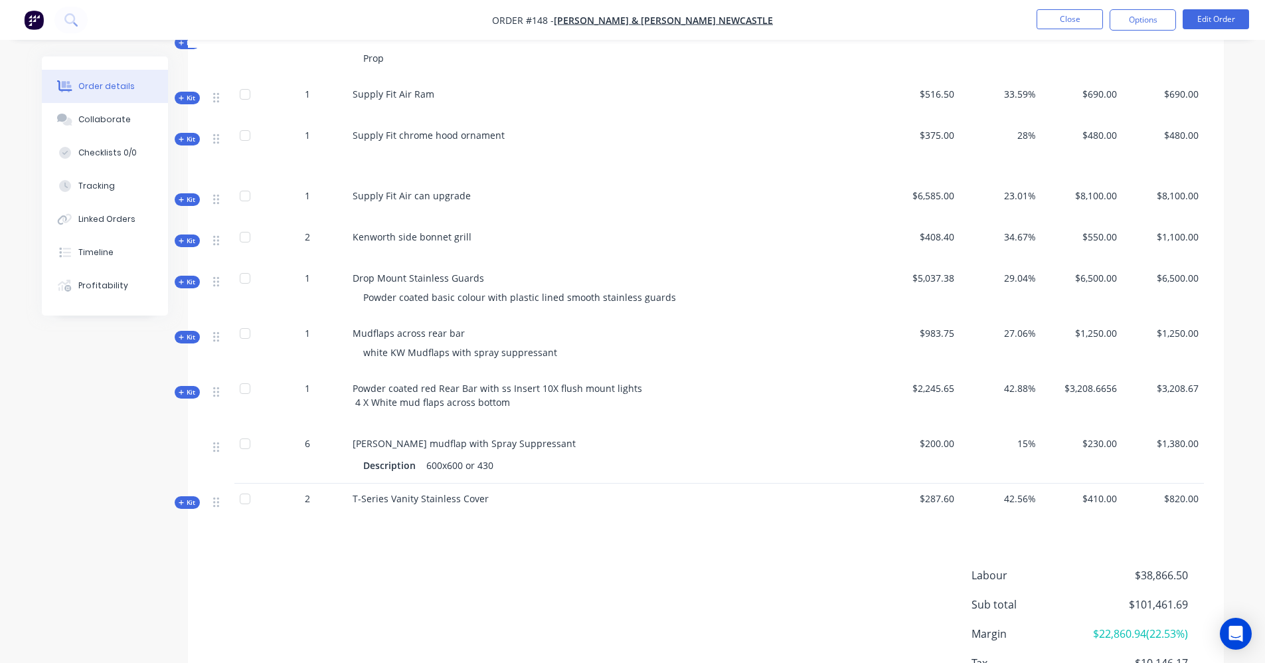
scroll to position [1908, 0]
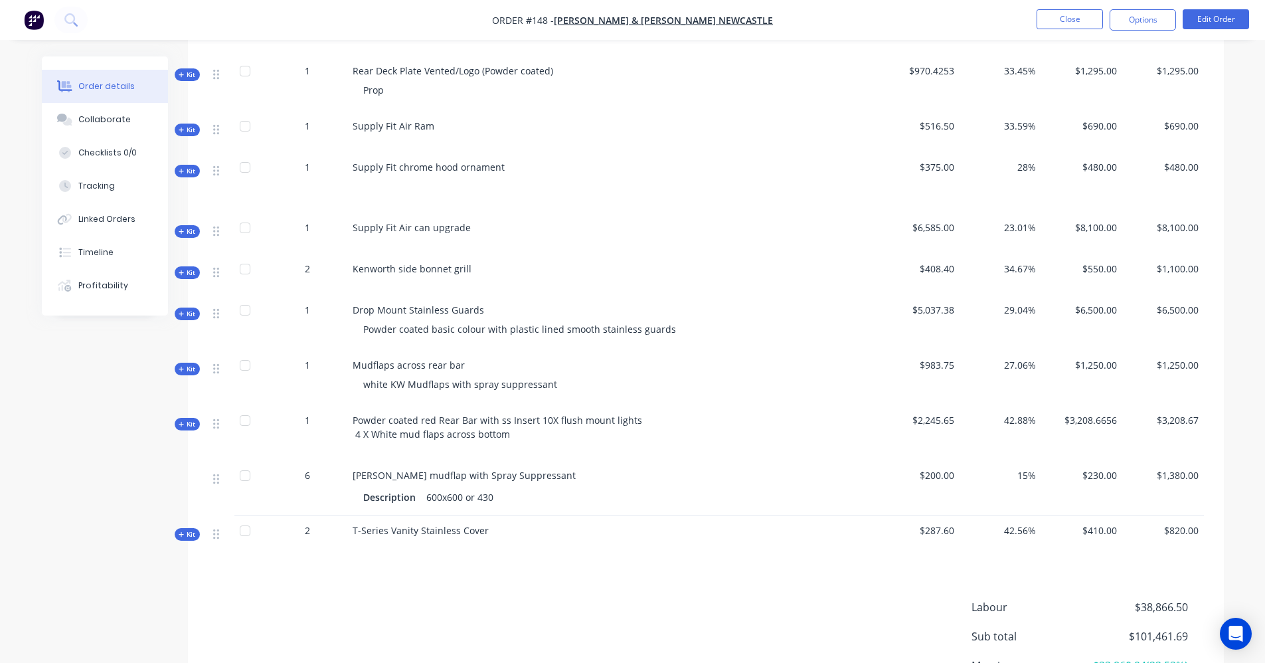
click at [184, 228] on icon "button" at bounding box center [182, 231] width 6 height 7
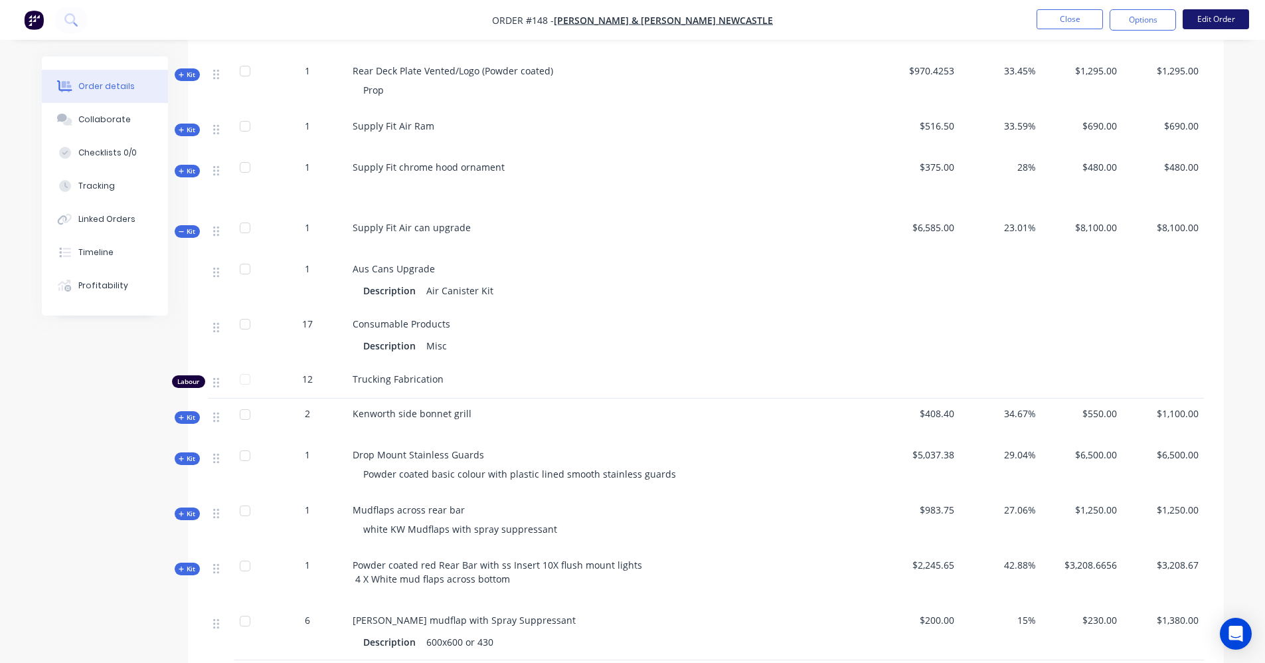
click at [1196, 21] on button "Edit Order" at bounding box center [1216, 19] width 66 height 20
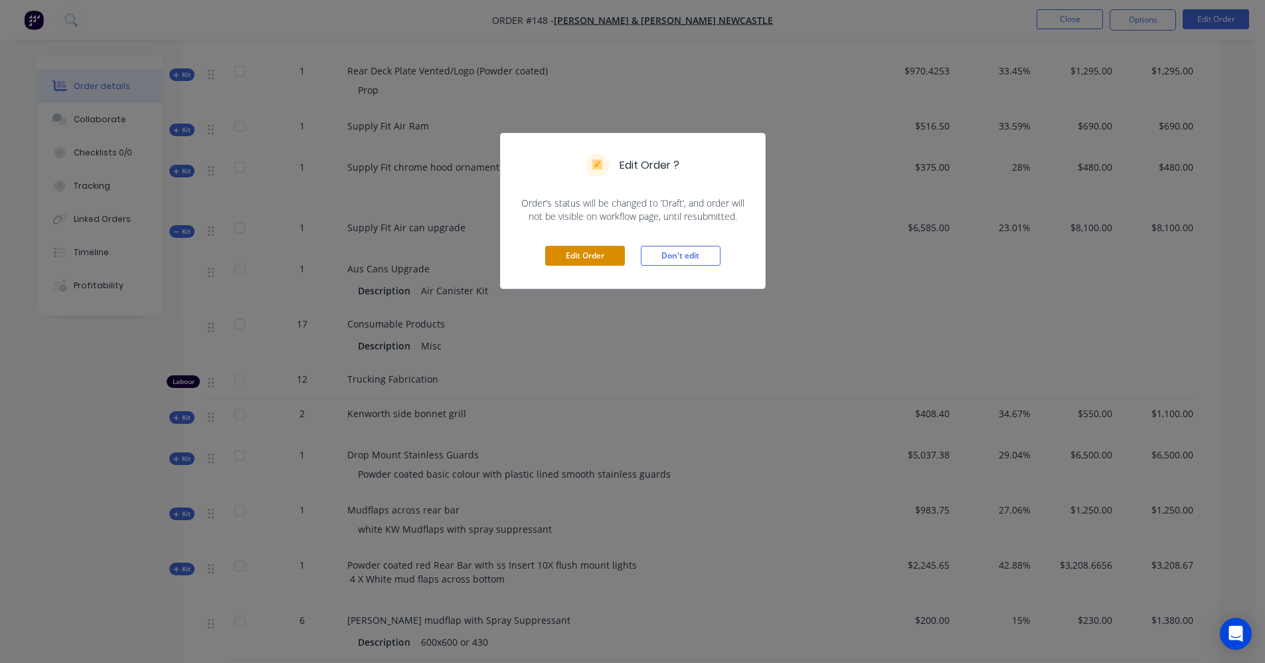
click at [598, 258] on button "Edit Order" at bounding box center [585, 256] width 80 height 20
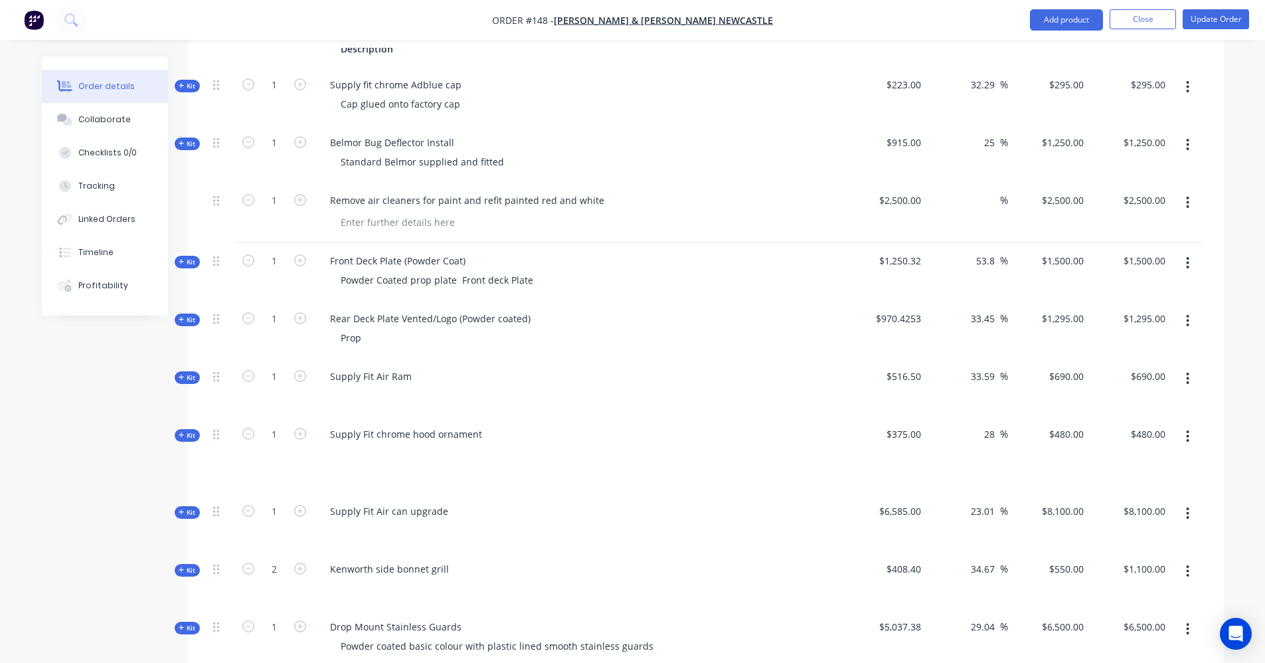
scroll to position [1993, 0]
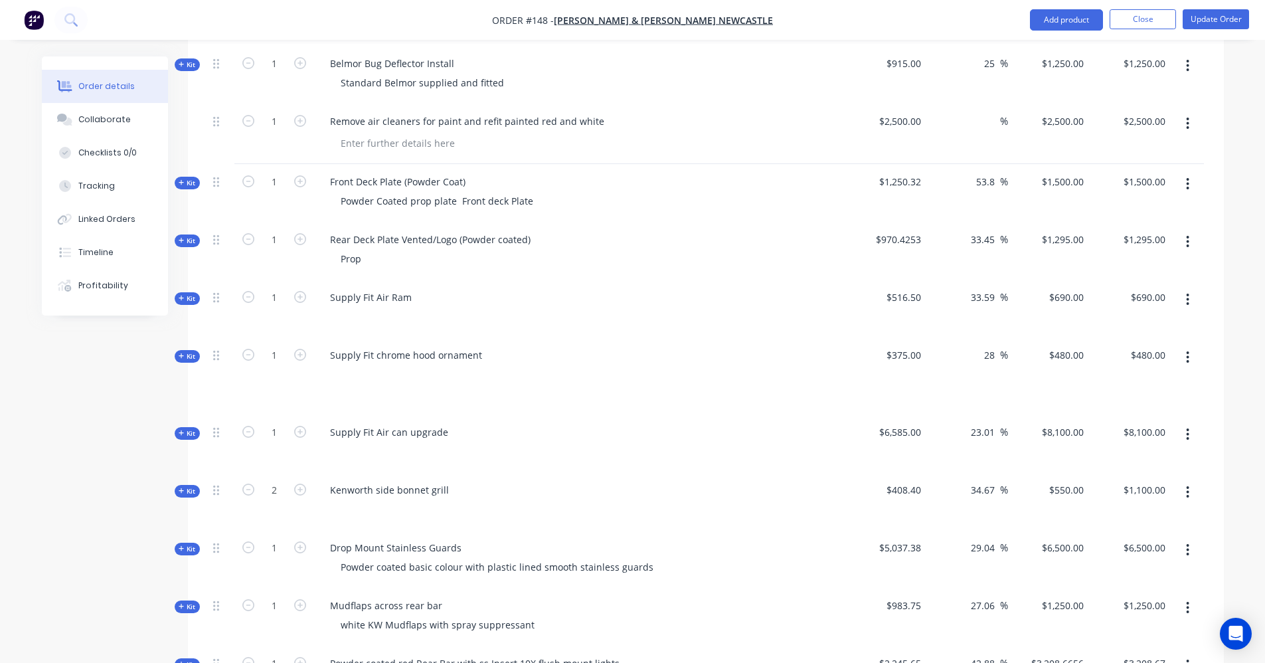
click at [181, 430] on icon "button" at bounding box center [182, 433] width 6 height 7
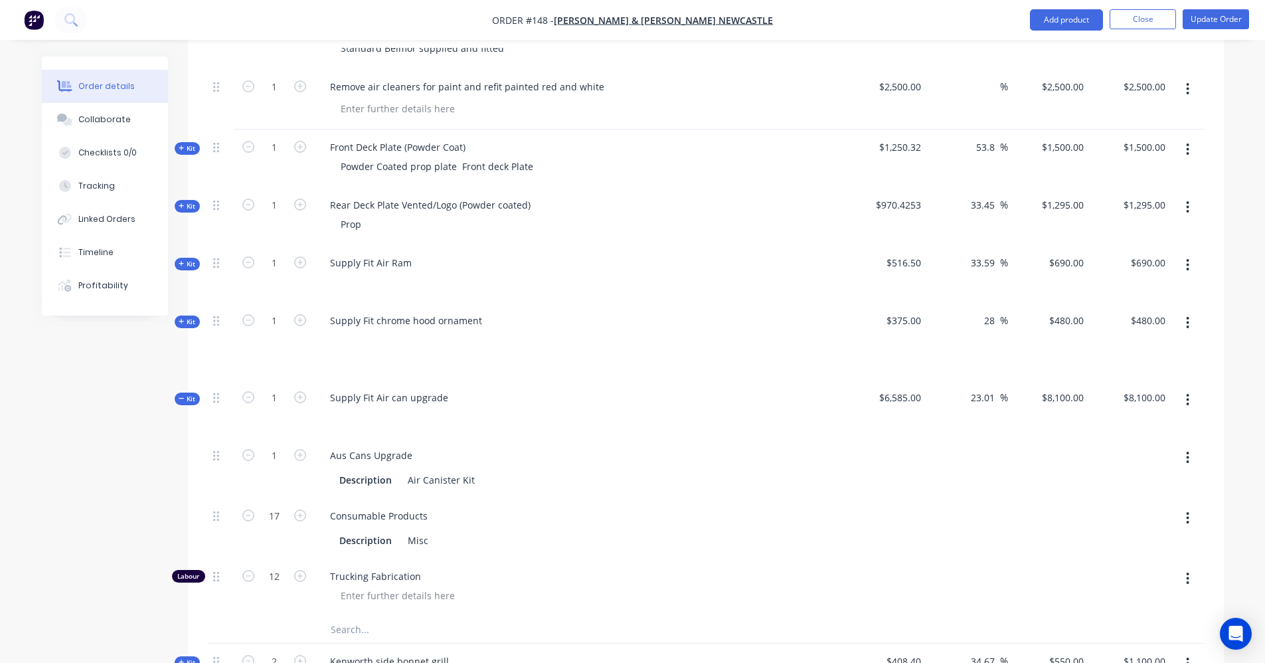
scroll to position [2192, 0]
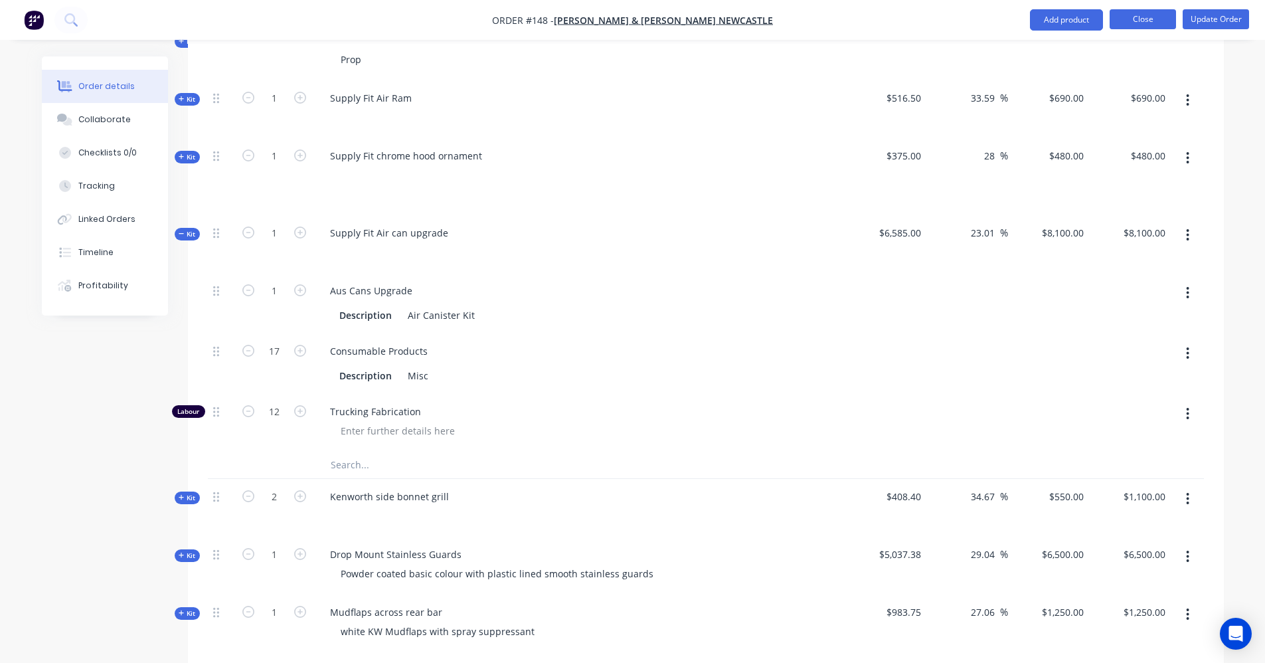
click at [1131, 23] on button "Close" at bounding box center [1143, 19] width 66 height 20
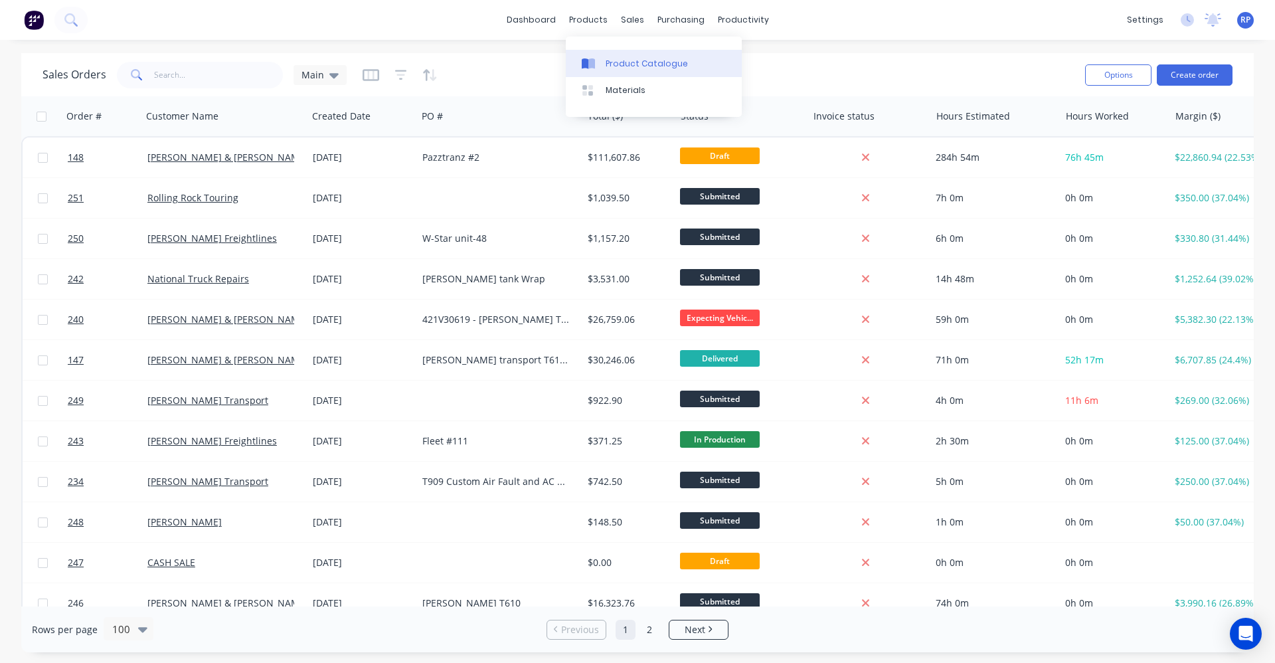
click at [612, 64] on div "Product Catalogue" at bounding box center [647, 64] width 82 height 12
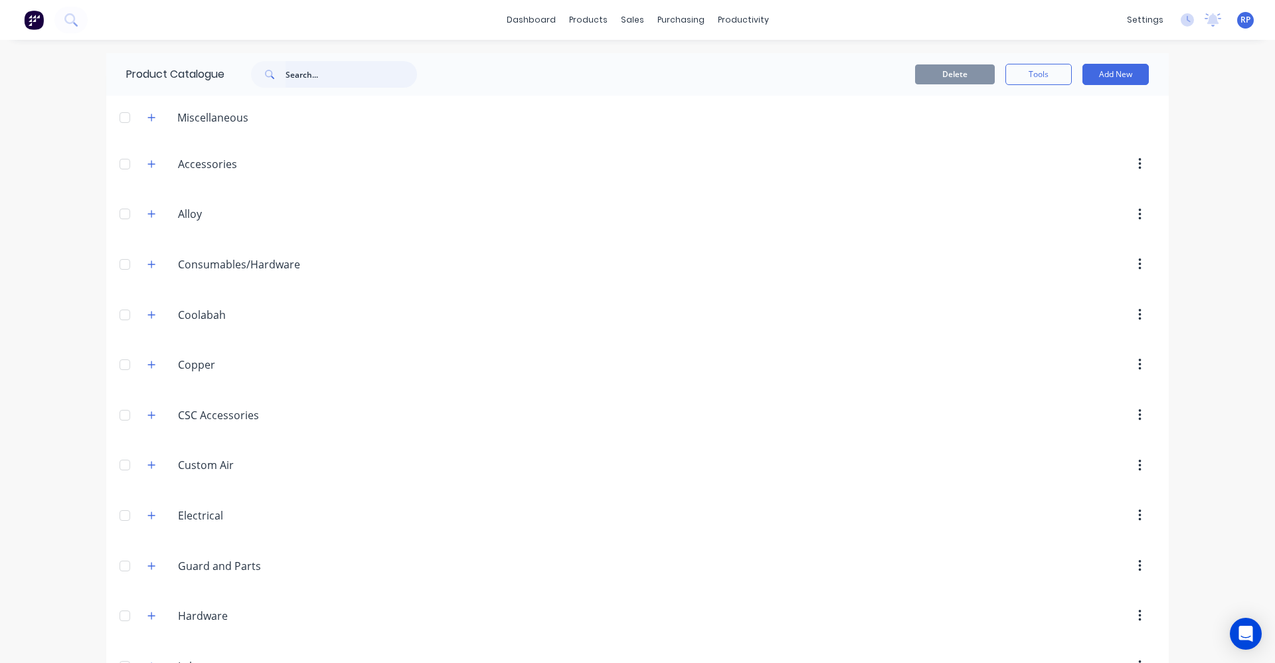
click at [322, 72] on input "text" at bounding box center [352, 74] width 132 height 27
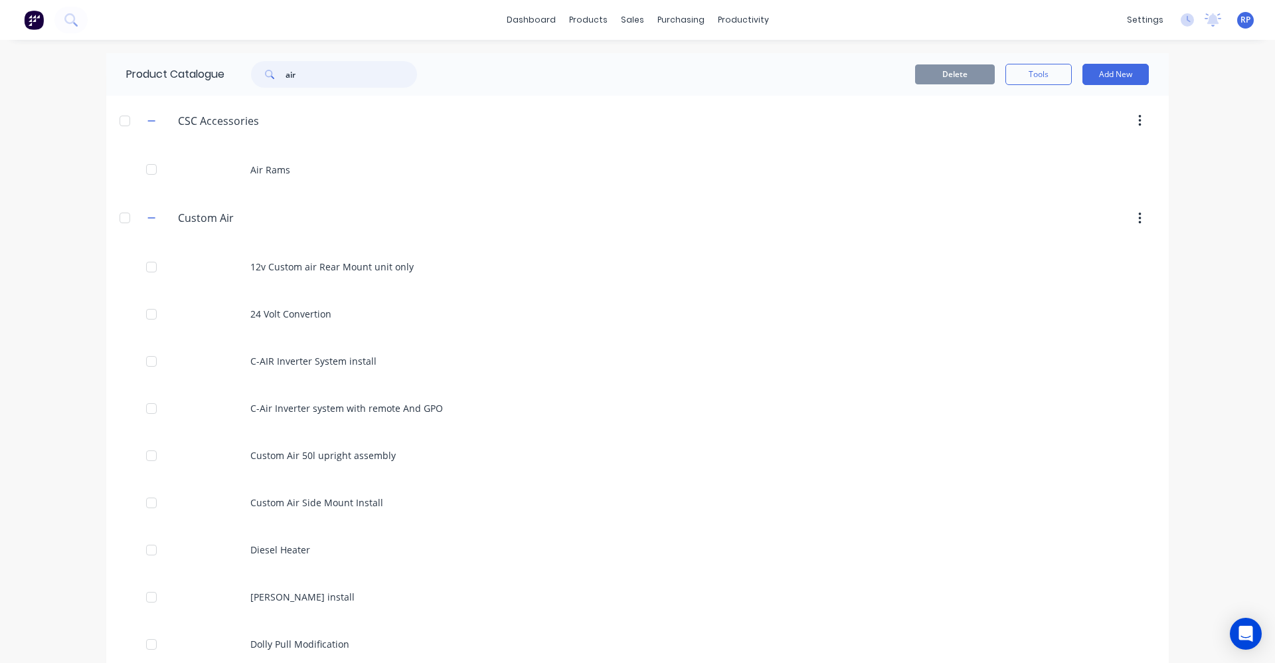
type input "air"
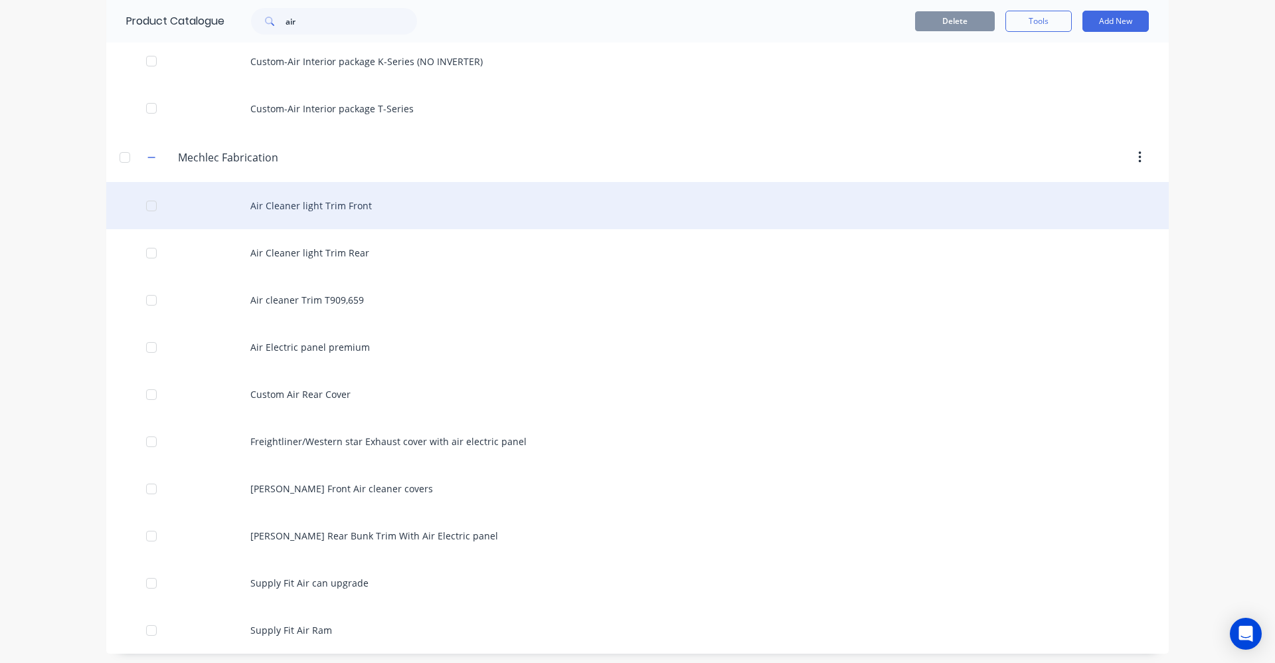
scroll to position [1627, 0]
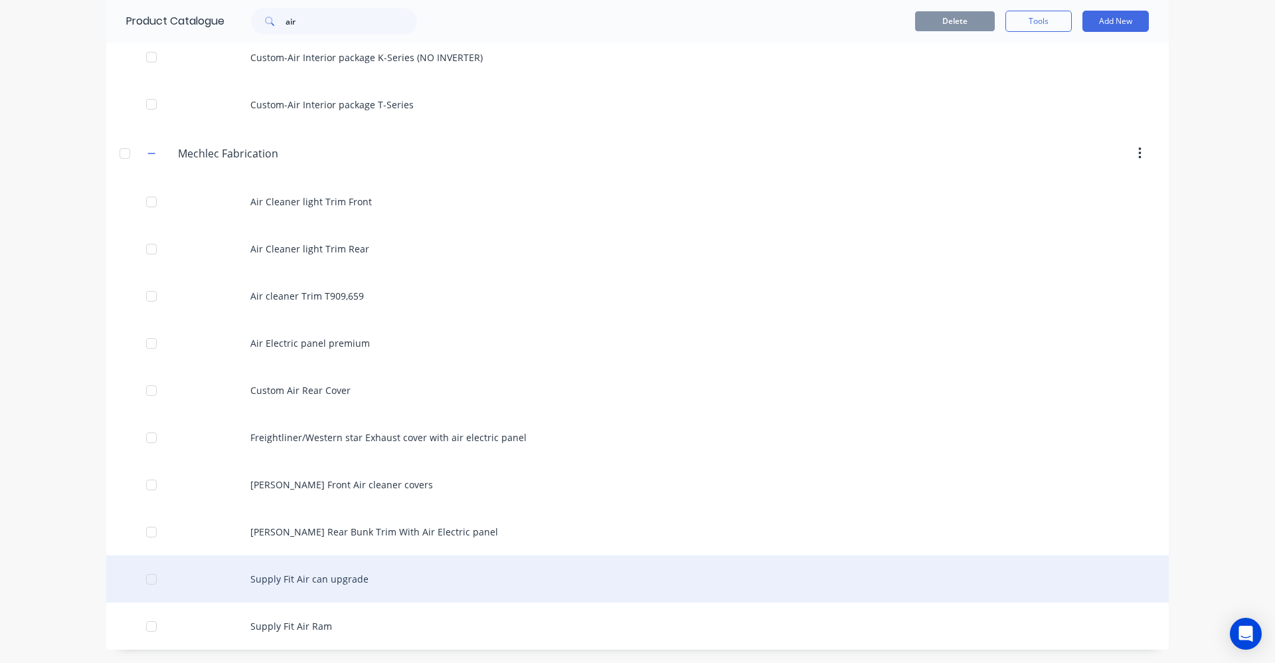
click at [344, 573] on div "Supply Fit Air can upgrade" at bounding box center [637, 578] width 1063 height 47
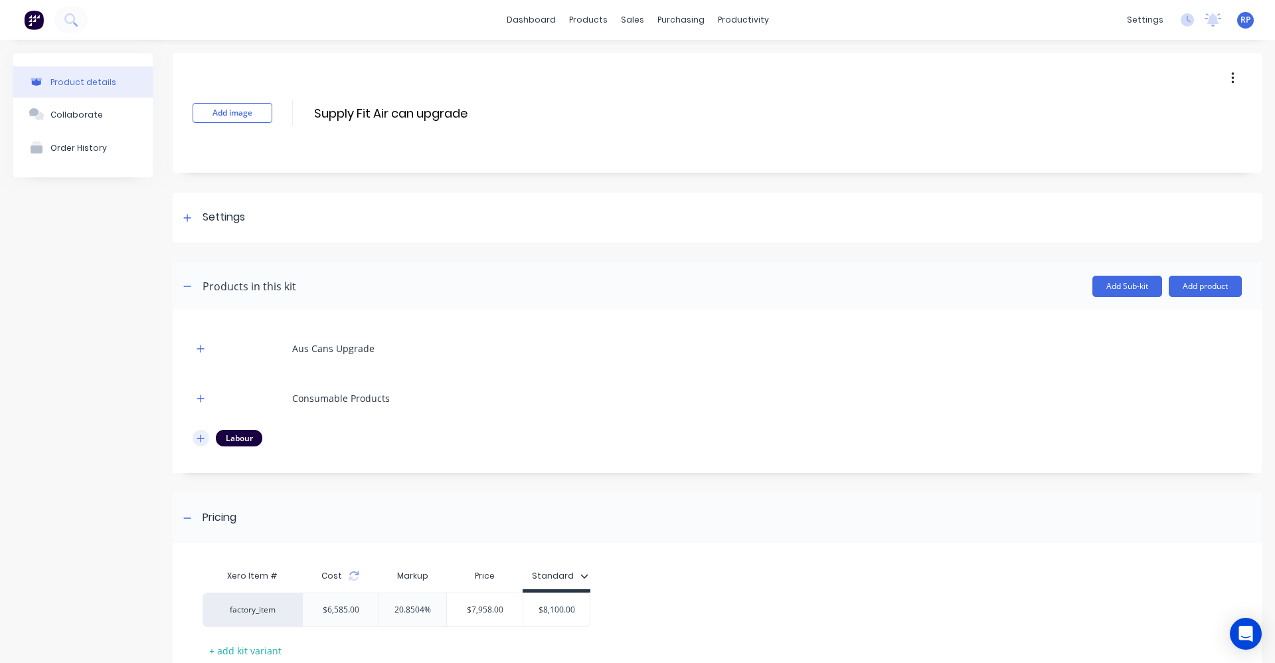
click at [201, 442] on icon "button" at bounding box center [201, 438] width 8 height 9
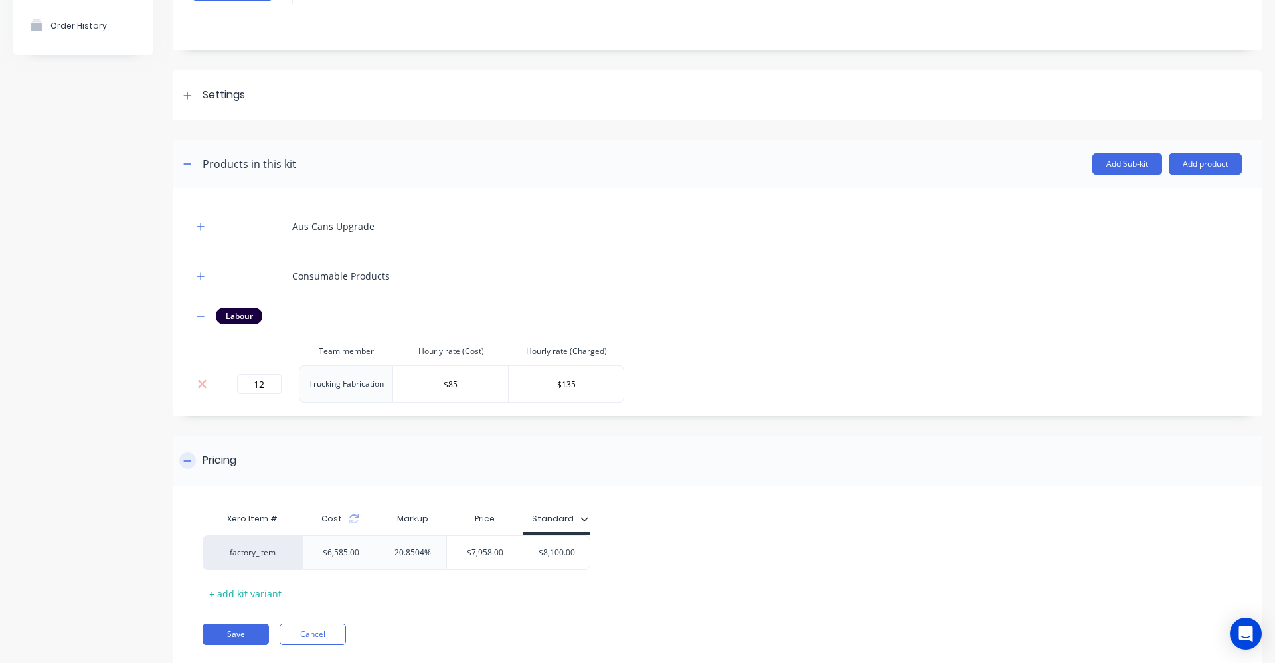
scroll to position [157, 0]
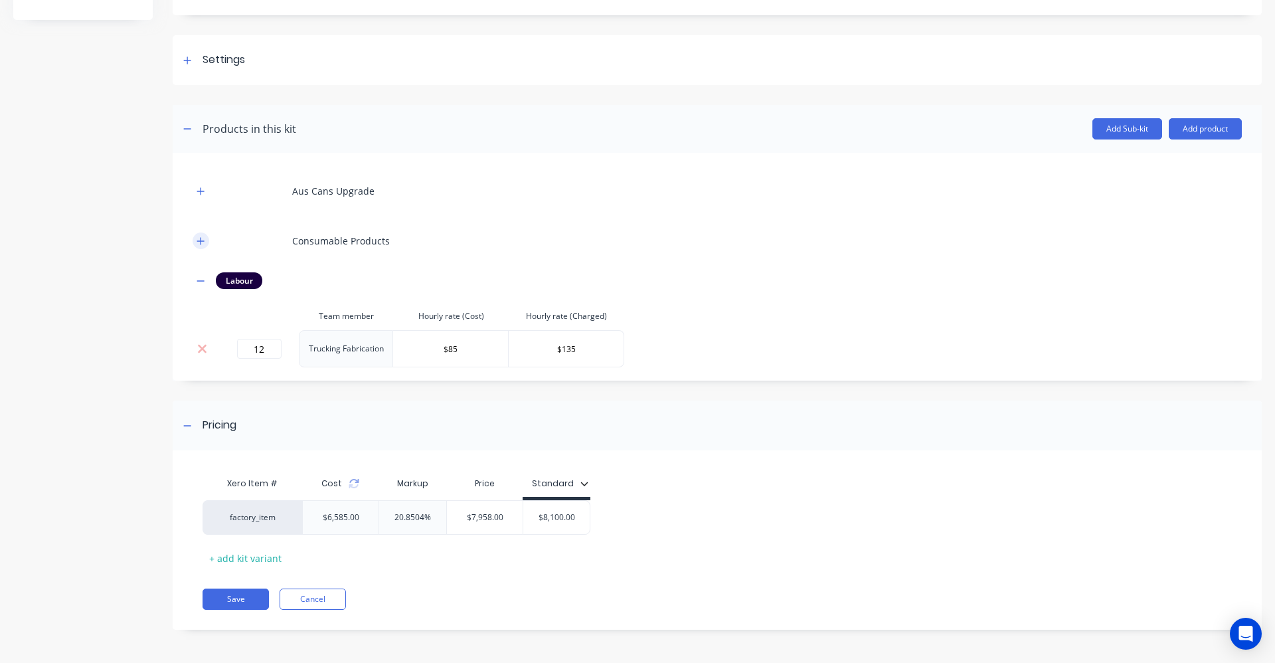
click at [203, 240] on icon "button" at bounding box center [201, 240] width 8 height 9
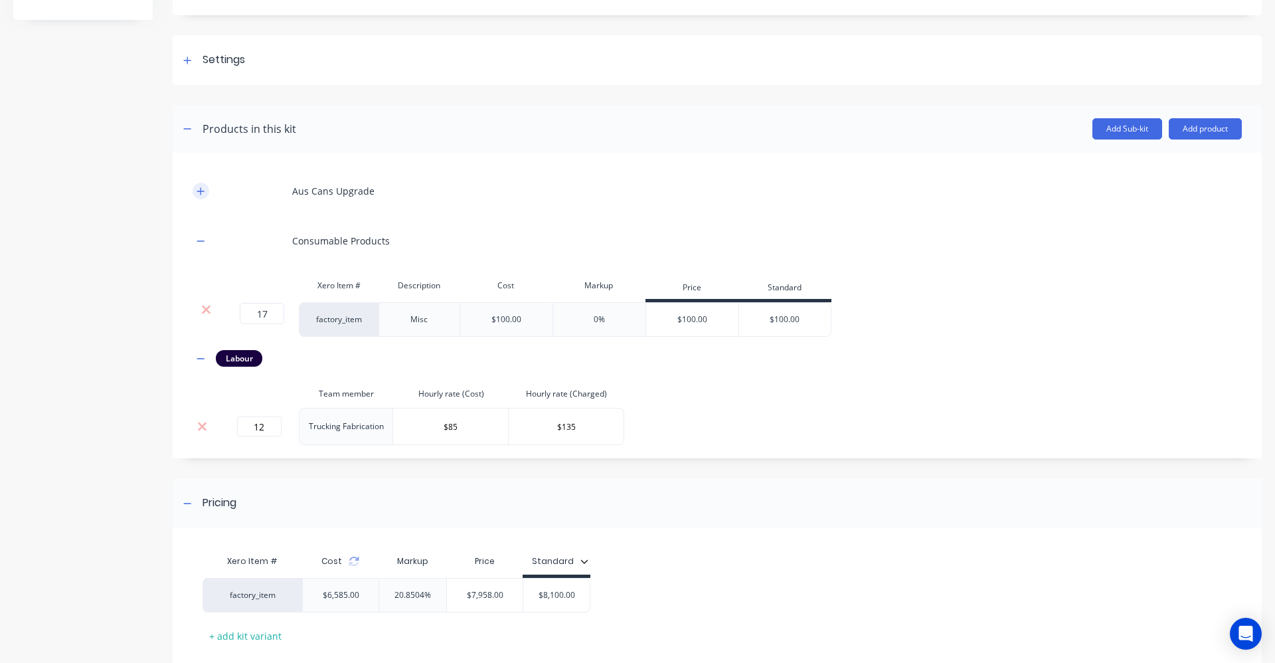
click at [204, 192] on icon "button" at bounding box center [201, 191] width 8 height 9
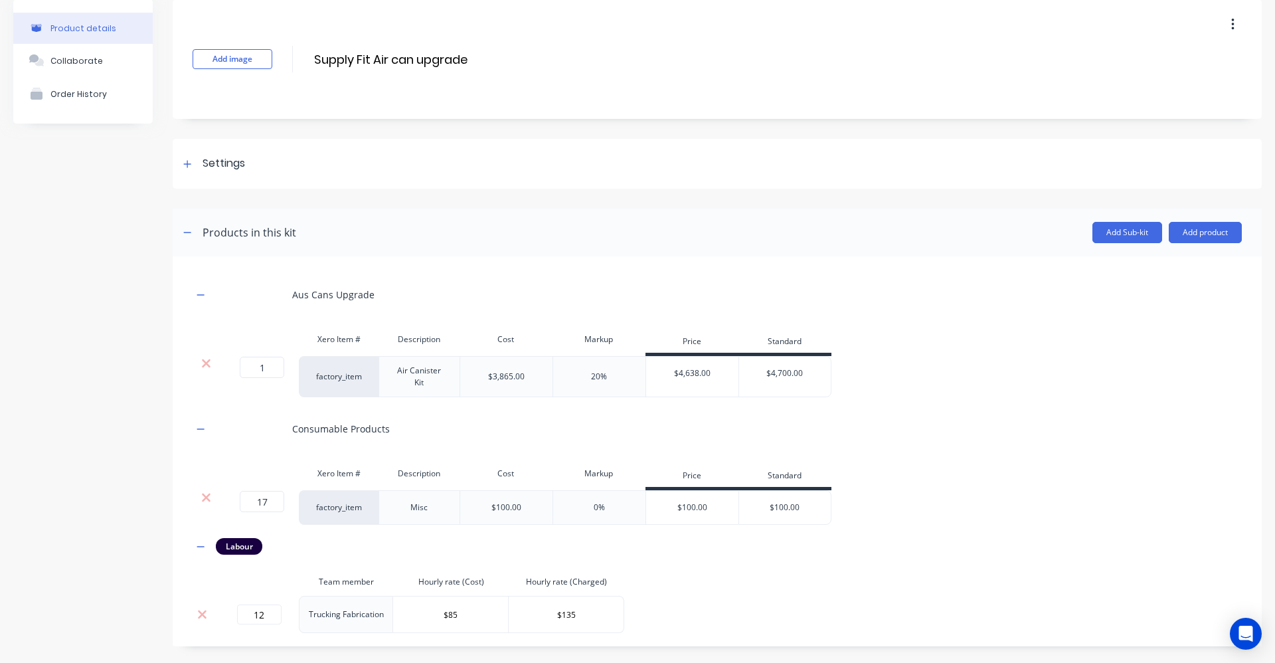
scroll to position [0, 0]
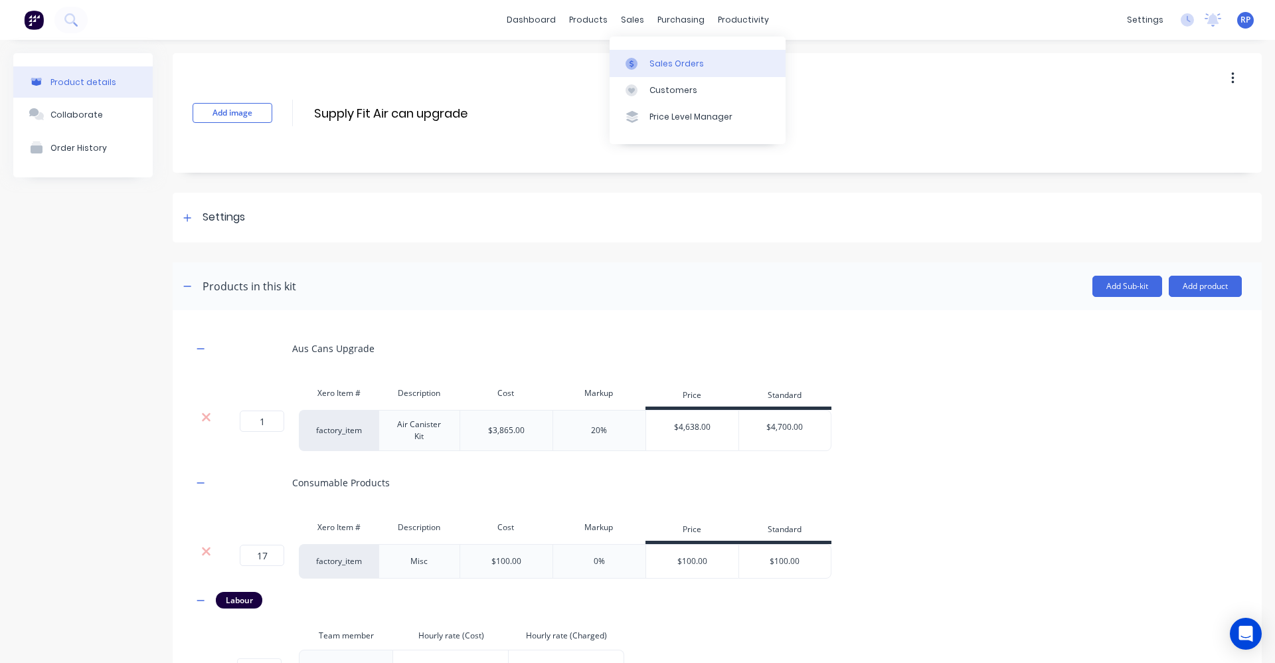
click at [653, 59] on div "Sales Orders" at bounding box center [677, 64] width 54 height 12
